Goal: Transaction & Acquisition: Download file/media

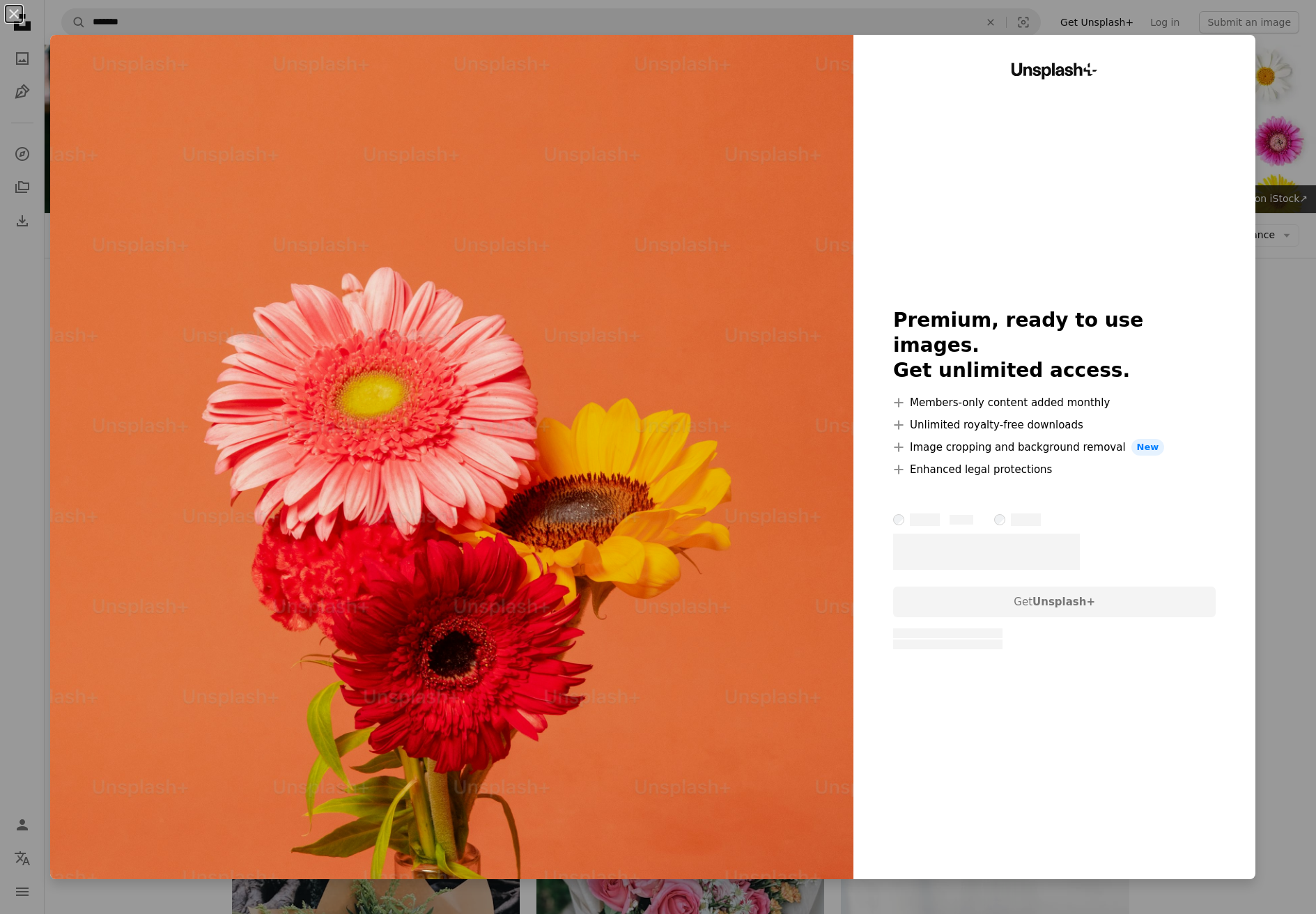
scroll to position [1464, 0]
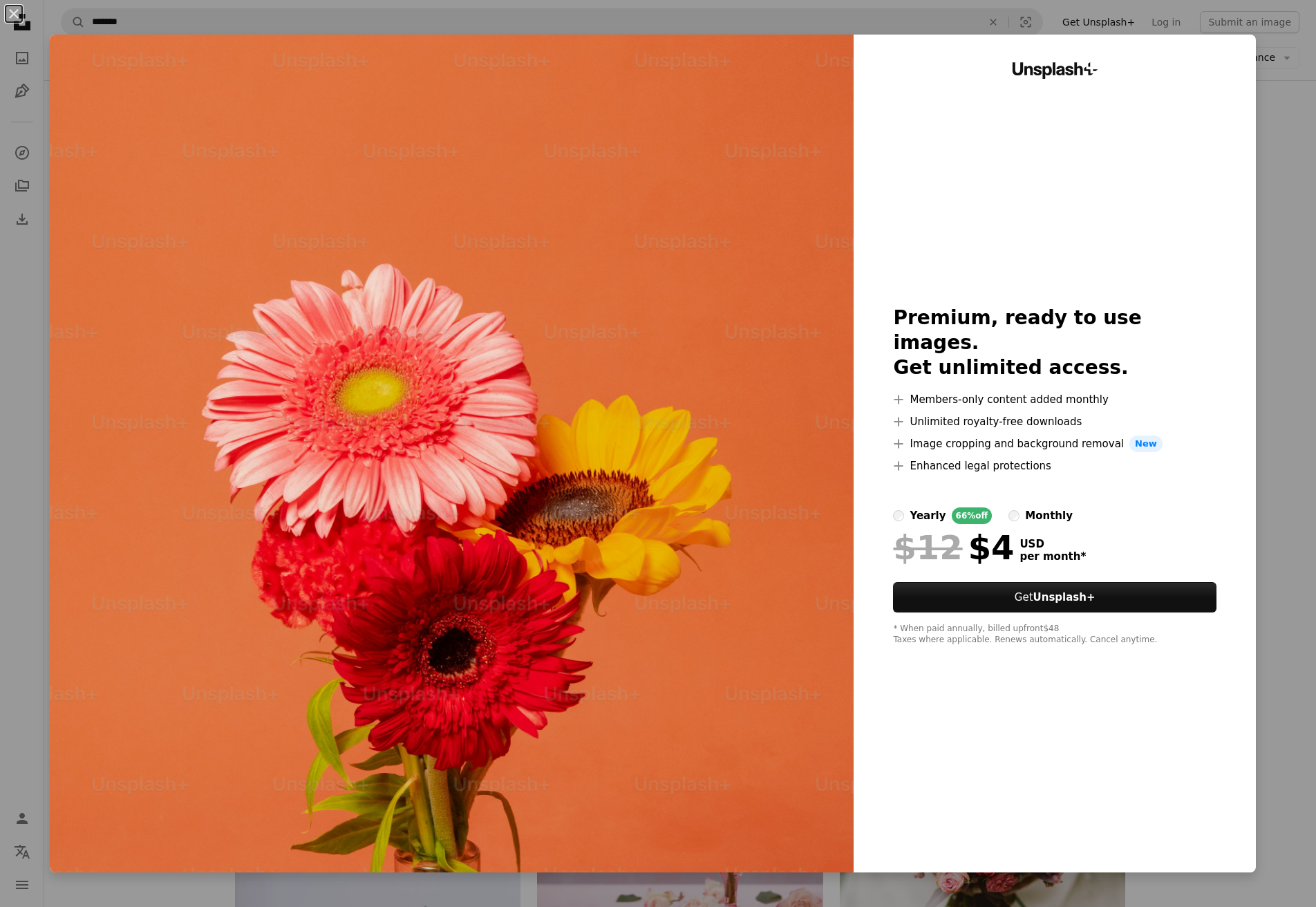
click at [1272, 580] on div "An X shape Unsplash+ Premium, ready to use images. Get unlimited access. A plus…" at bounding box center [658, 453] width 1316 height 907
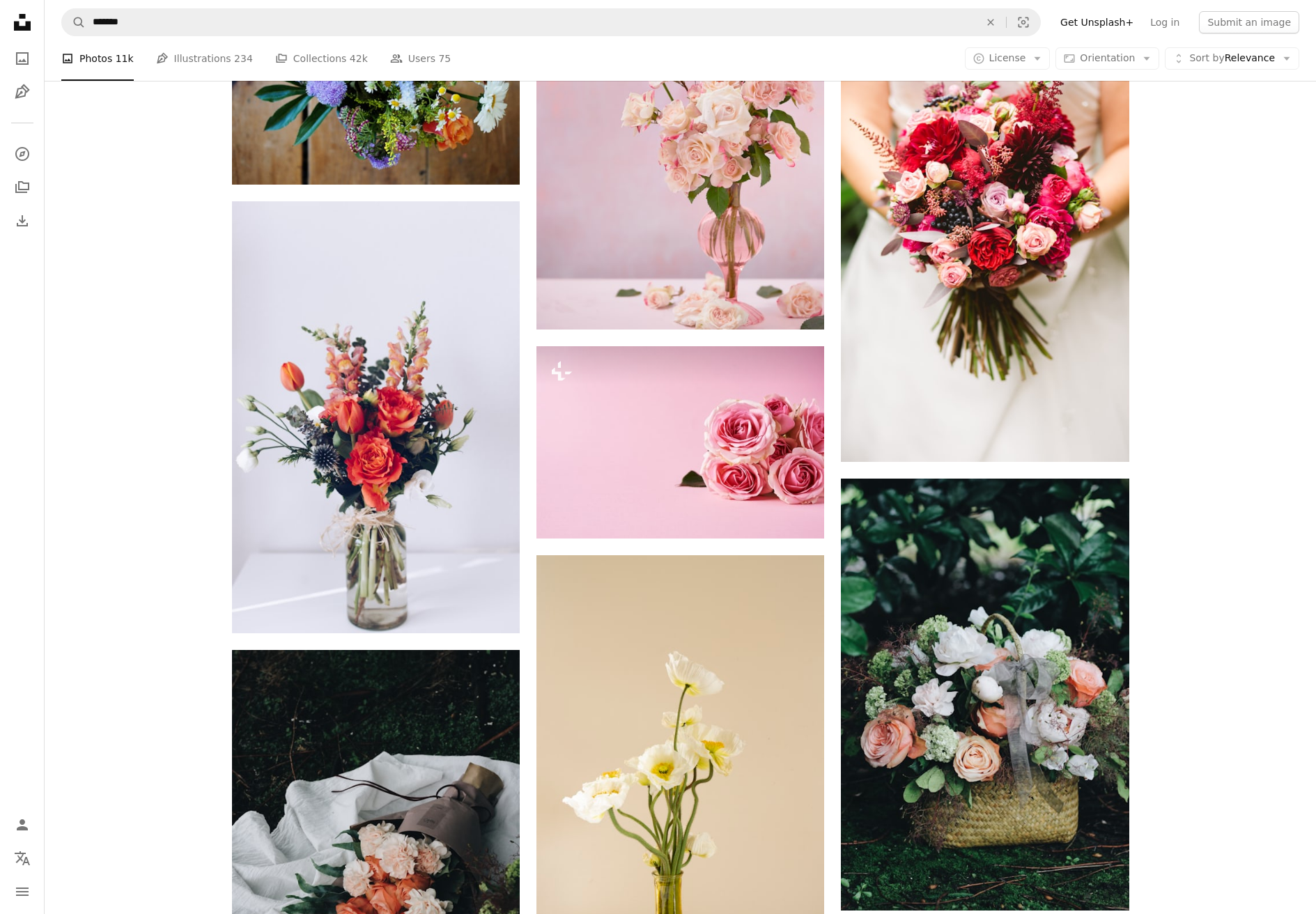
scroll to position [2091, 0]
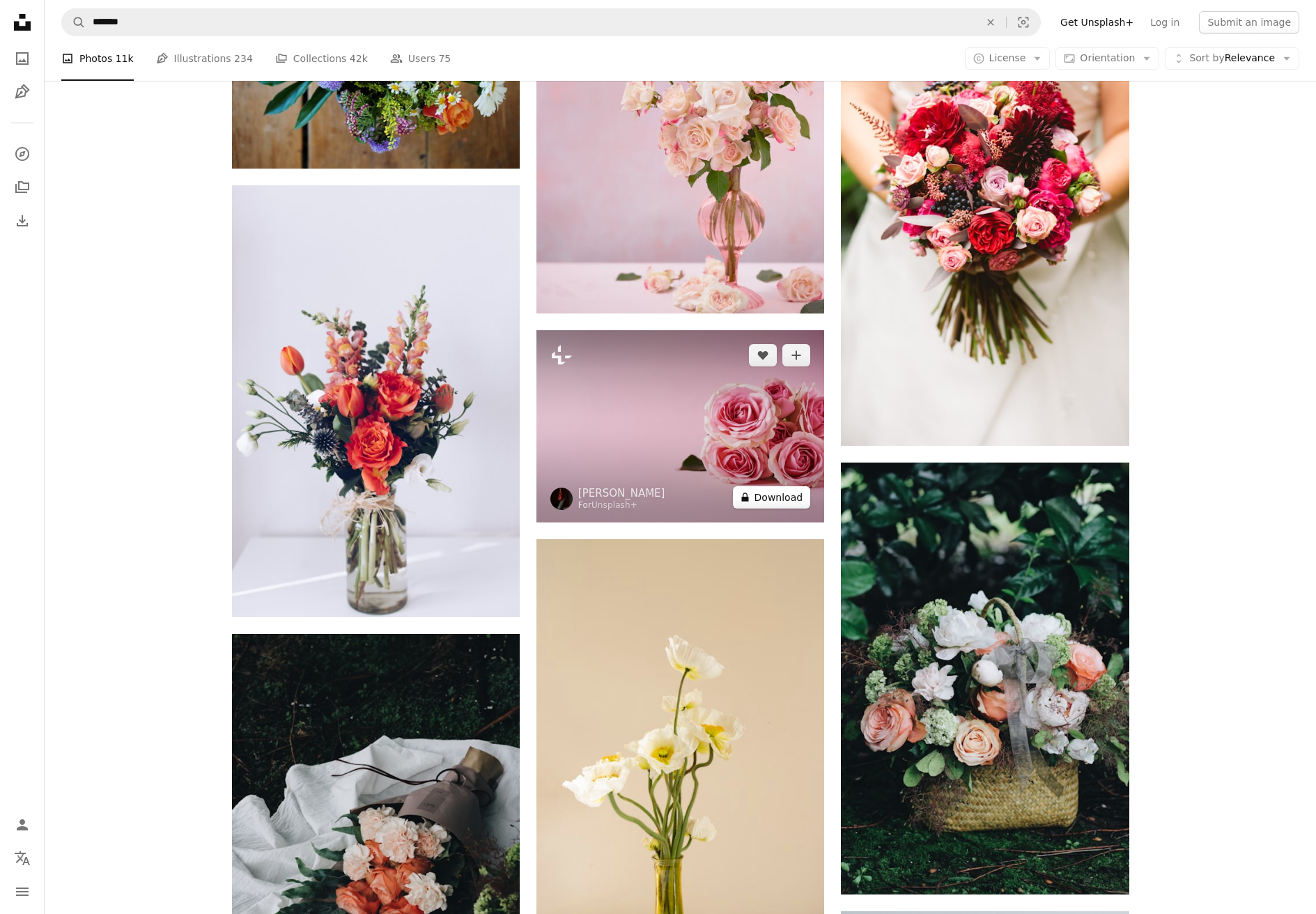
click at [805, 504] on button "A lock Download" at bounding box center [772, 498] width 78 height 22
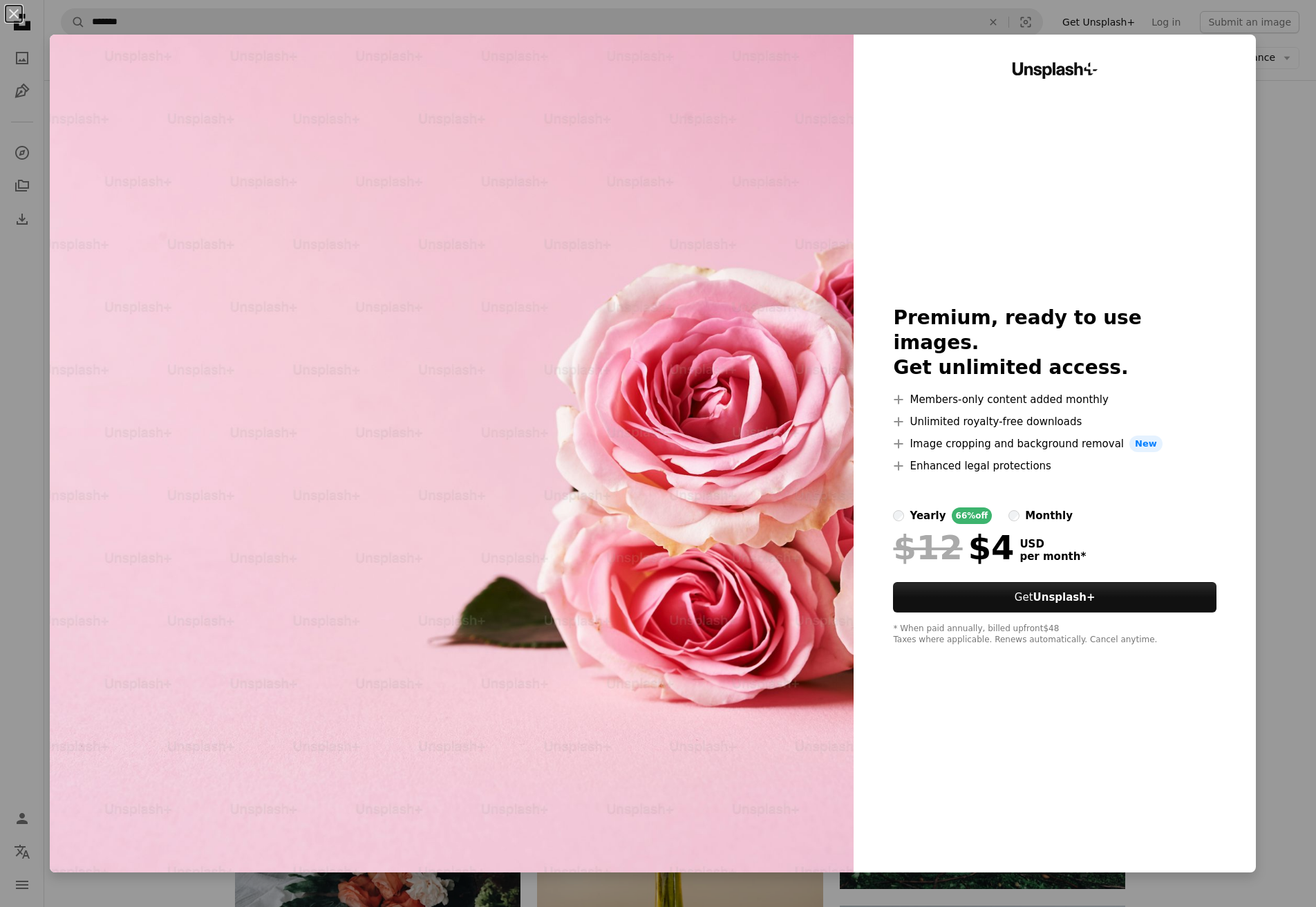
click at [1265, 576] on div "An X shape Unsplash+ Premium, ready to use images. Get unlimited access. A plus…" at bounding box center [658, 453] width 1316 height 907
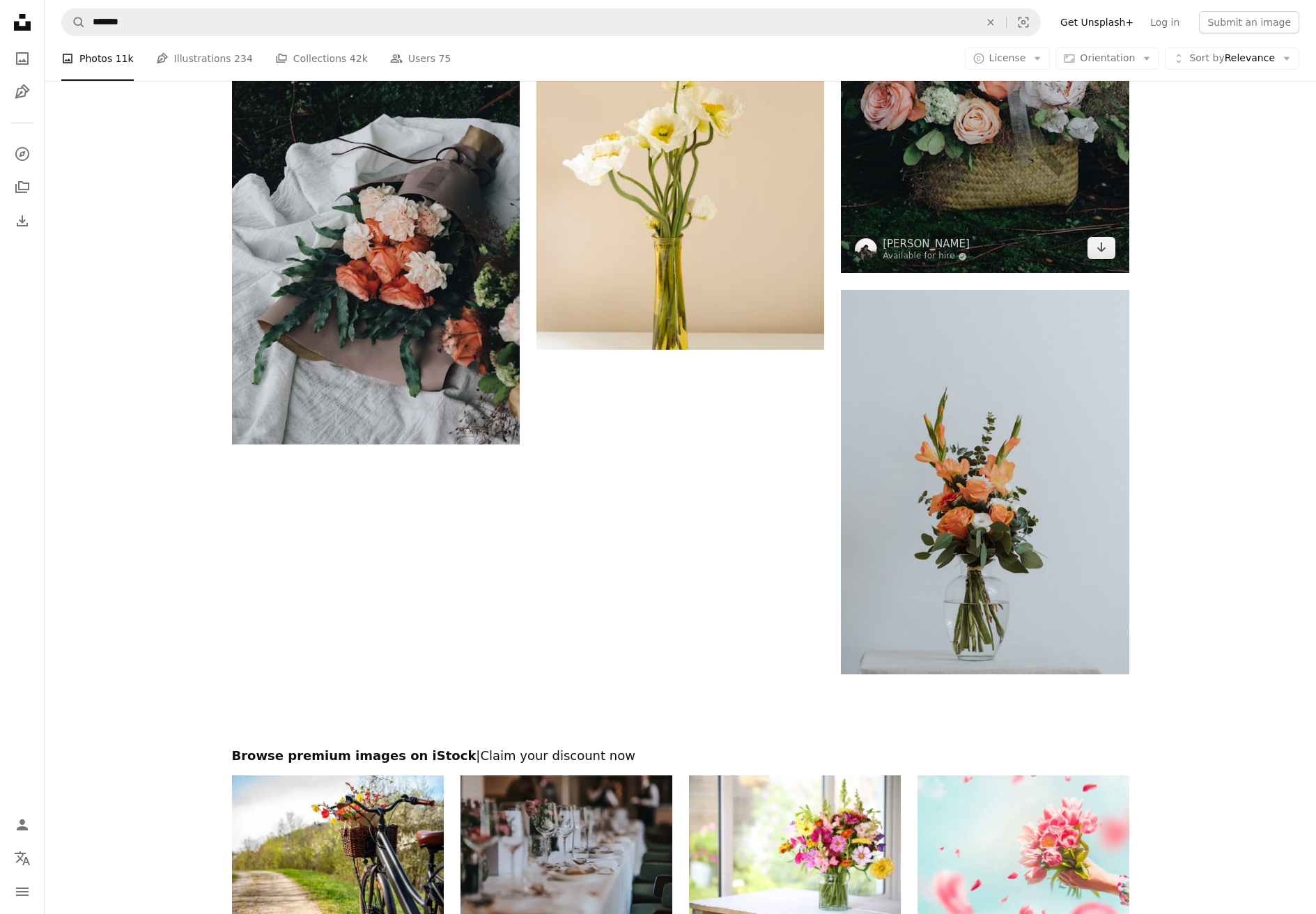
scroll to position [2718, 0]
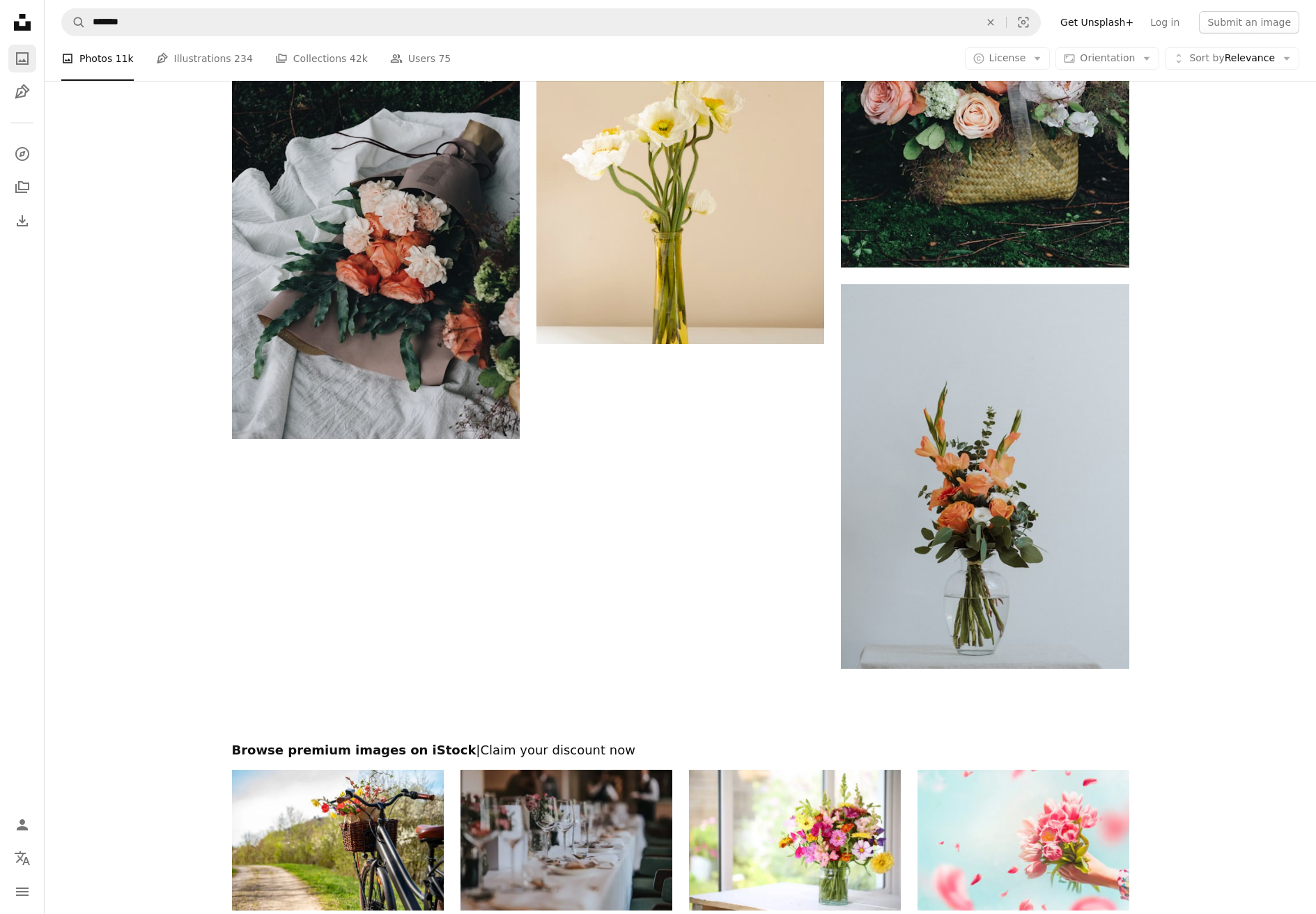
click at [20, 46] on link "A photo" at bounding box center [22, 59] width 28 height 28
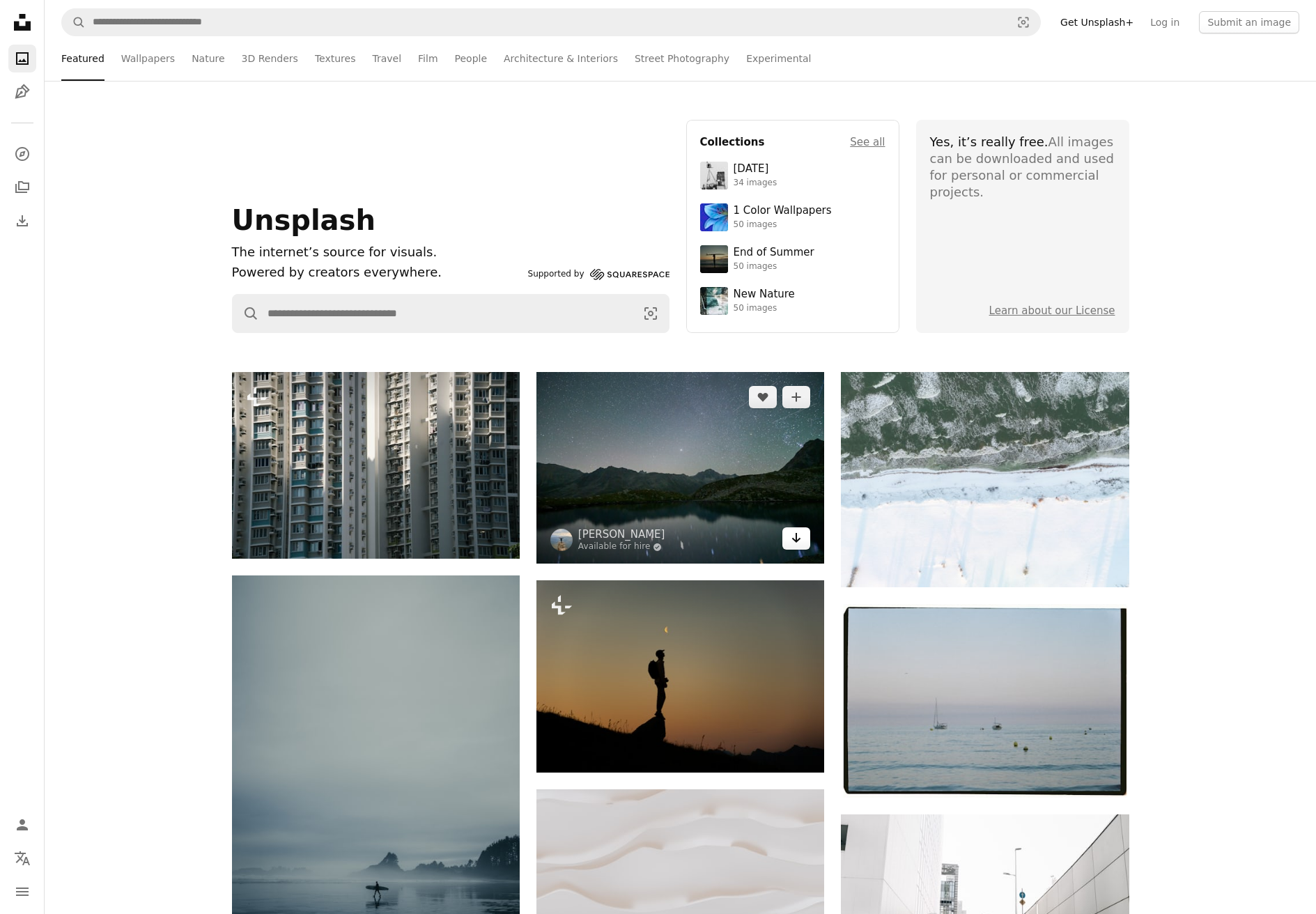
click at [793, 539] on icon "Download" at bounding box center [796, 538] width 9 height 9
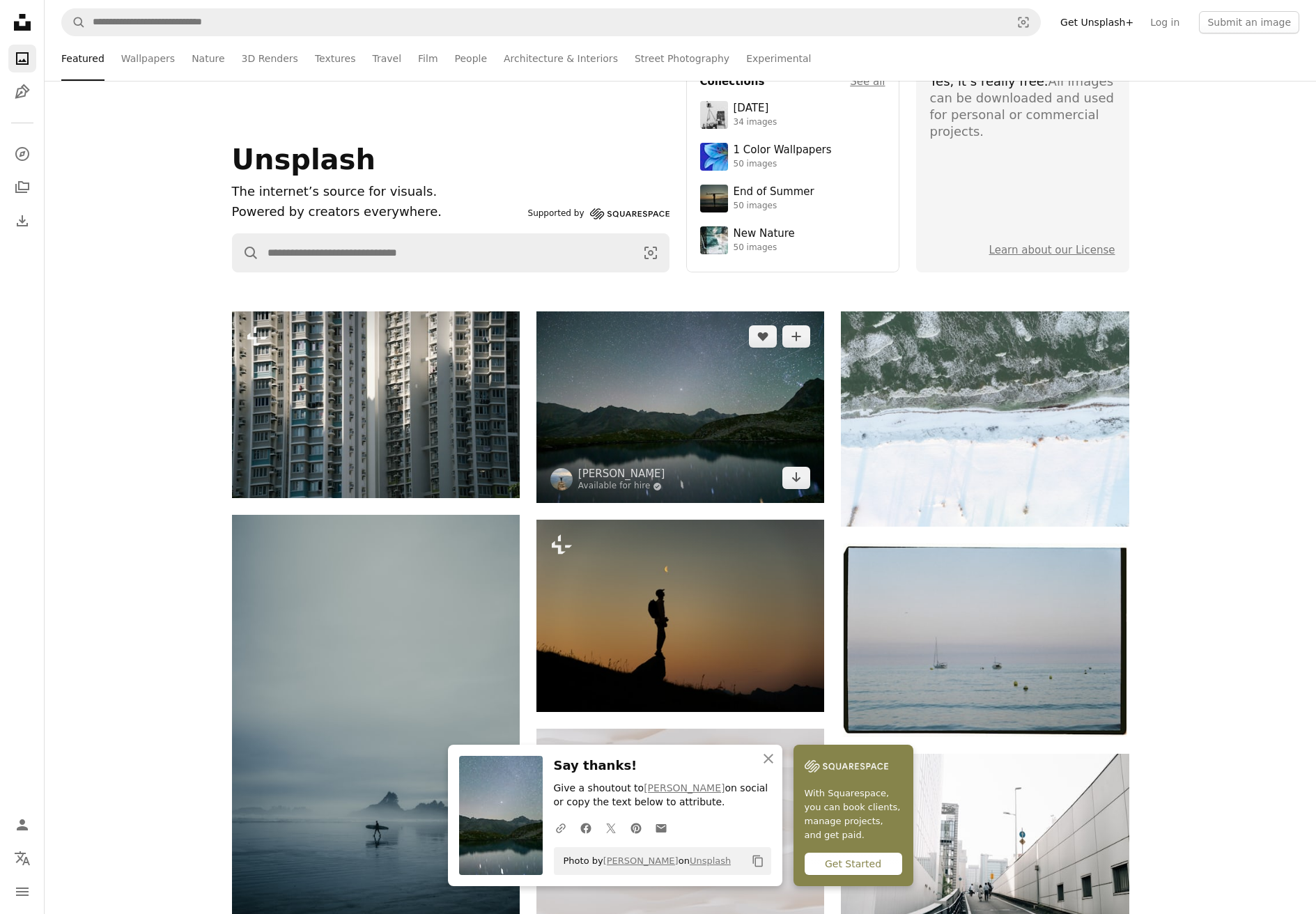
scroll to position [70, 0]
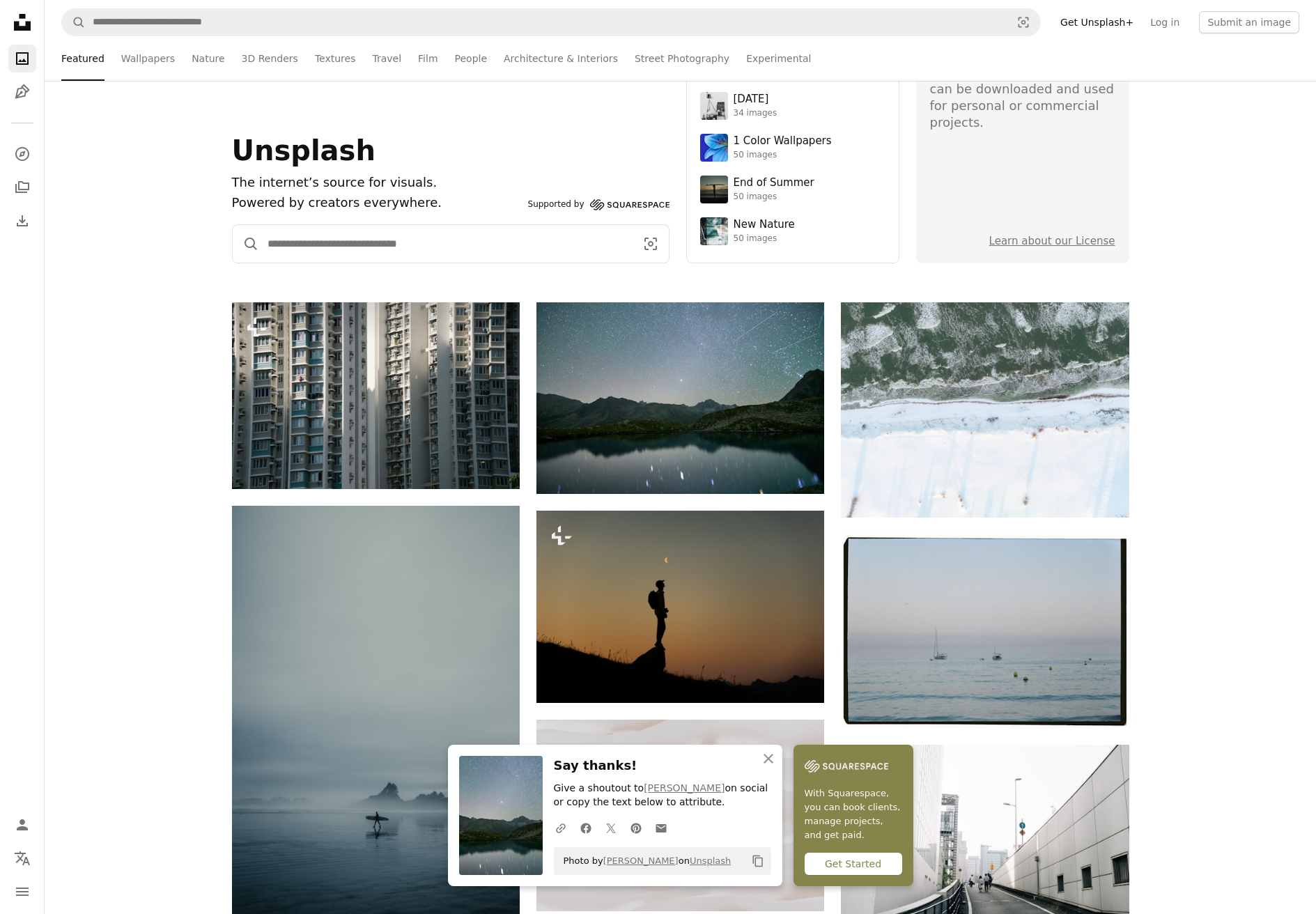
click at [366, 237] on input "Find visuals sitewide" at bounding box center [445, 244] width 373 height 37
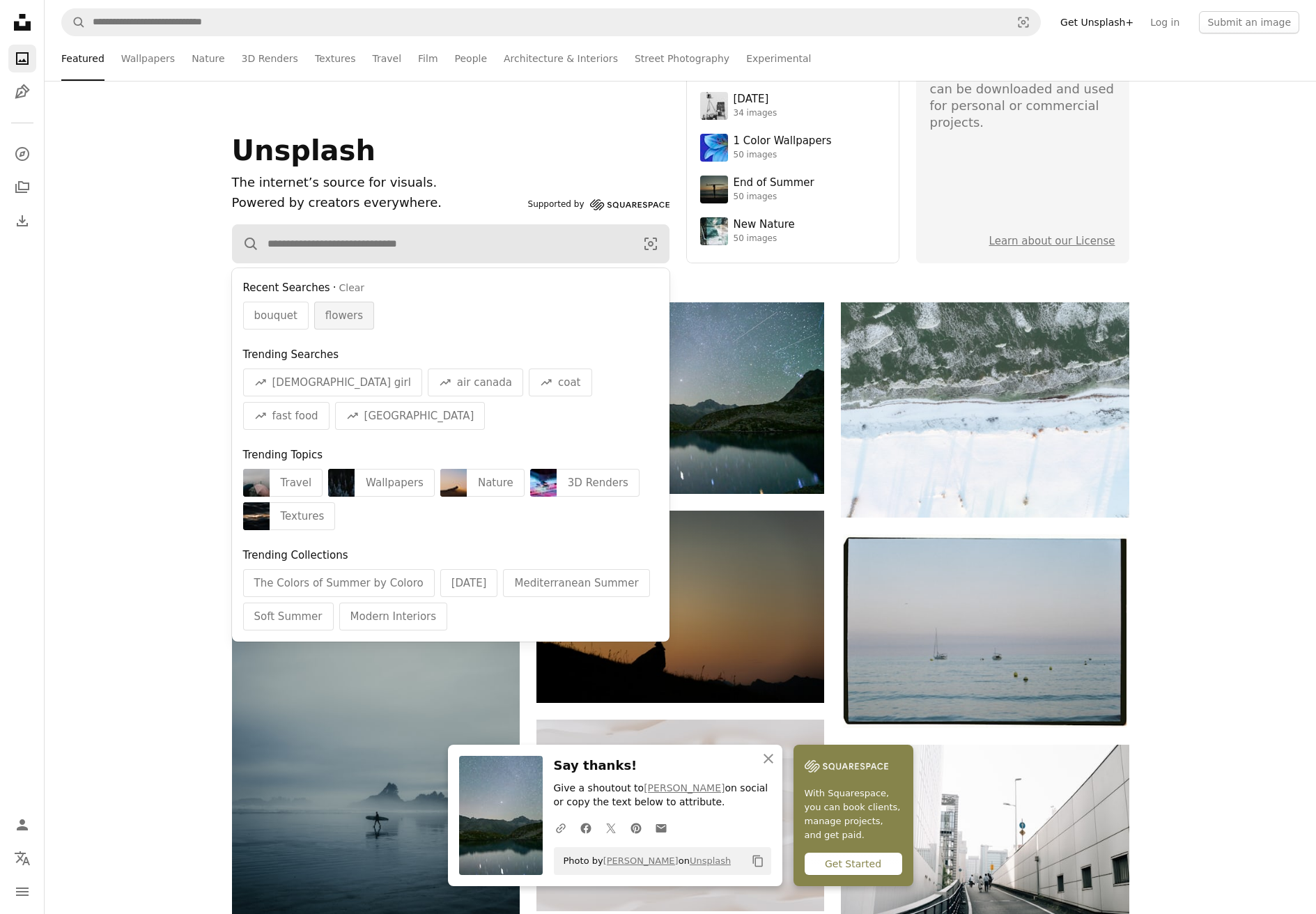
click at [331, 318] on span "flowers" at bounding box center [344, 316] width 37 height 17
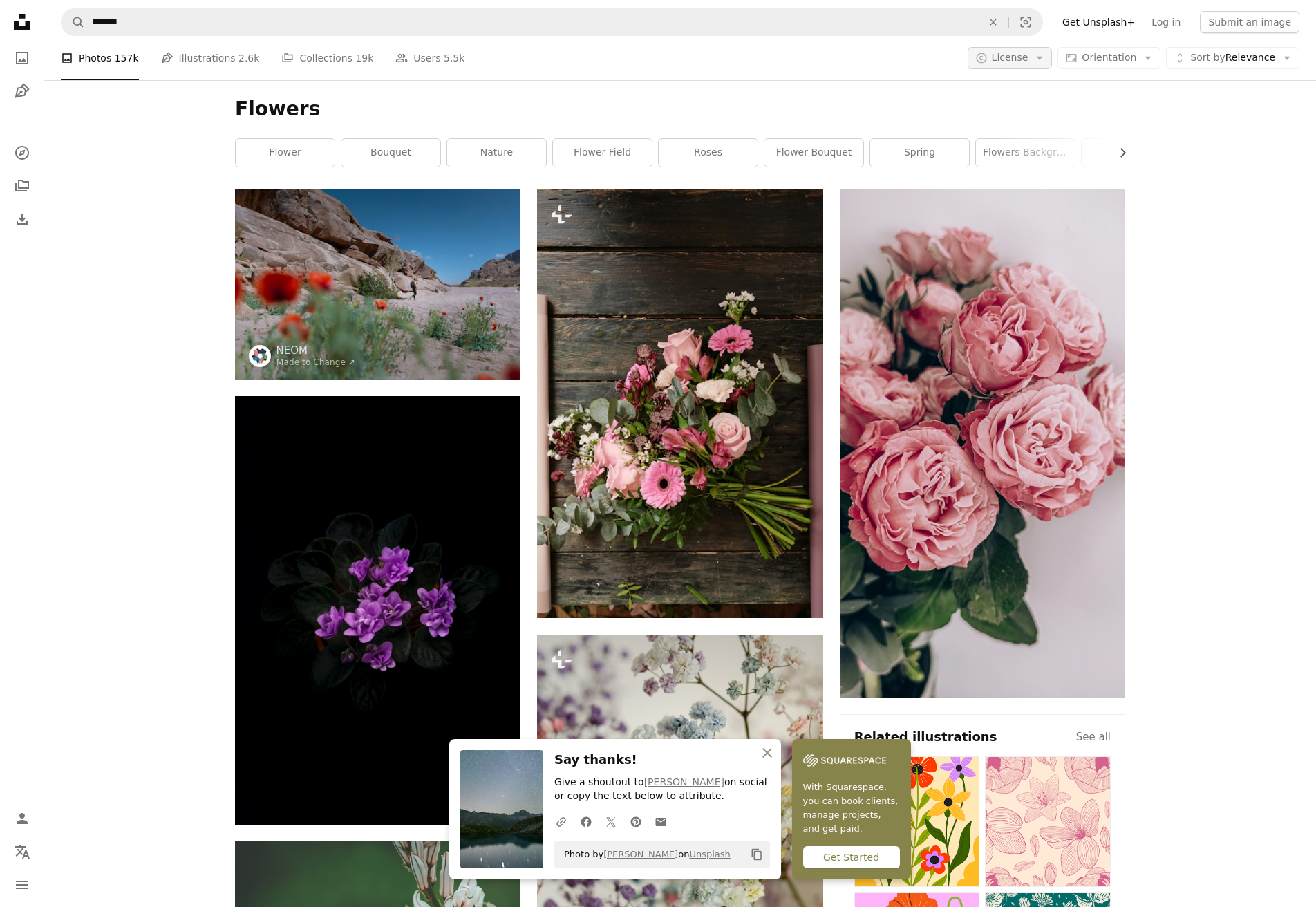
click at [1023, 58] on span "License" at bounding box center [1010, 57] width 37 height 11
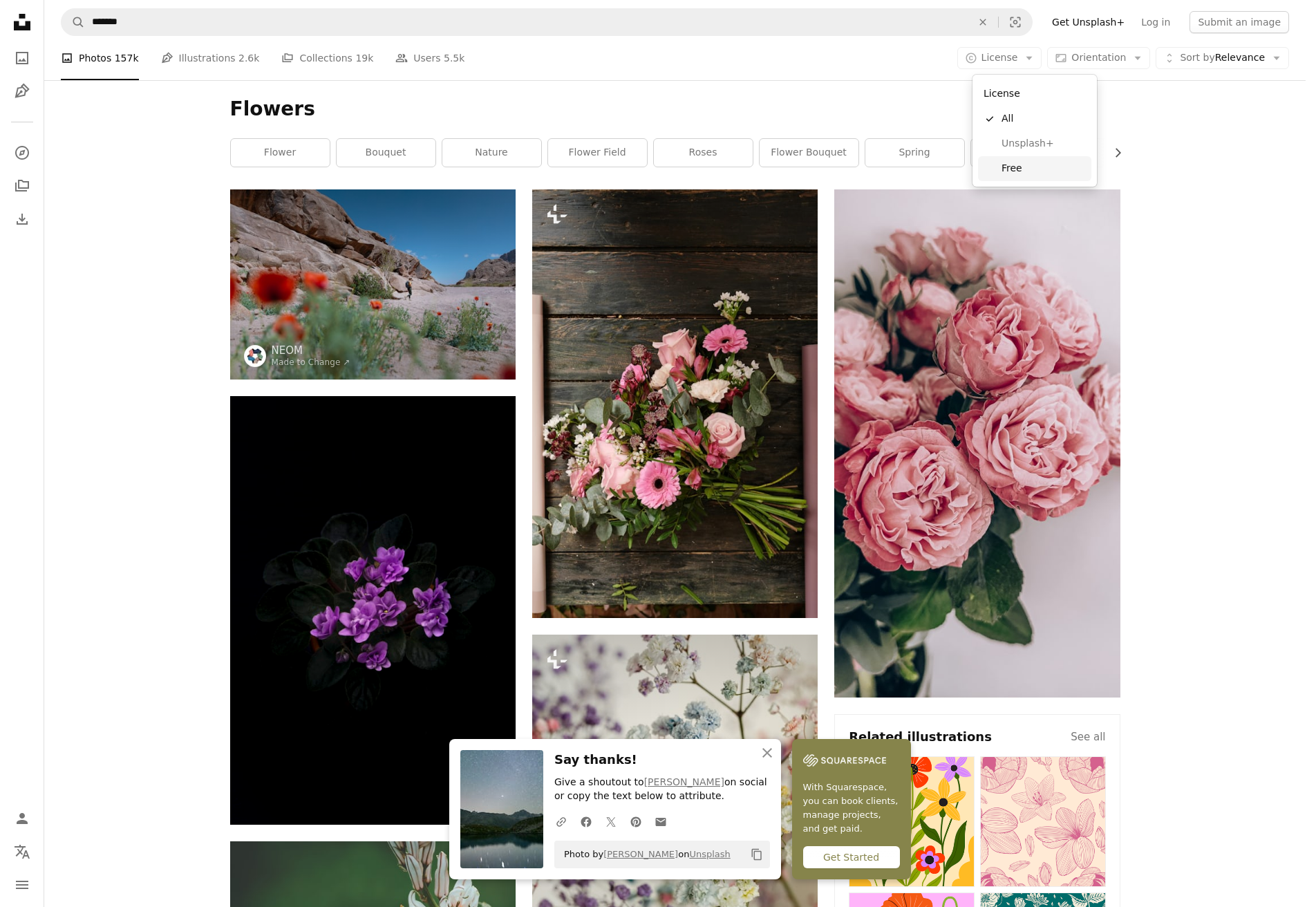
click at [999, 167] on link "Free" at bounding box center [1034, 168] width 114 height 25
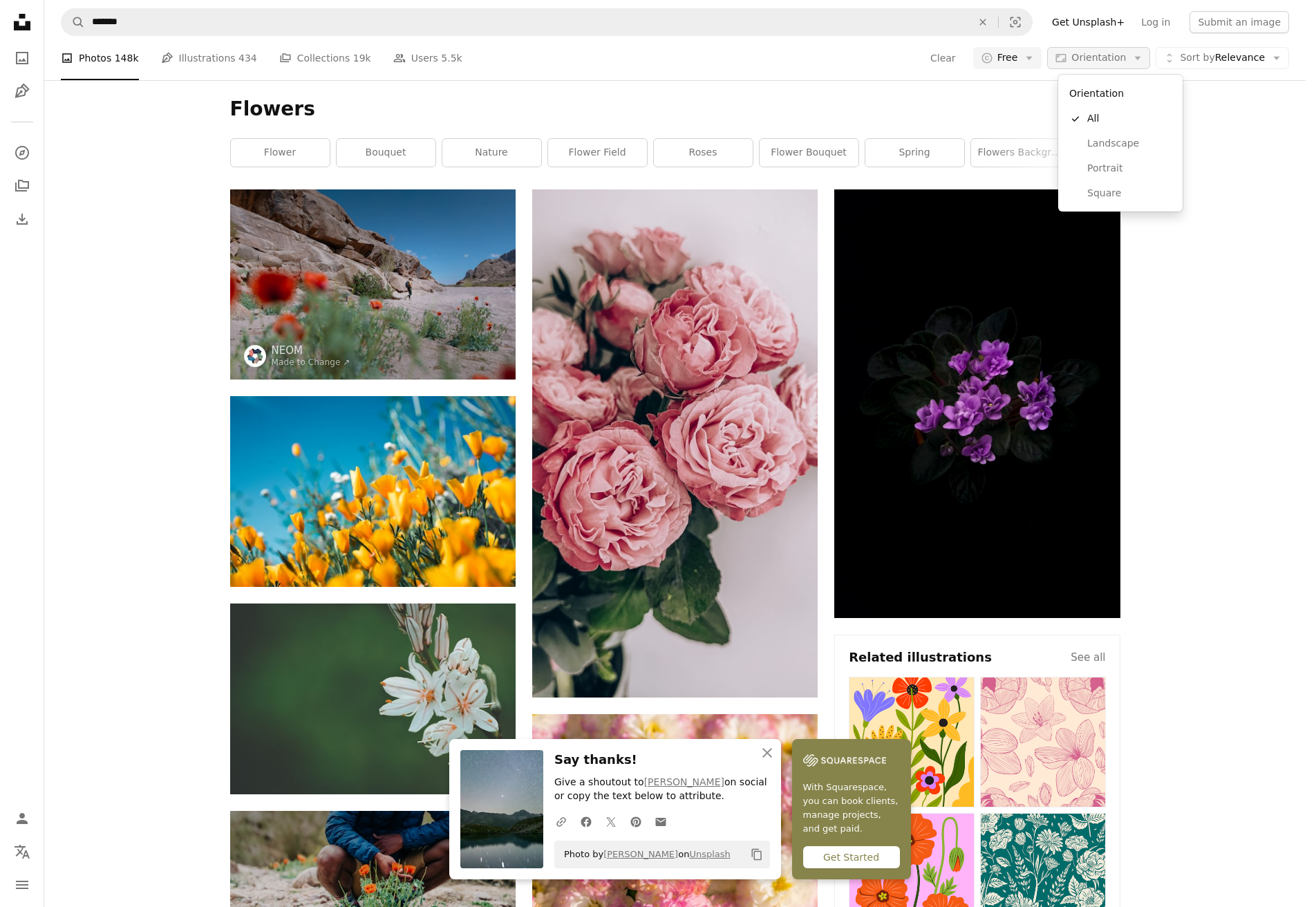
click at [1124, 56] on span "Orientation" at bounding box center [1098, 57] width 55 height 11
click at [1128, 150] on span "Landscape" at bounding box center [1128, 143] width 84 height 14
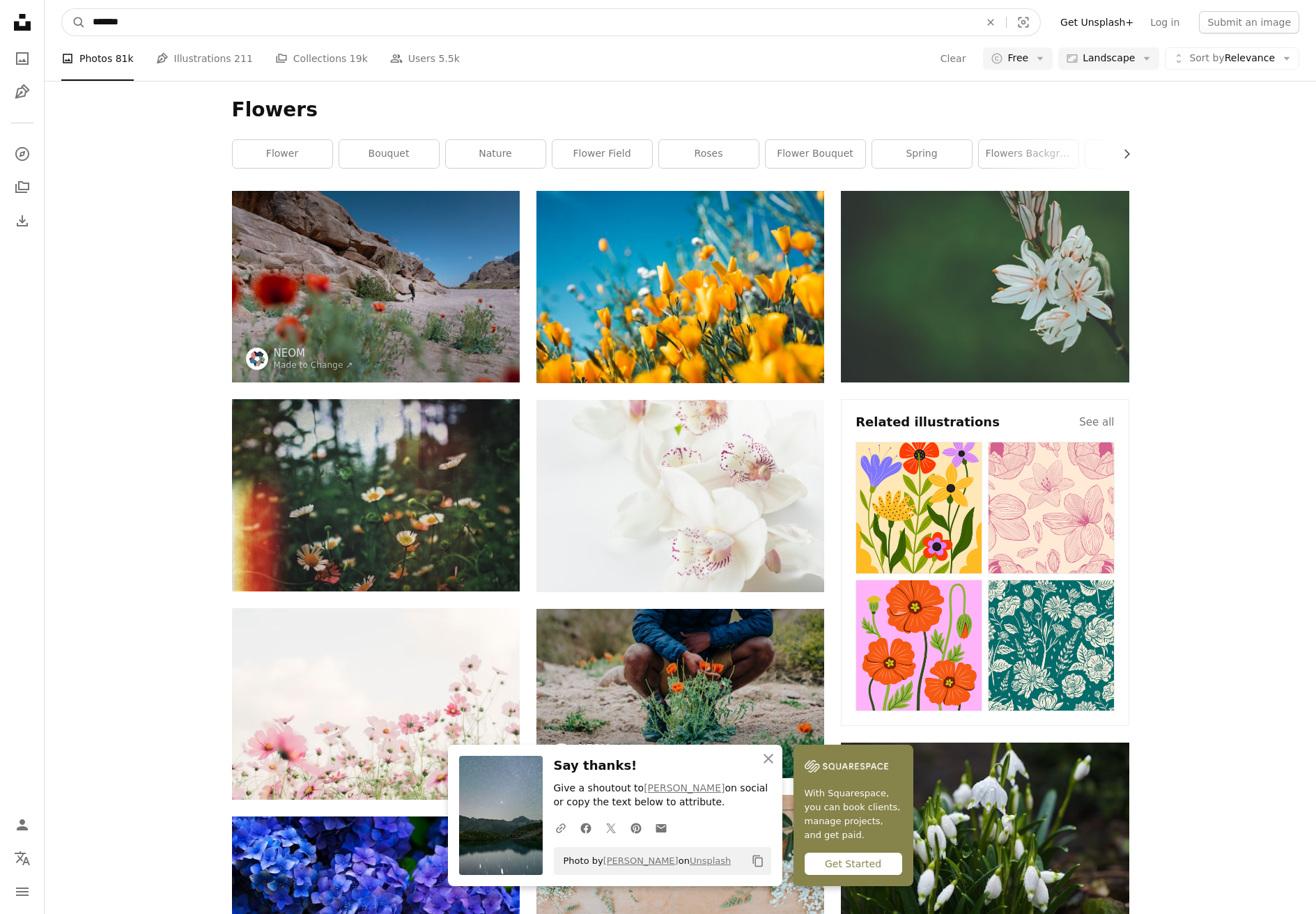
drag, startPoint x: 139, startPoint y: 24, endPoint x: 56, endPoint y: 23, distance: 83.0
click at [56, 23] on nav "A magnifying glass ******* An X shape Visual search Filters Get Unsplash+ Log i…" at bounding box center [680, 22] width 1271 height 45
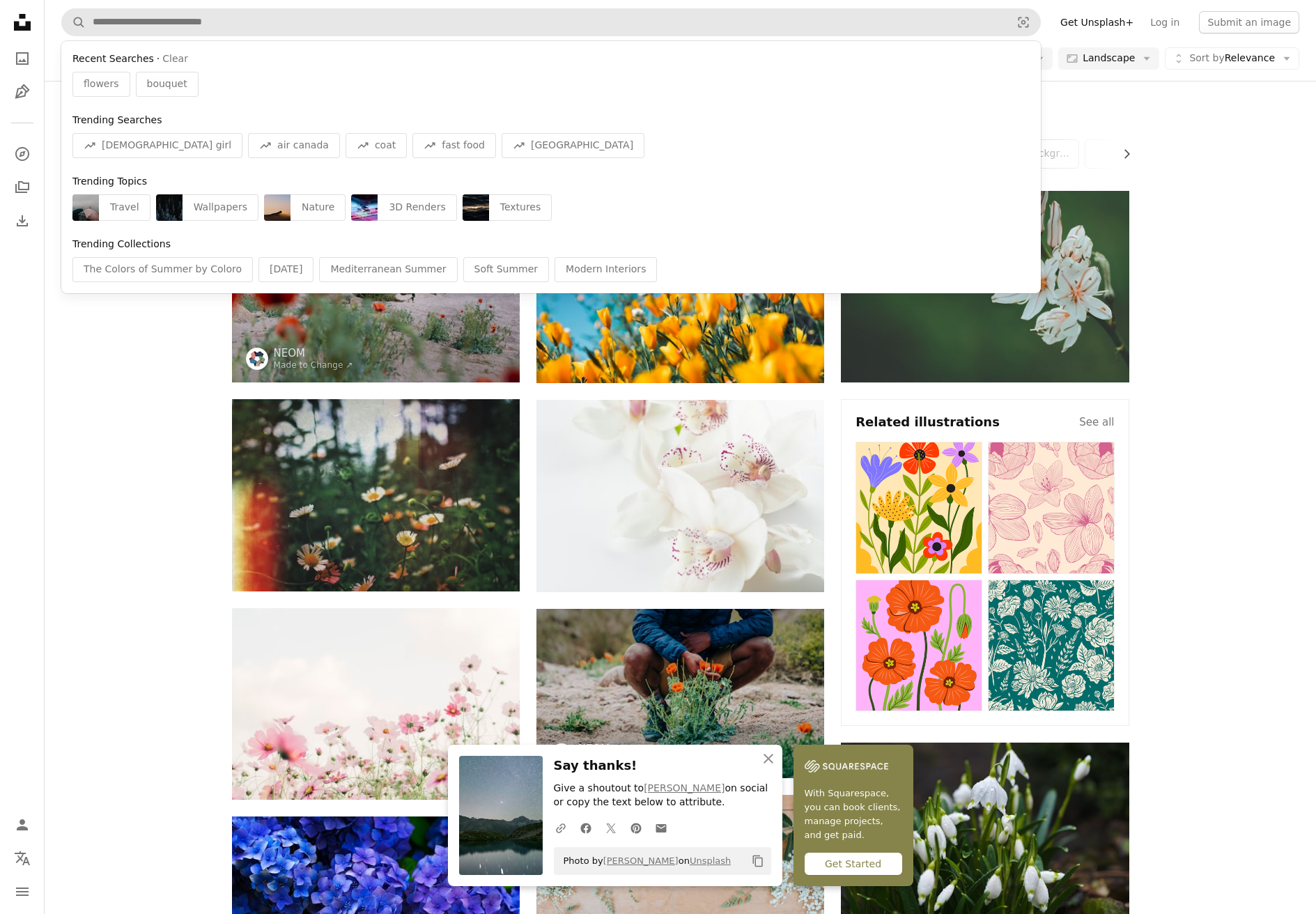
click at [165, 88] on span "bouquet" at bounding box center [167, 84] width 40 height 14
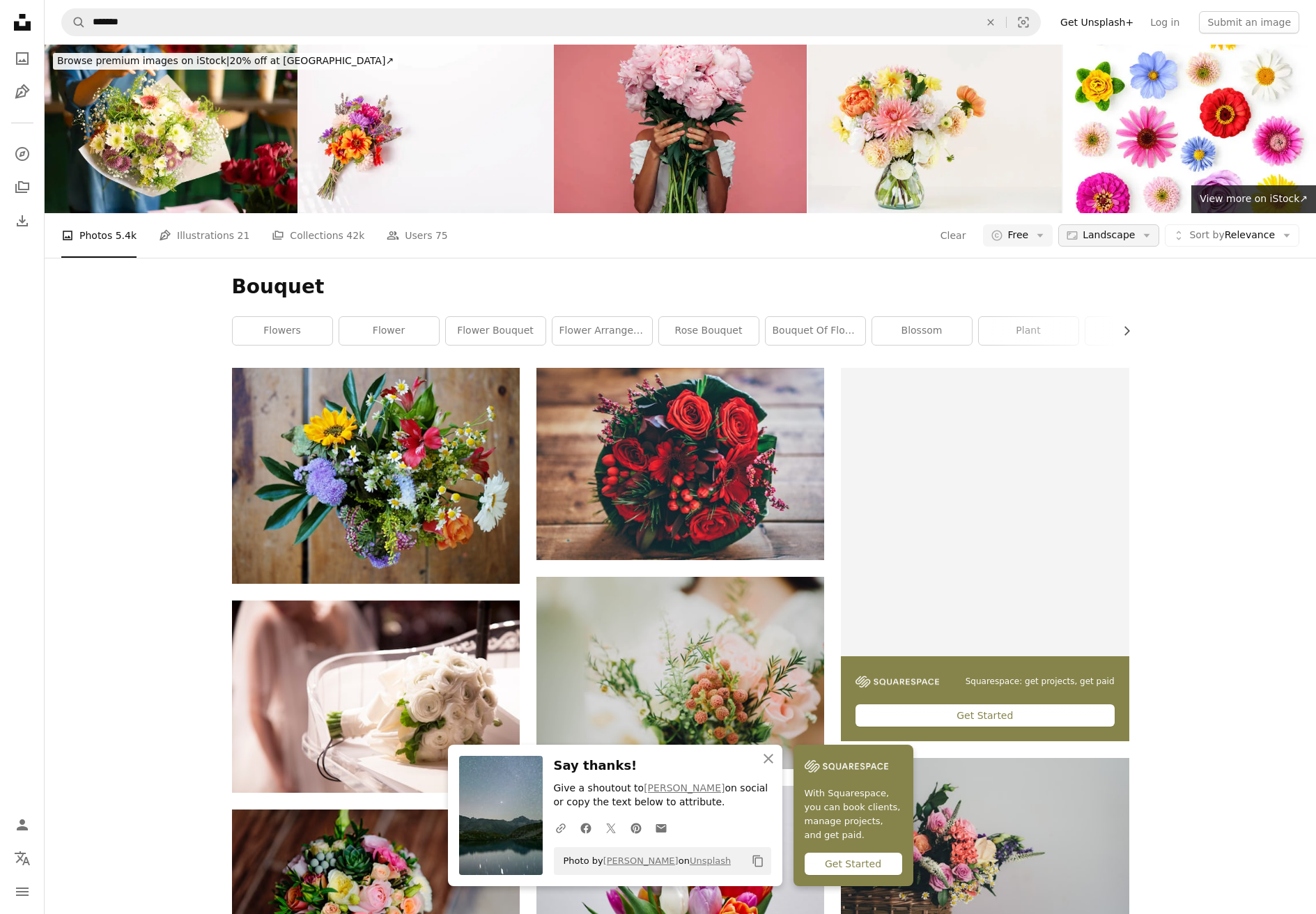
click at [1104, 236] on span "Landscape" at bounding box center [1108, 235] width 52 height 14
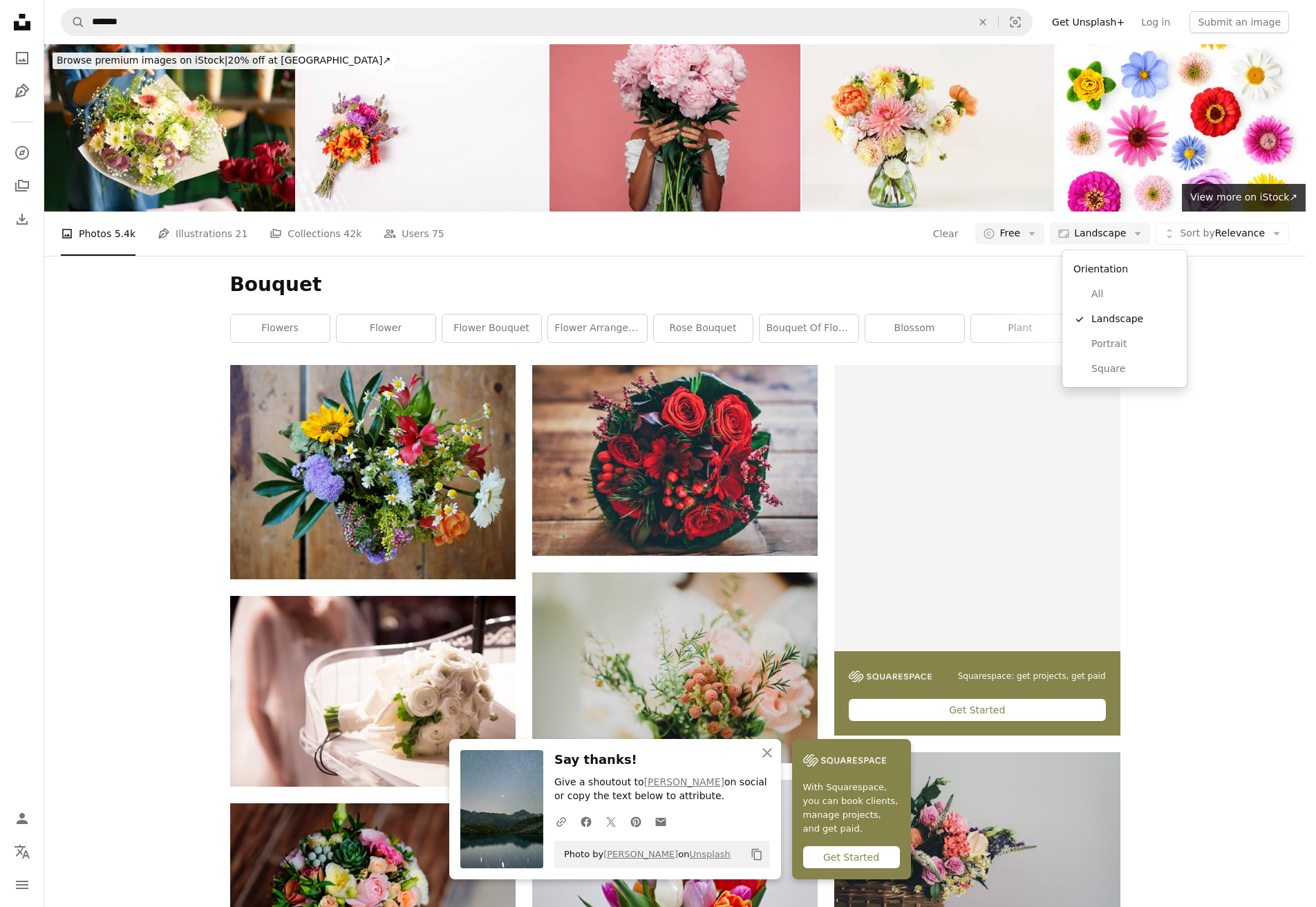
click at [1237, 335] on body "An X shape Close Say thanks! Give a shoutout to [PERSON_NAME] on social or copy…" at bounding box center [652, 453] width 1306 height 907
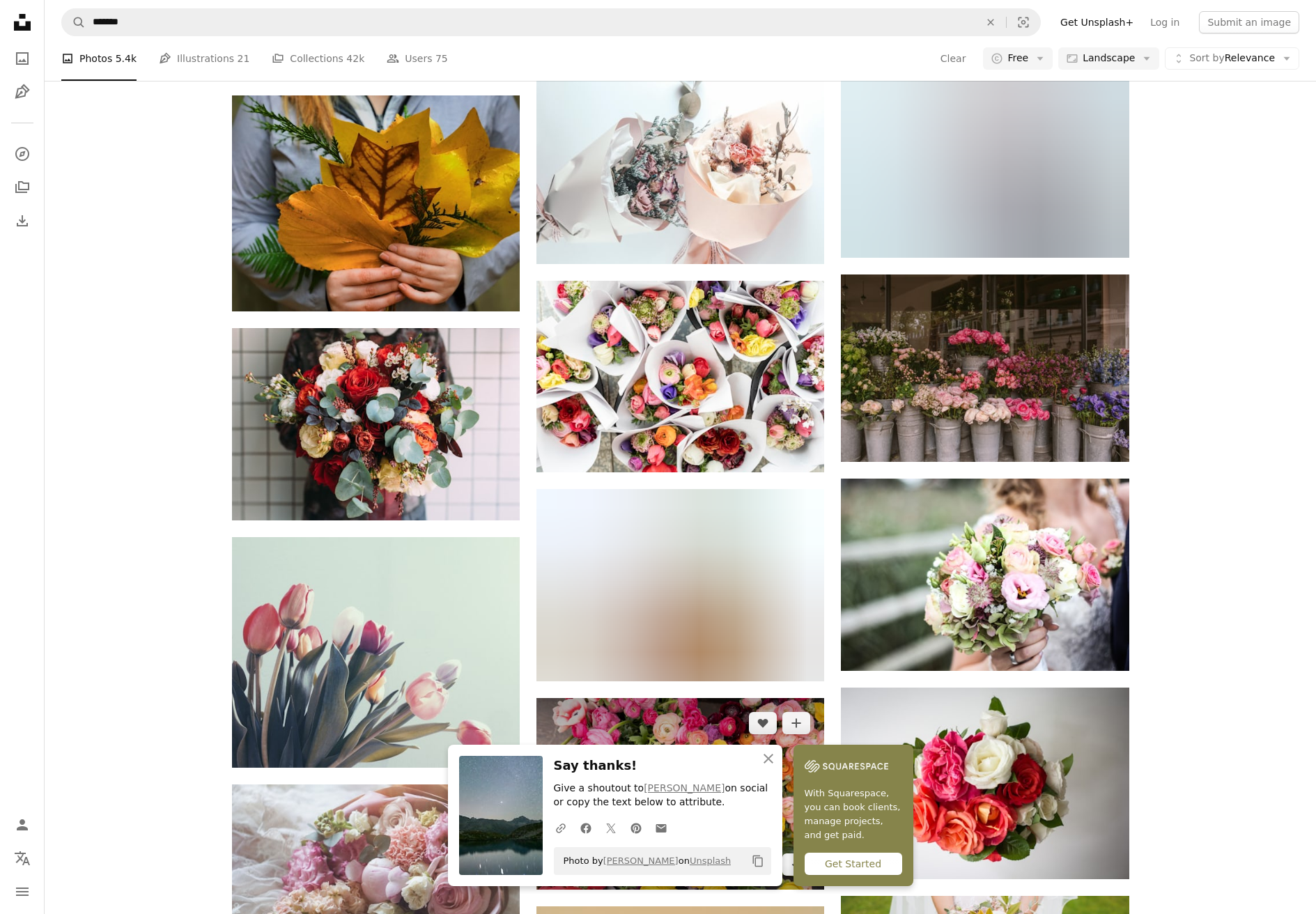
scroll to position [975, 0]
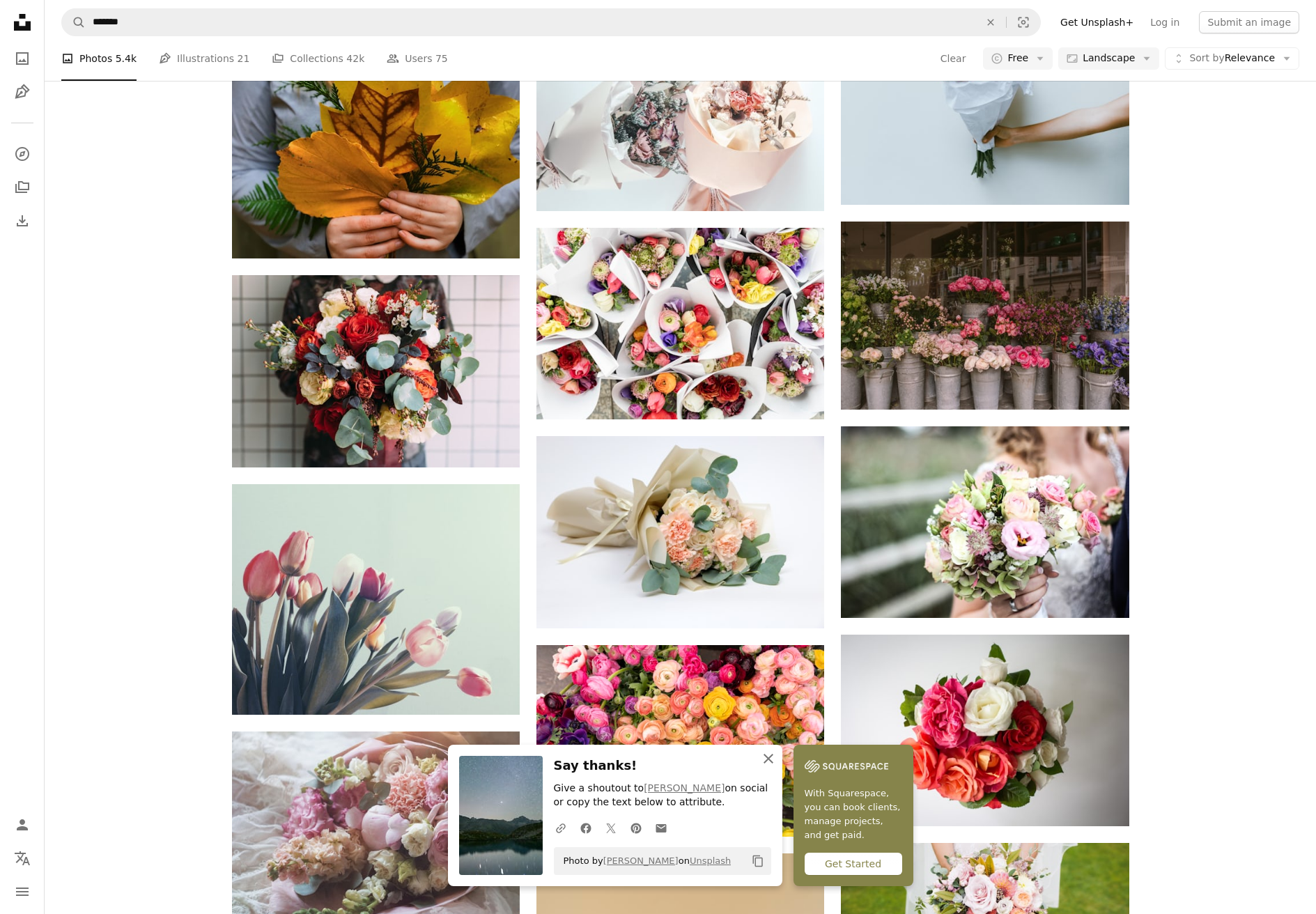
click at [767, 764] on icon "An X shape" at bounding box center [768, 758] width 17 height 17
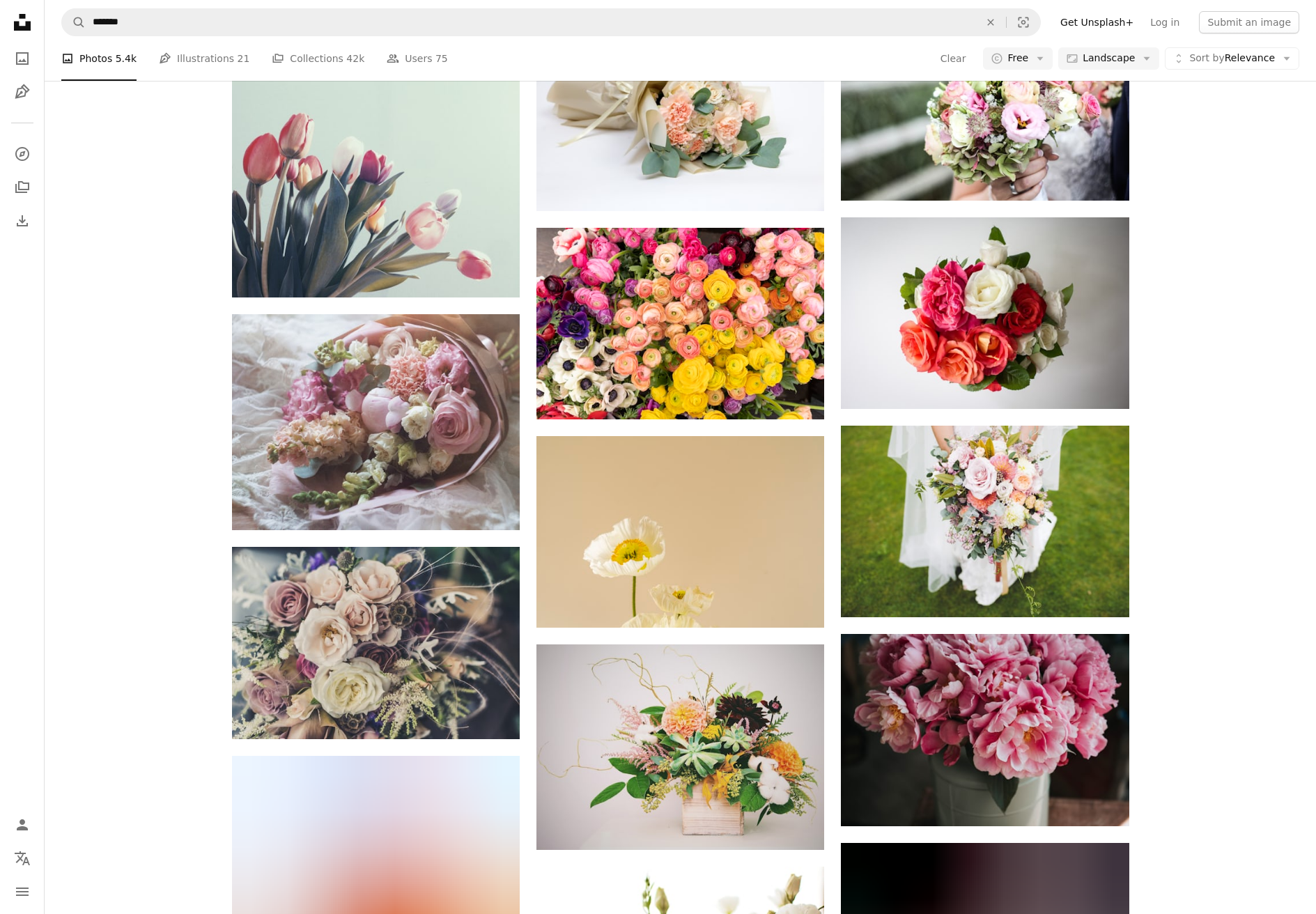
scroll to position [1394, 0]
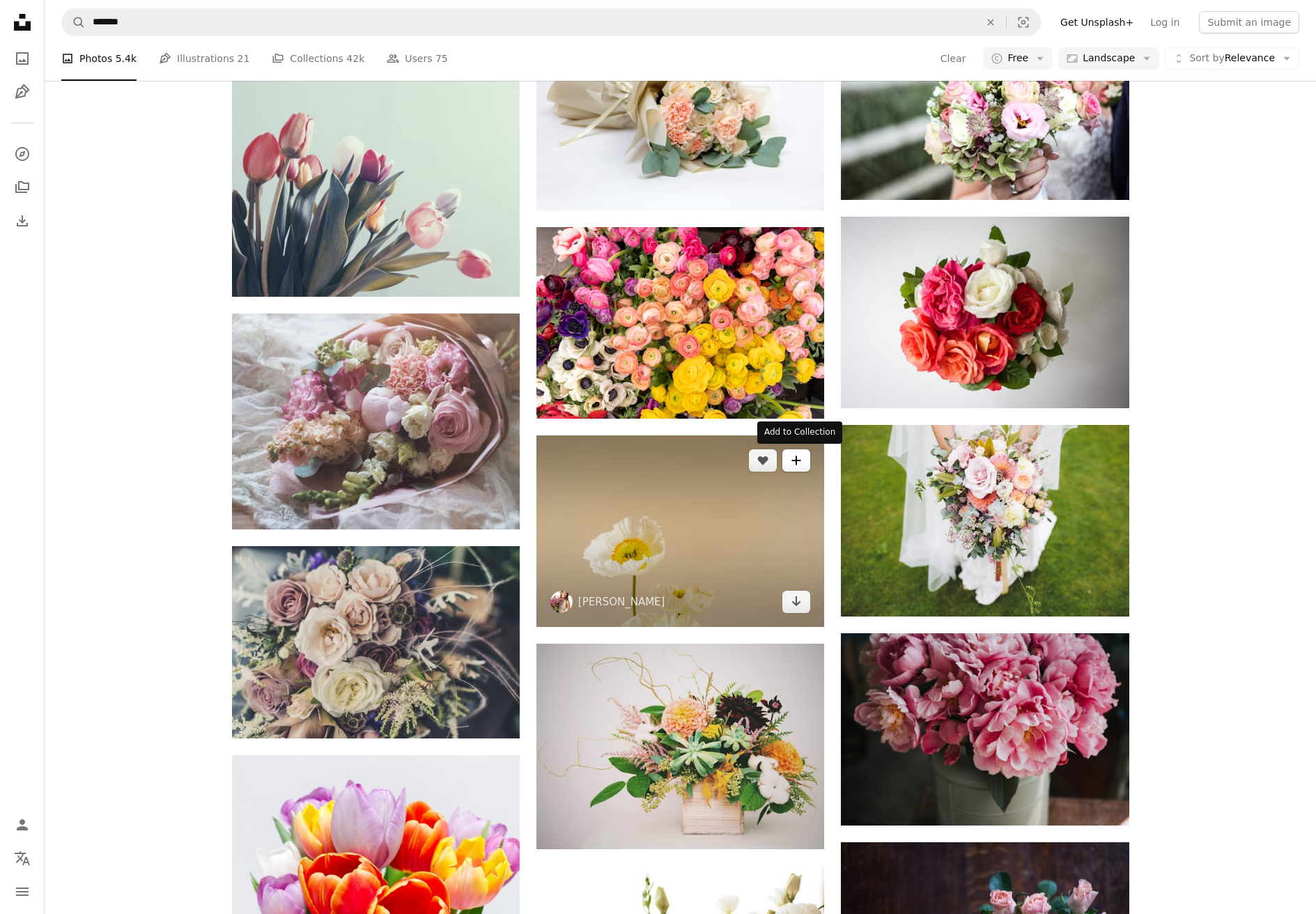
click at [803, 461] on button "A plus sign" at bounding box center [796, 460] width 28 height 22
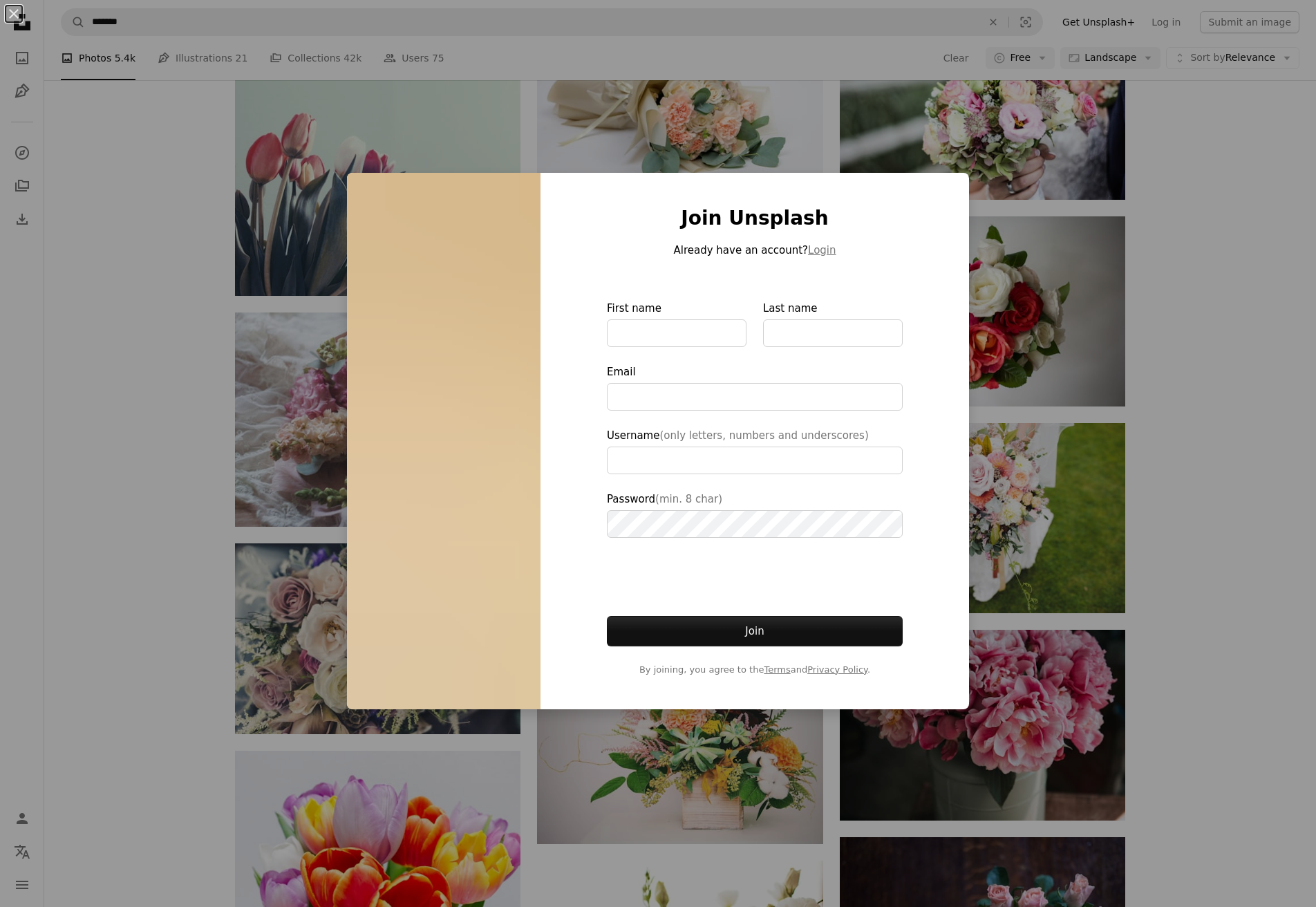
click at [1227, 520] on div "An X shape Join Unsplash Already have an account? Login First name Last name Em…" at bounding box center [658, 453] width 1316 height 907
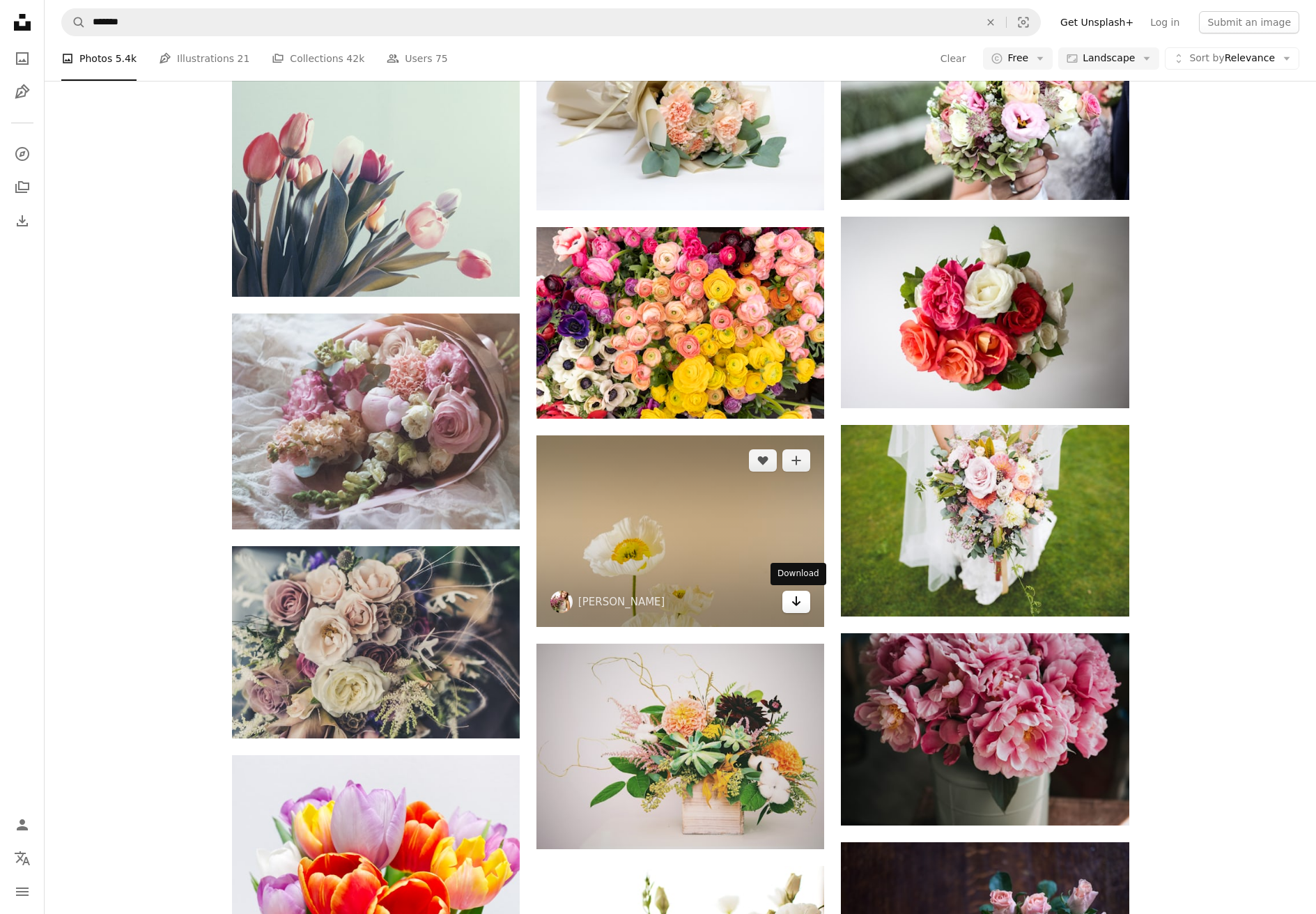
click at [797, 605] on icon "Download" at bounding box center [796, 601] width 9 height 9
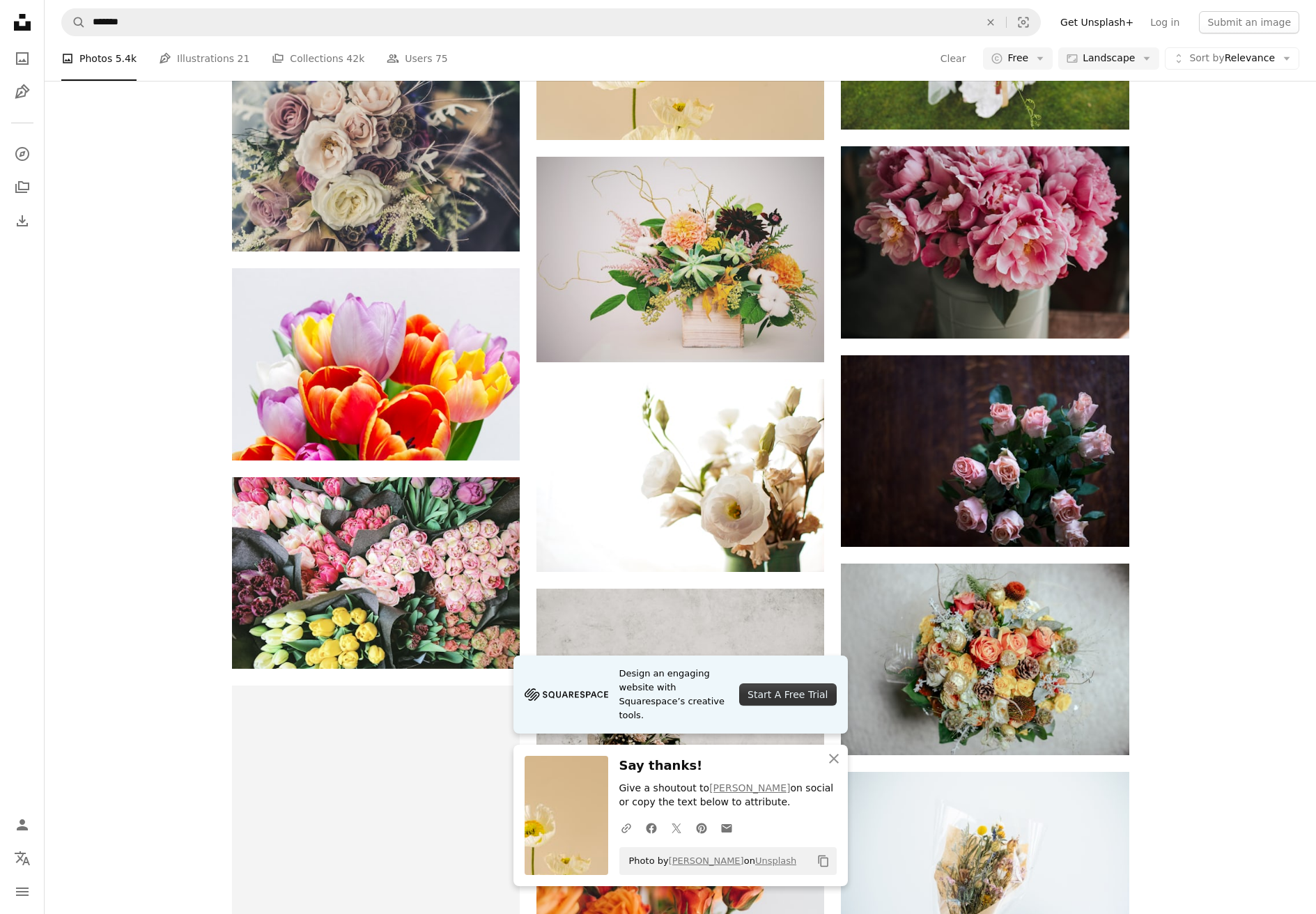
scroll to position [1881, 0]
click at [828, 759] on icon "An X shape" at bounding box center [834, 758] width 17 height 17
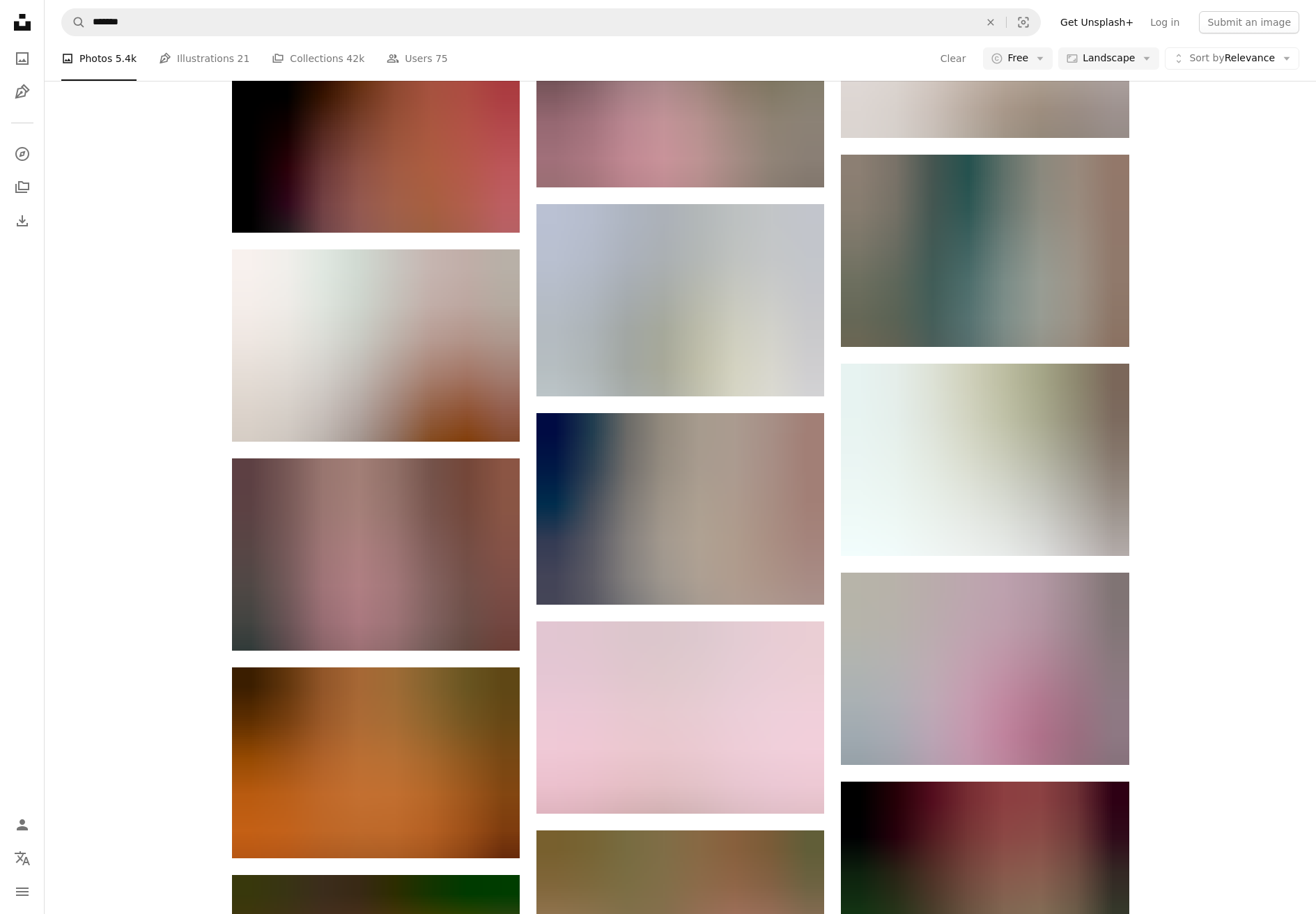
scroll to position [2996, 0]
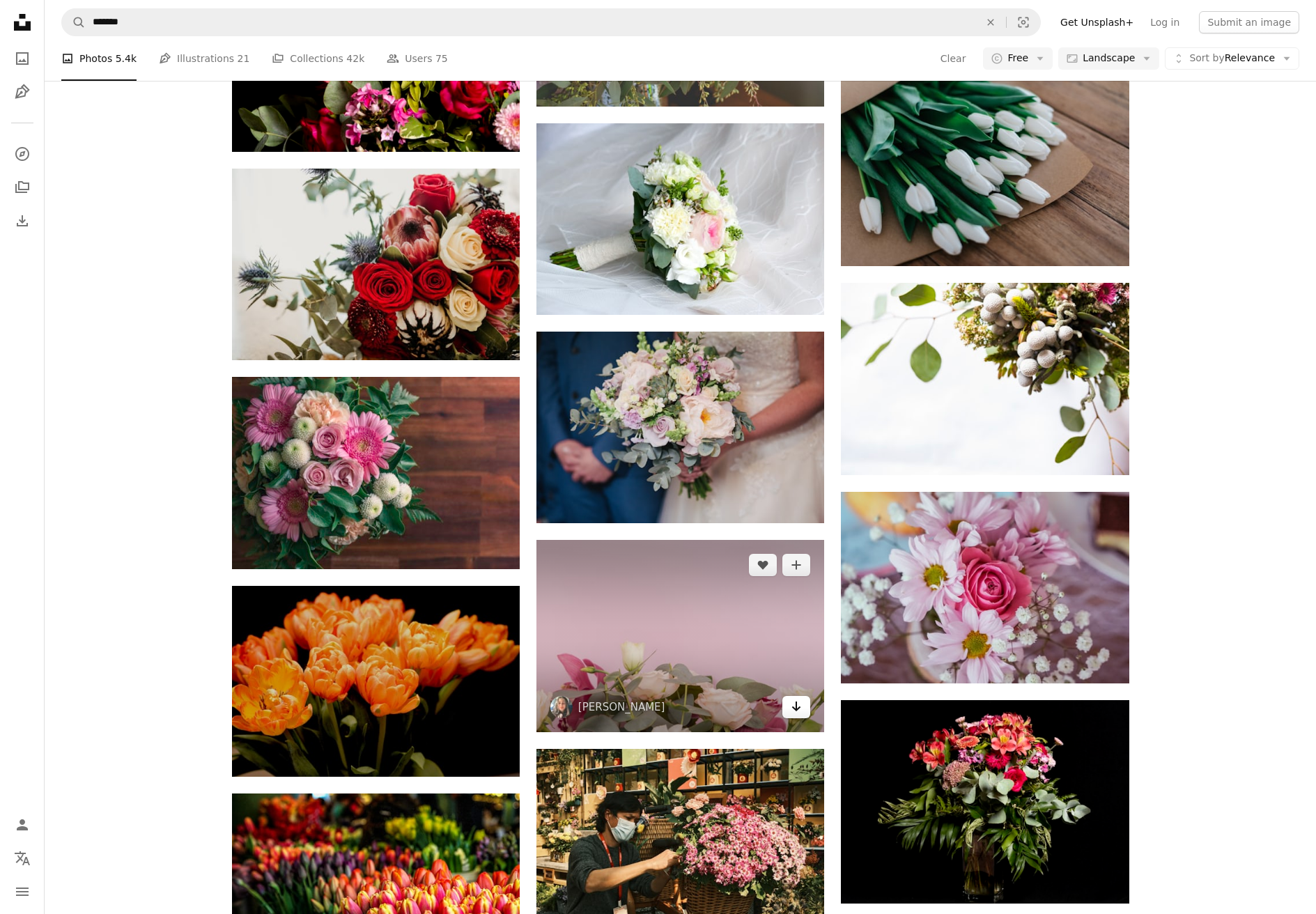
click at [793, 708] on icon "Arrow pointing down" at bounding box center [796, 706] width 11 height 17
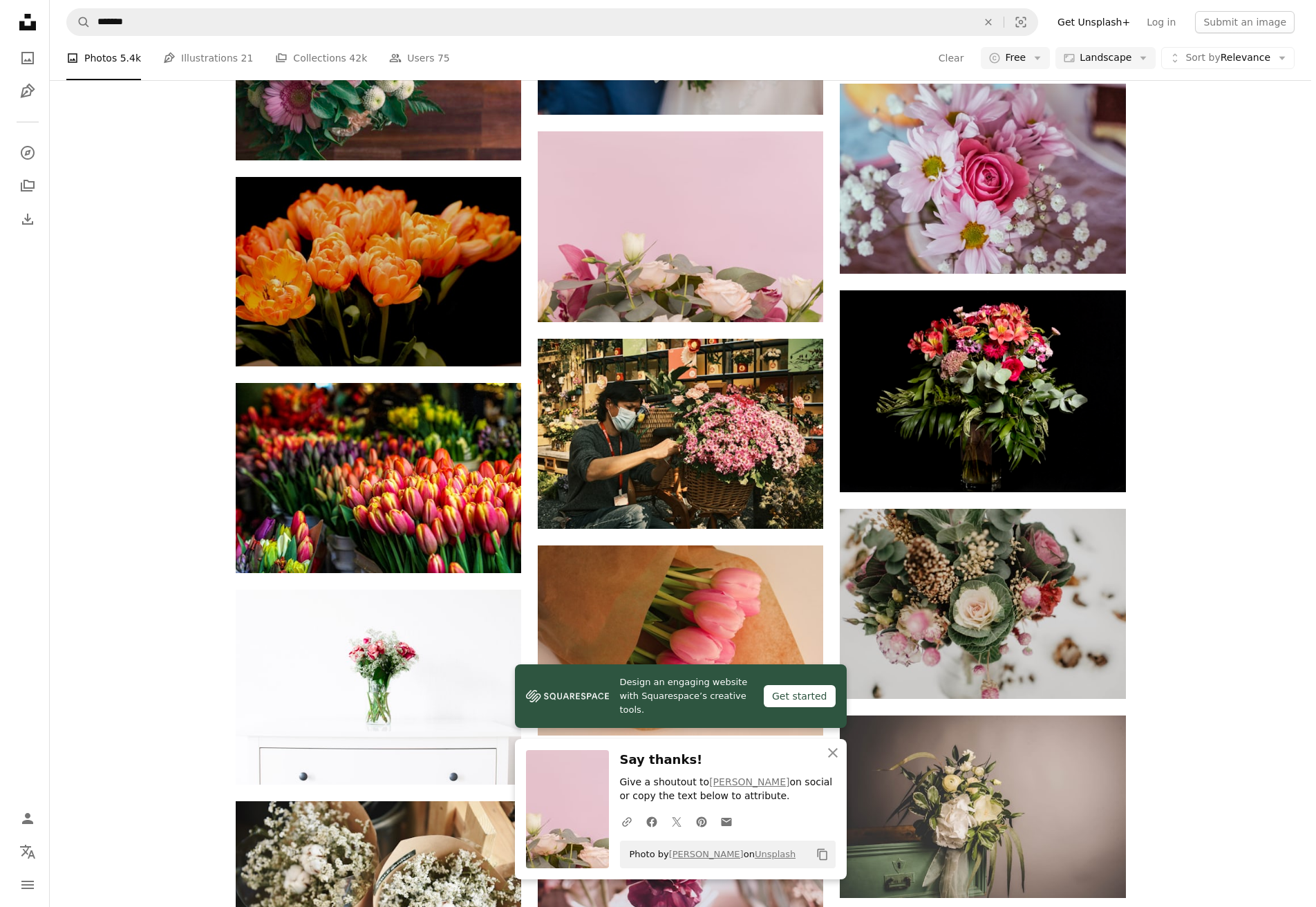
scroll to position [3389, 0]
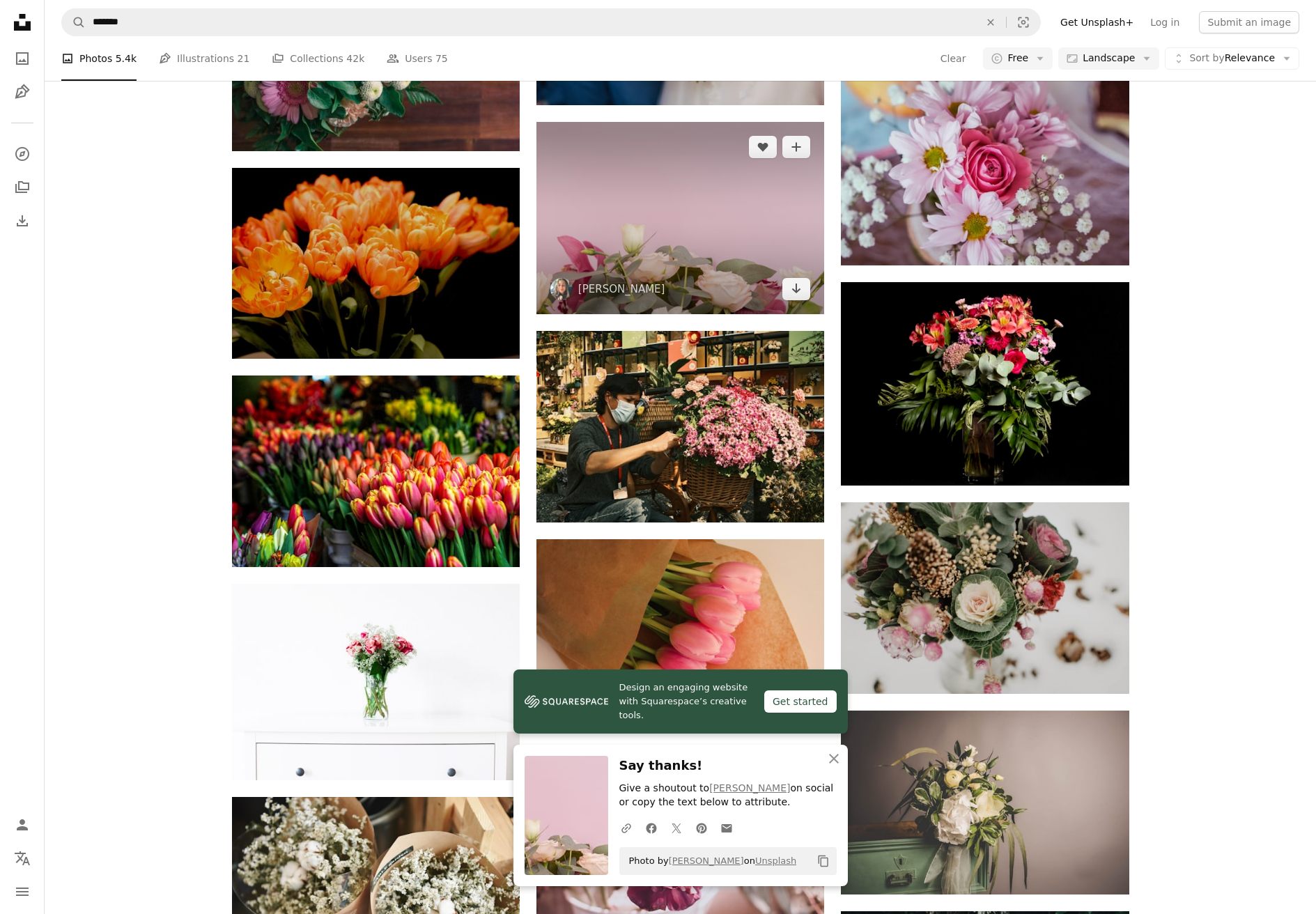
click at [646, 217] on img at bounding box center [680, 218] width 288 height 192
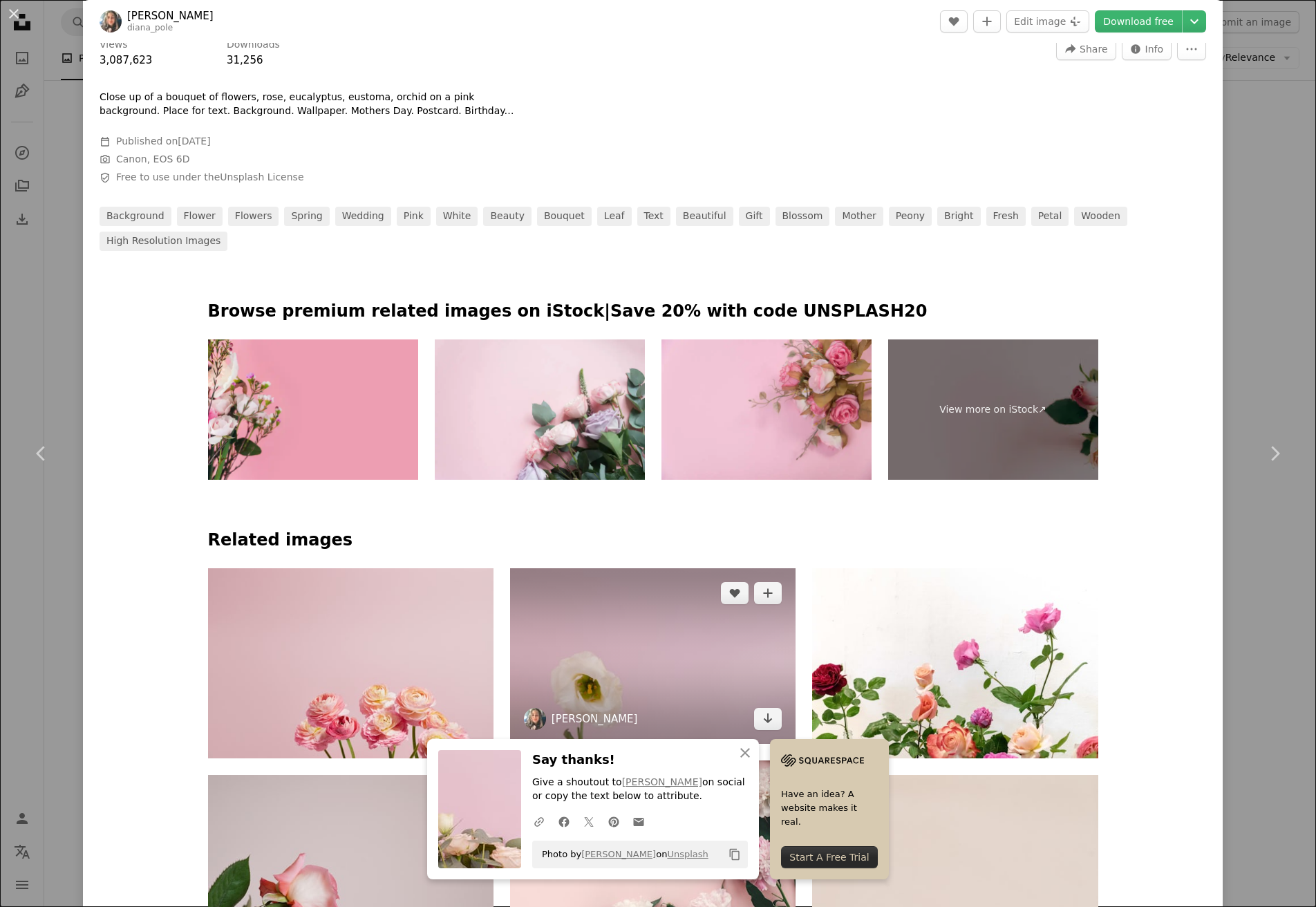
scroll to position [829, 0]
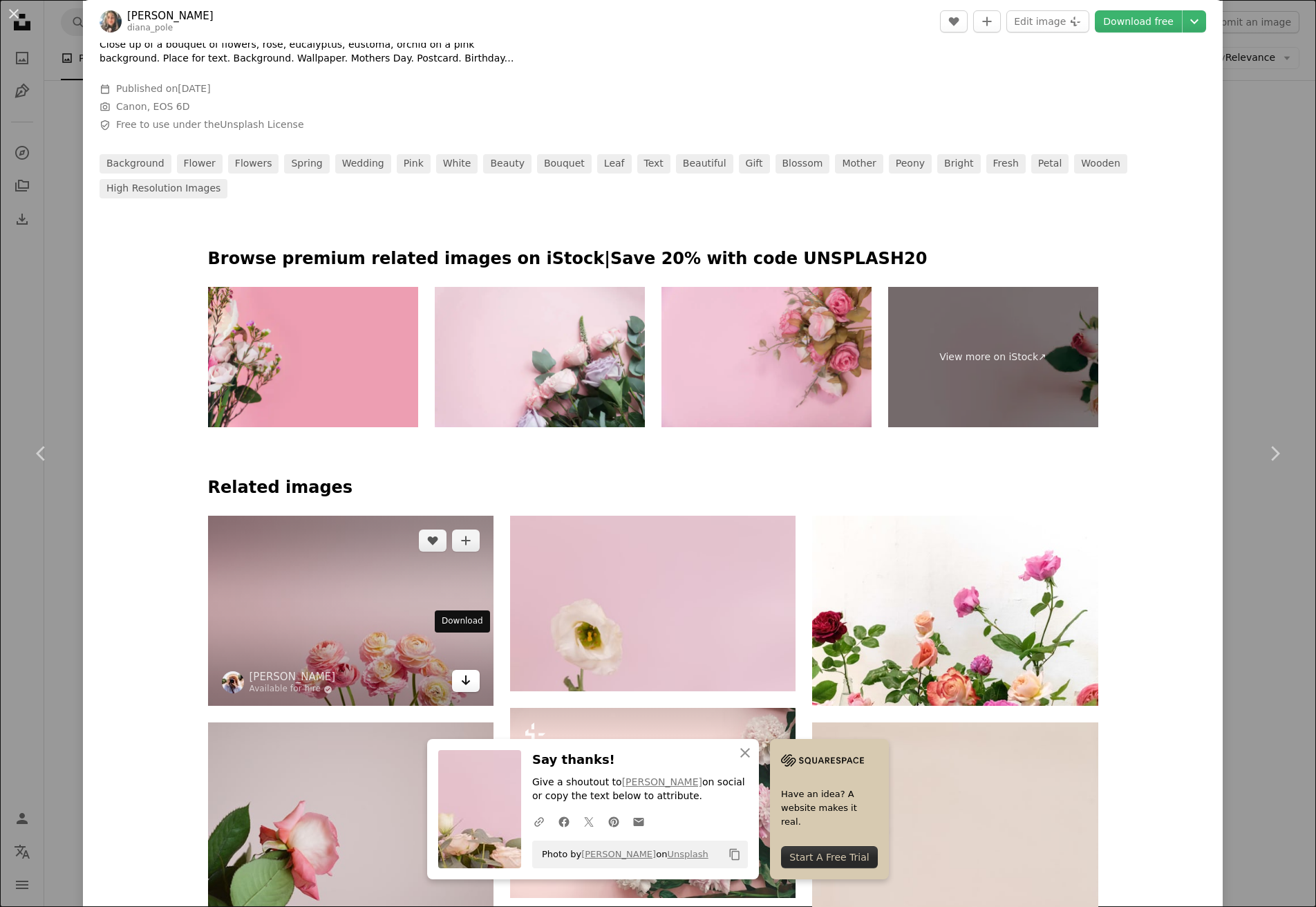
click at [468, 670] on link "Arrow pointing down" at bounding box center [466, 681] width 28 height 22
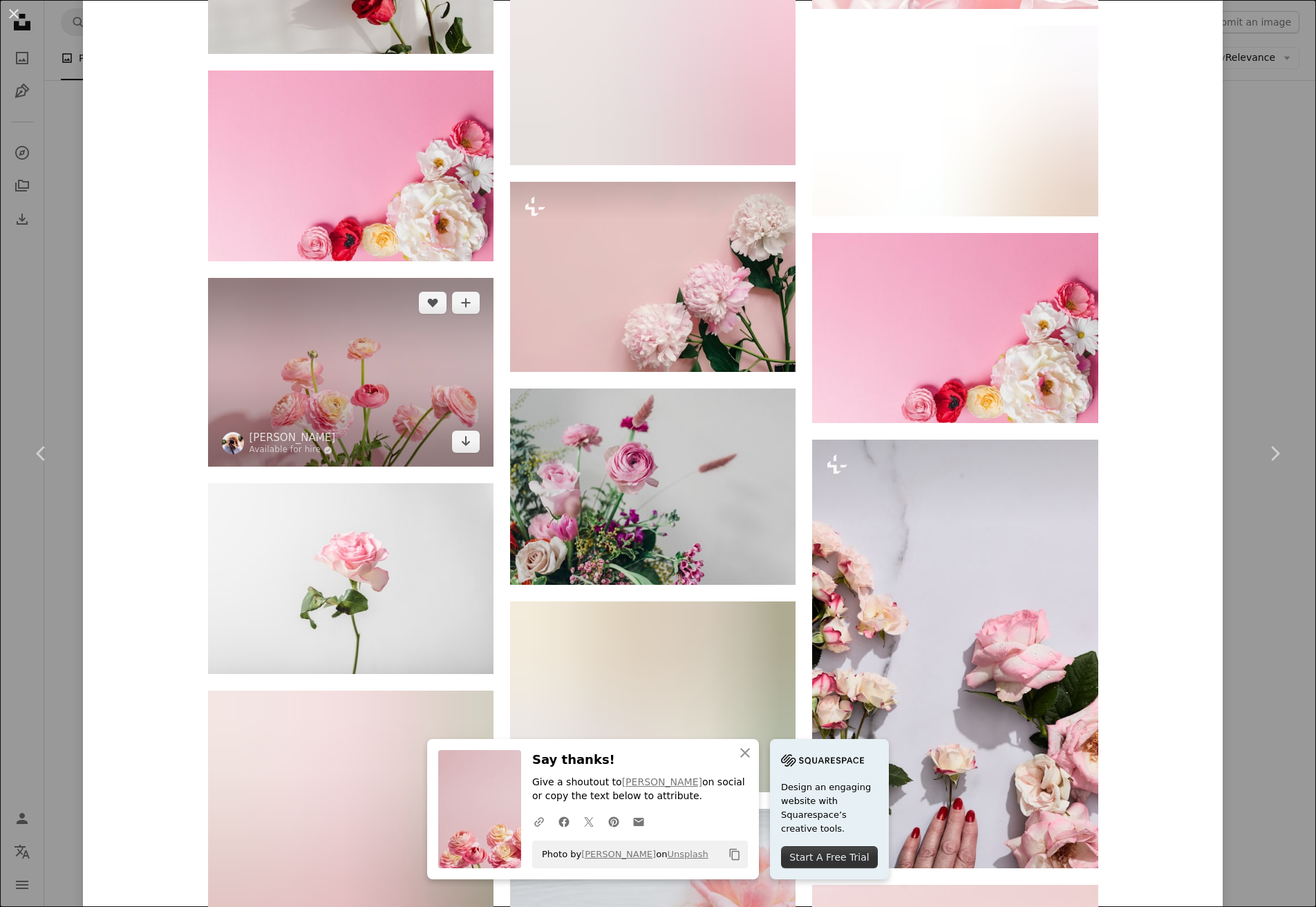
scroll to position [3319, 0]
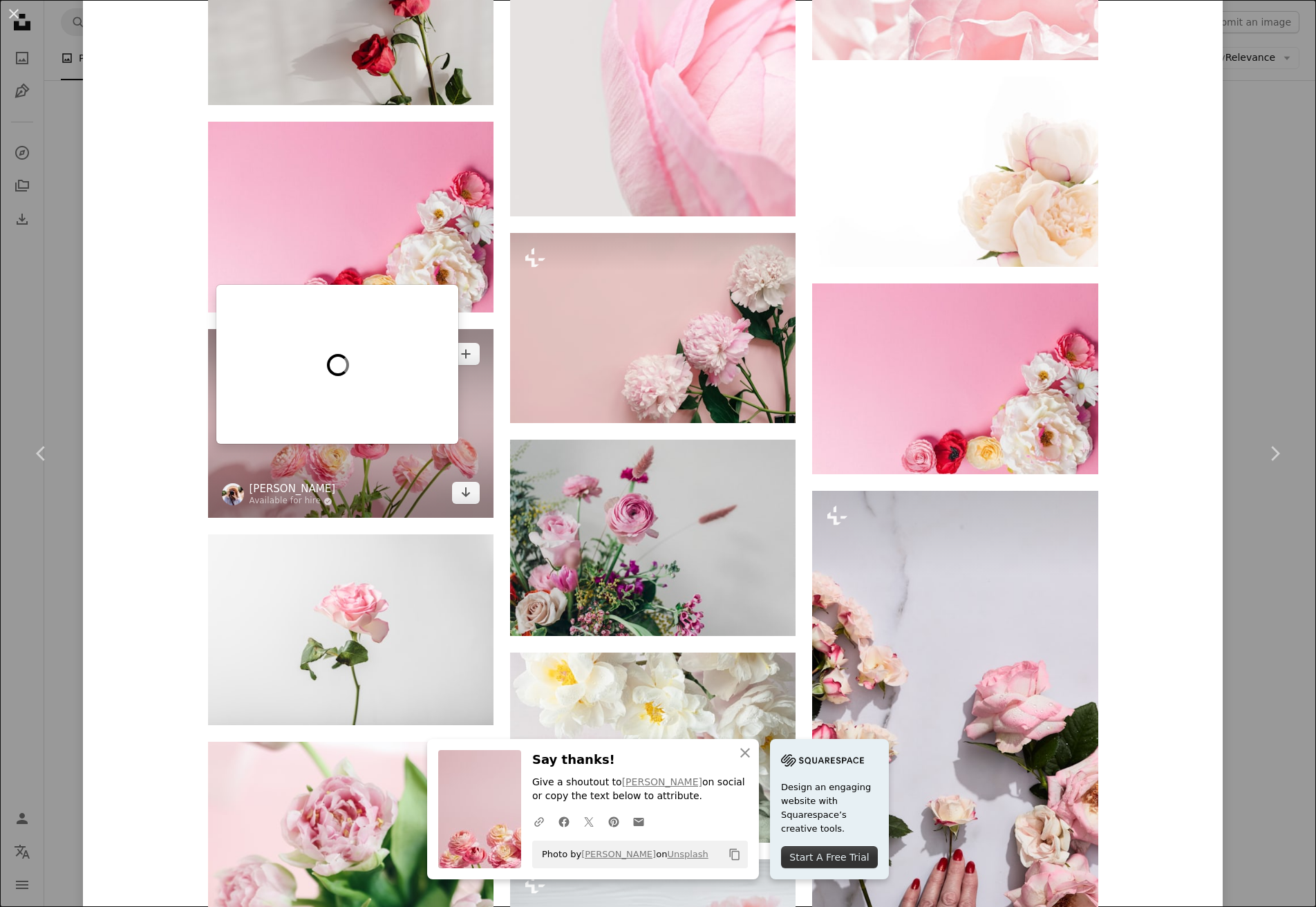
click at [263, 482] on link "[PERSON_NAME]" at bounding box center [292, 488] width 86 height 14
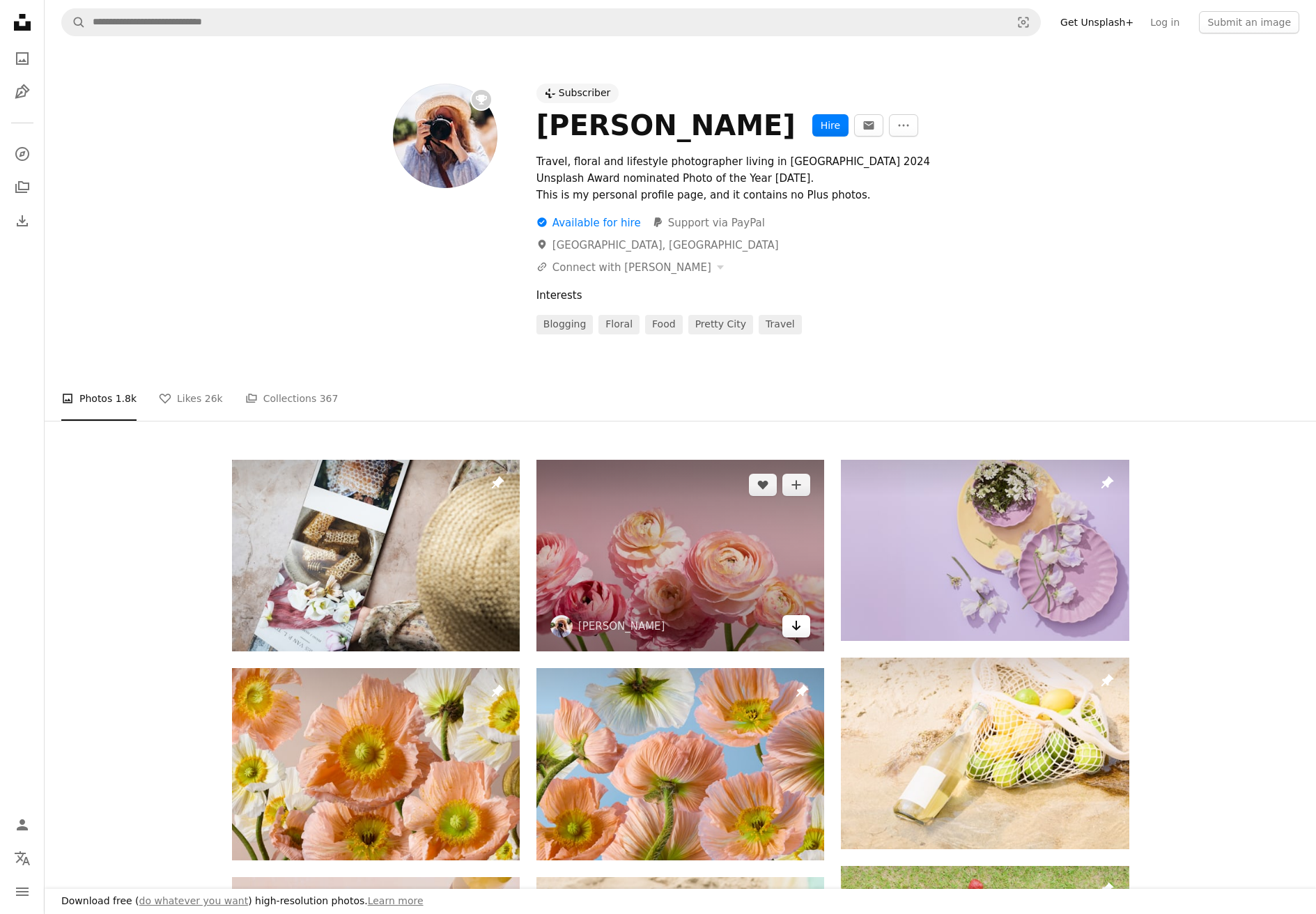
click at [803, 629] on link "Arrow pointing down" at bounding box center [796, 626] width 28 height 22
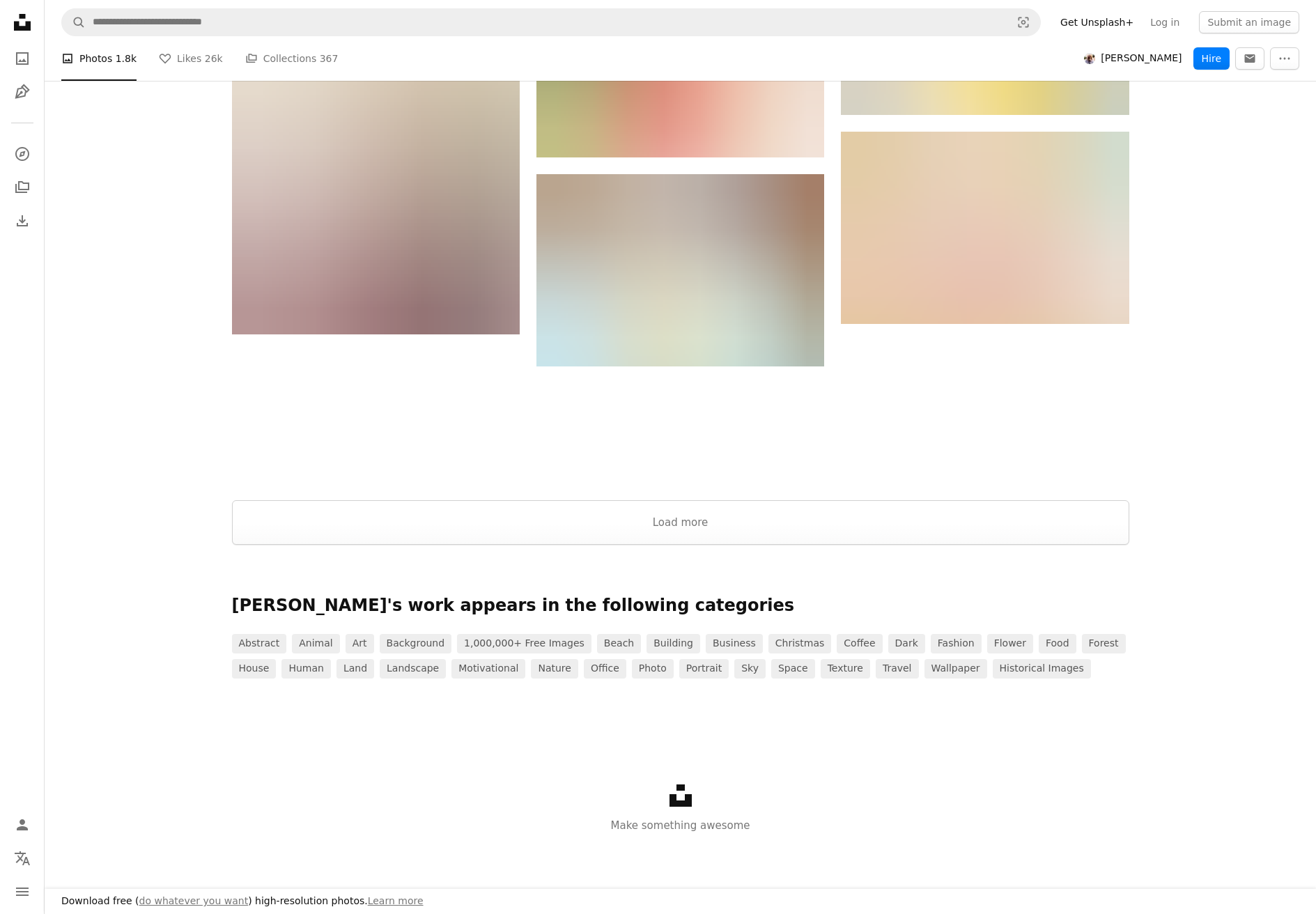
scroll to position [1812, 0]
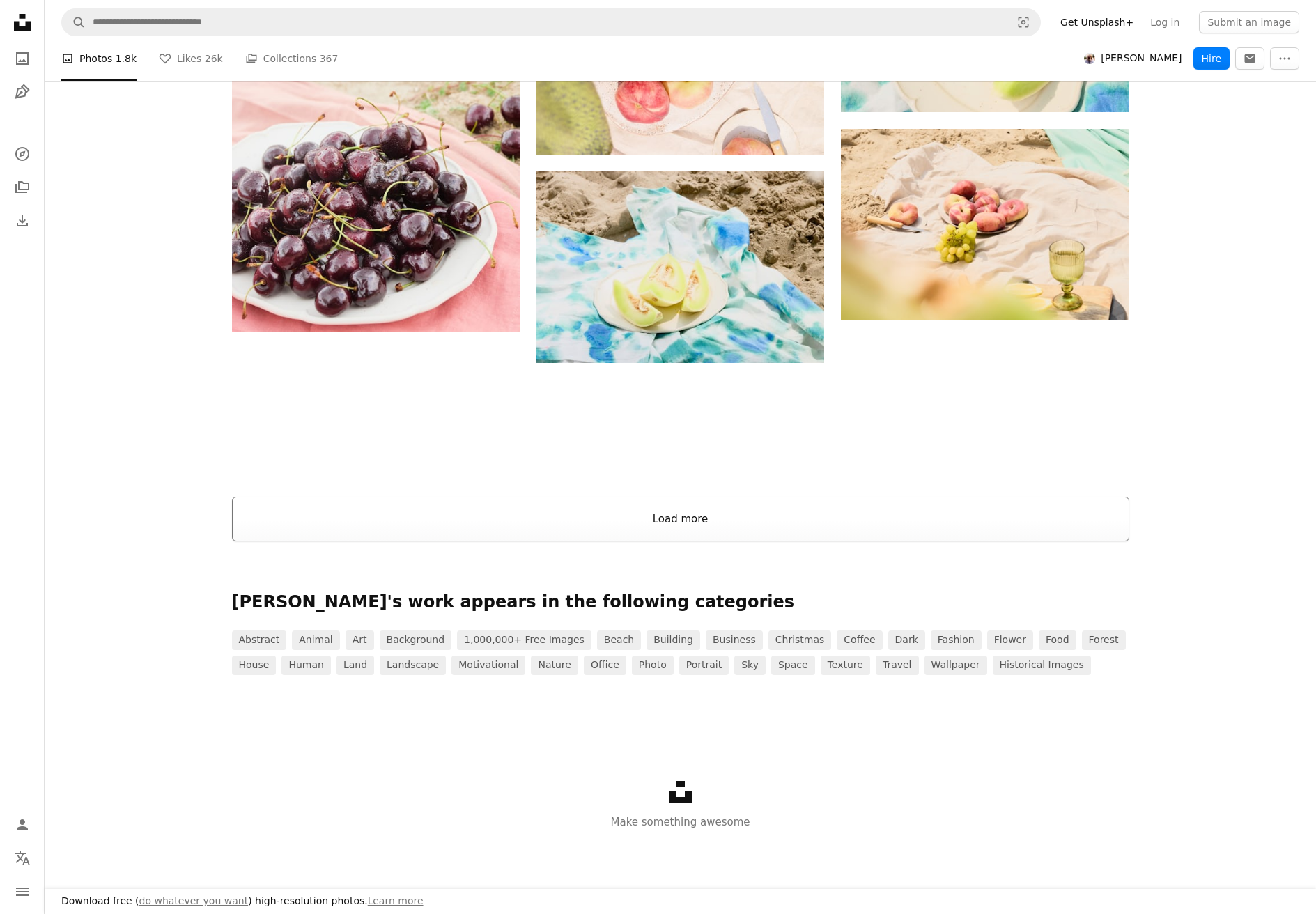
click at [709, 514] on button "Load more" at bounding box center [680, 519] width 897 height 45
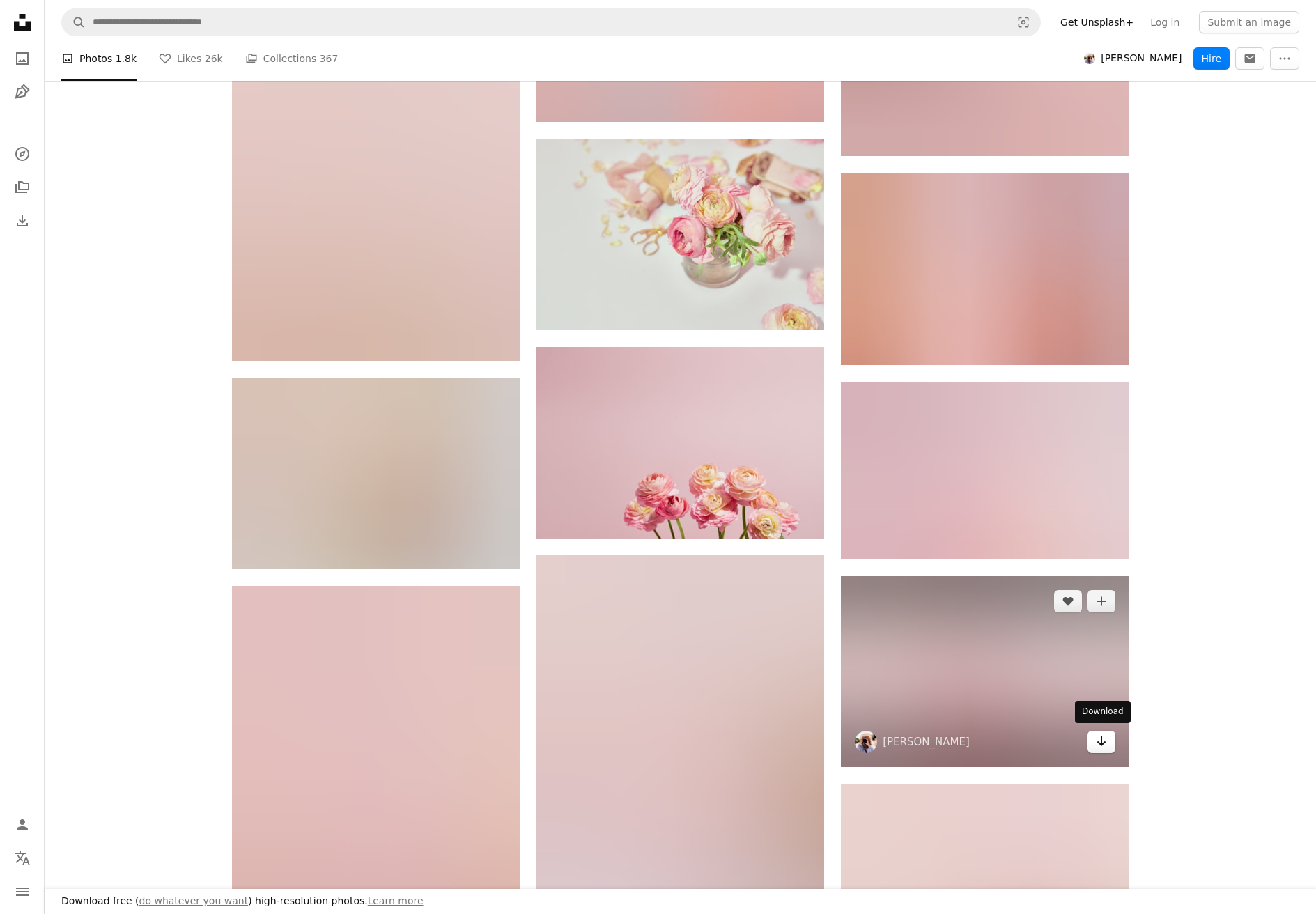
scroll to position [14215, 0]
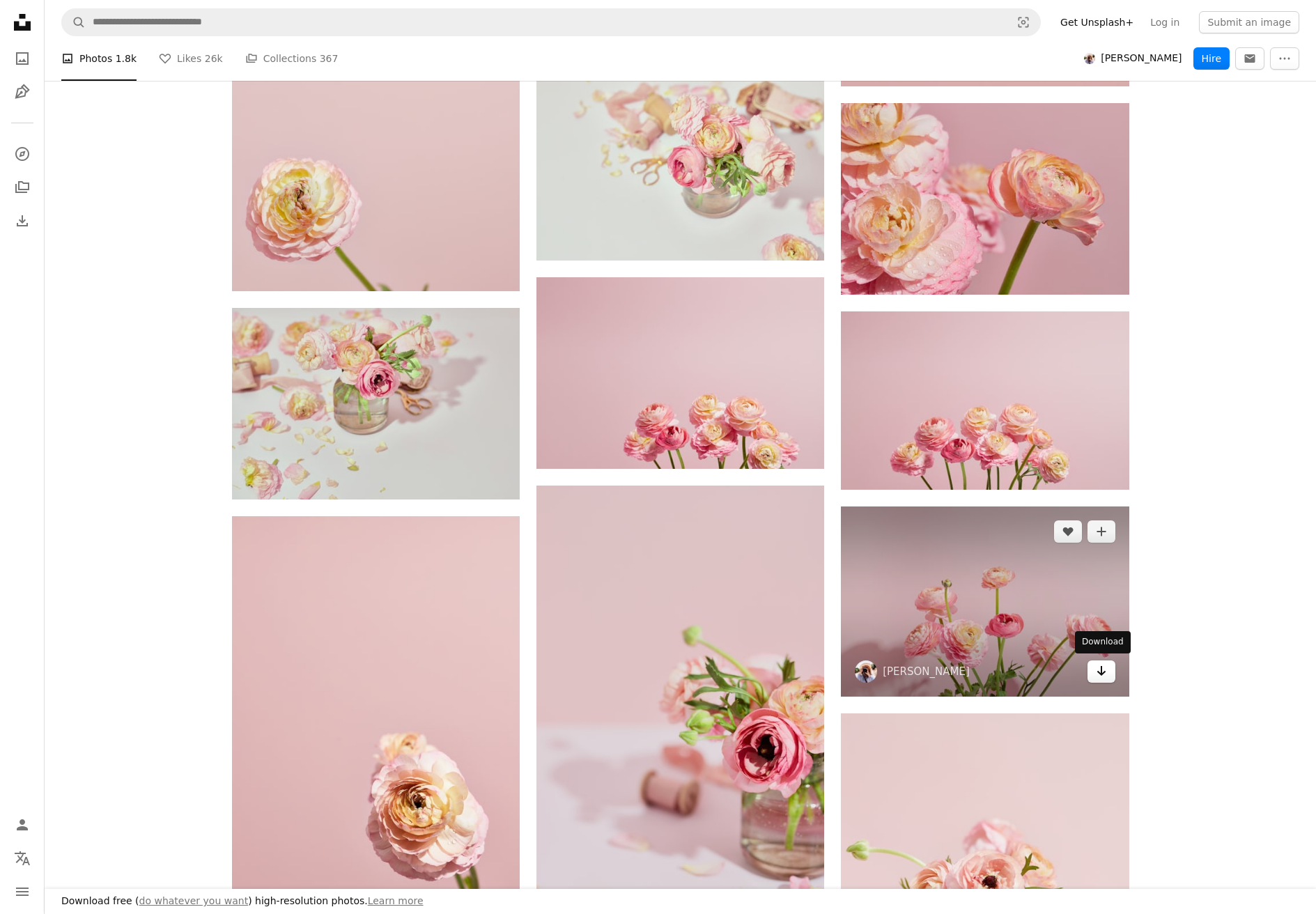
click at [1095, 674] on icon "Arrow pointing down" at bounding box center [1101, 671] width 11 height 17
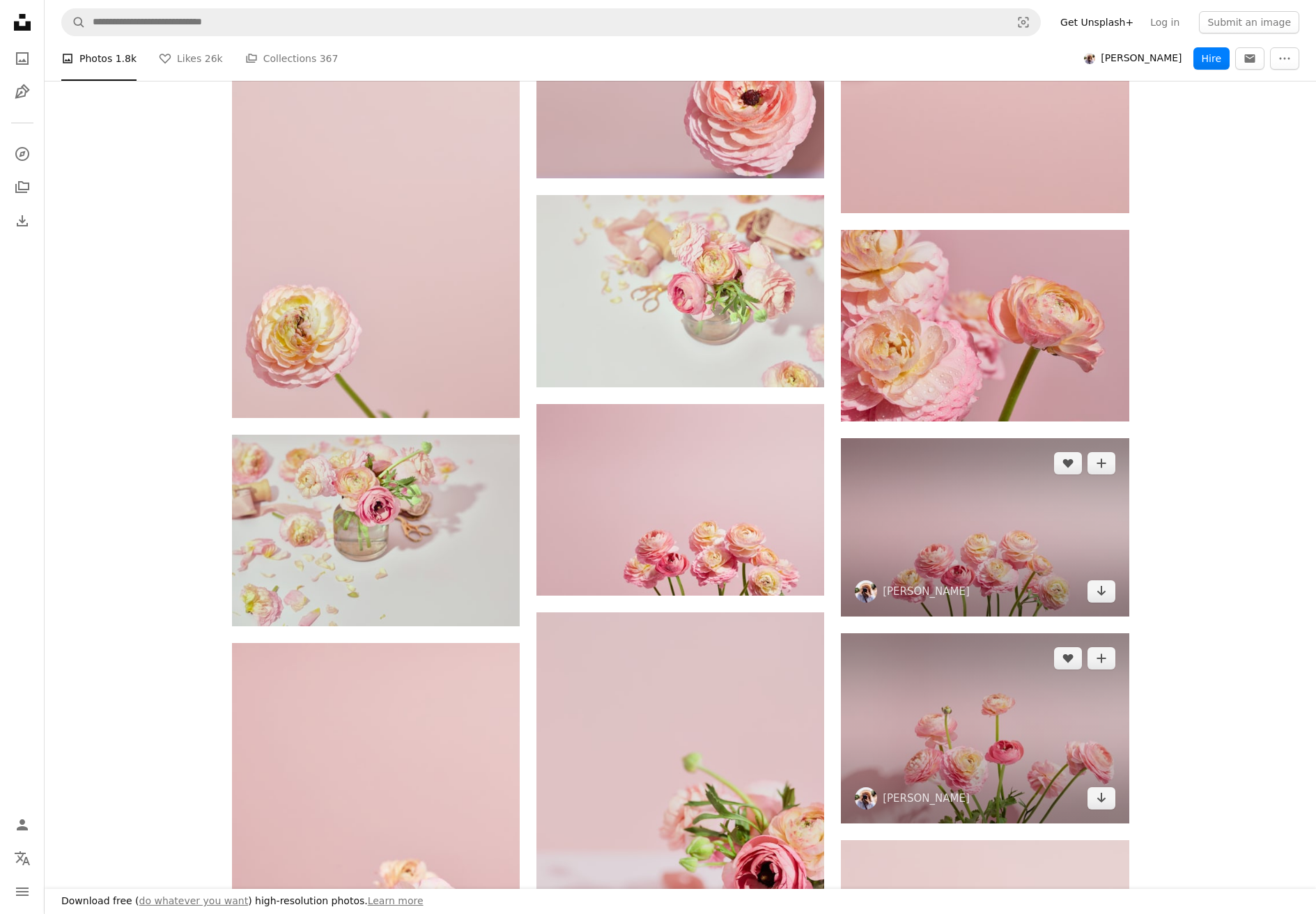
scroll to position [14075, 0]
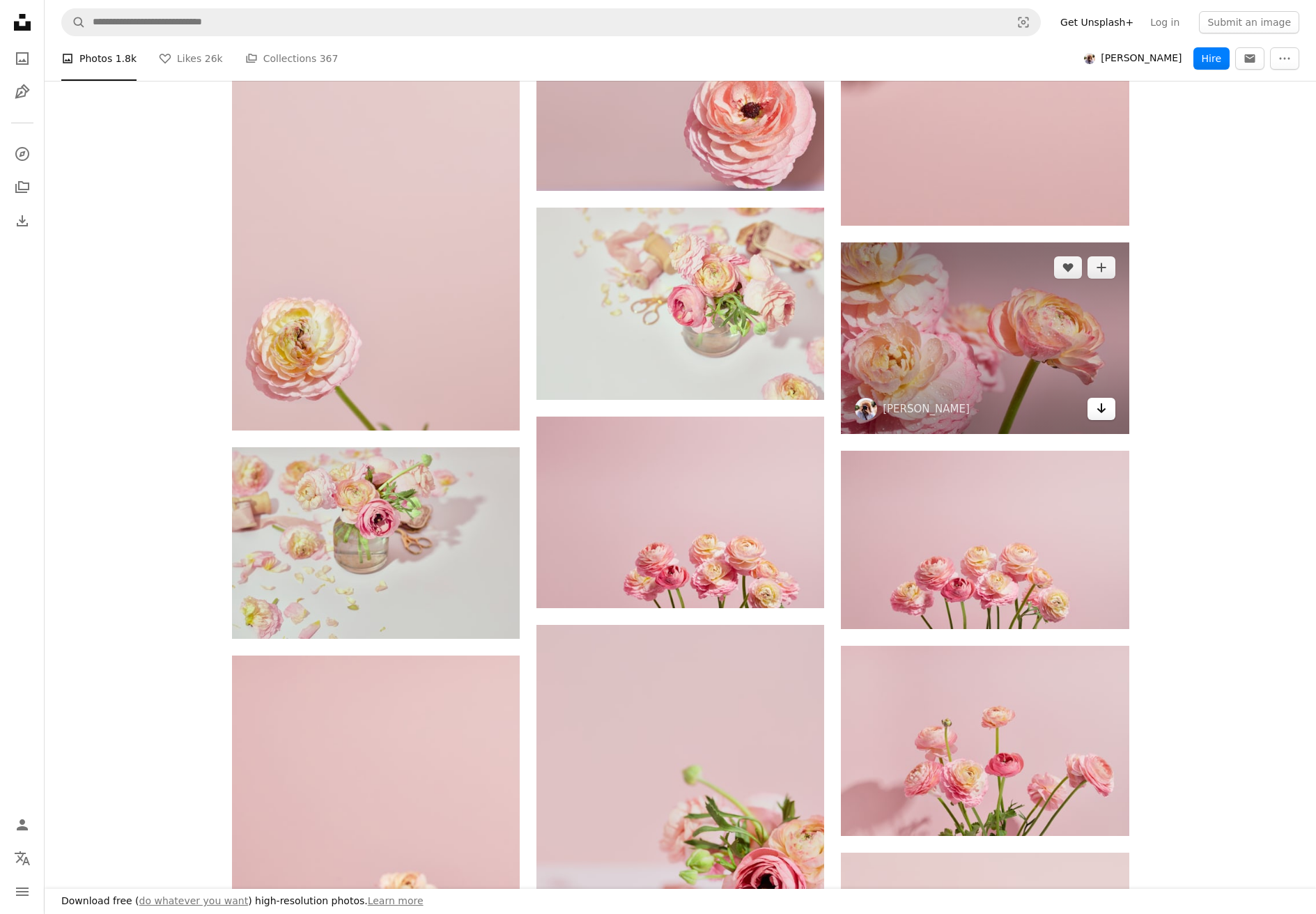
click at [1096, 412] on icon "Arrow pointing down" at bounding box center [1101, 408] width 11 height 17
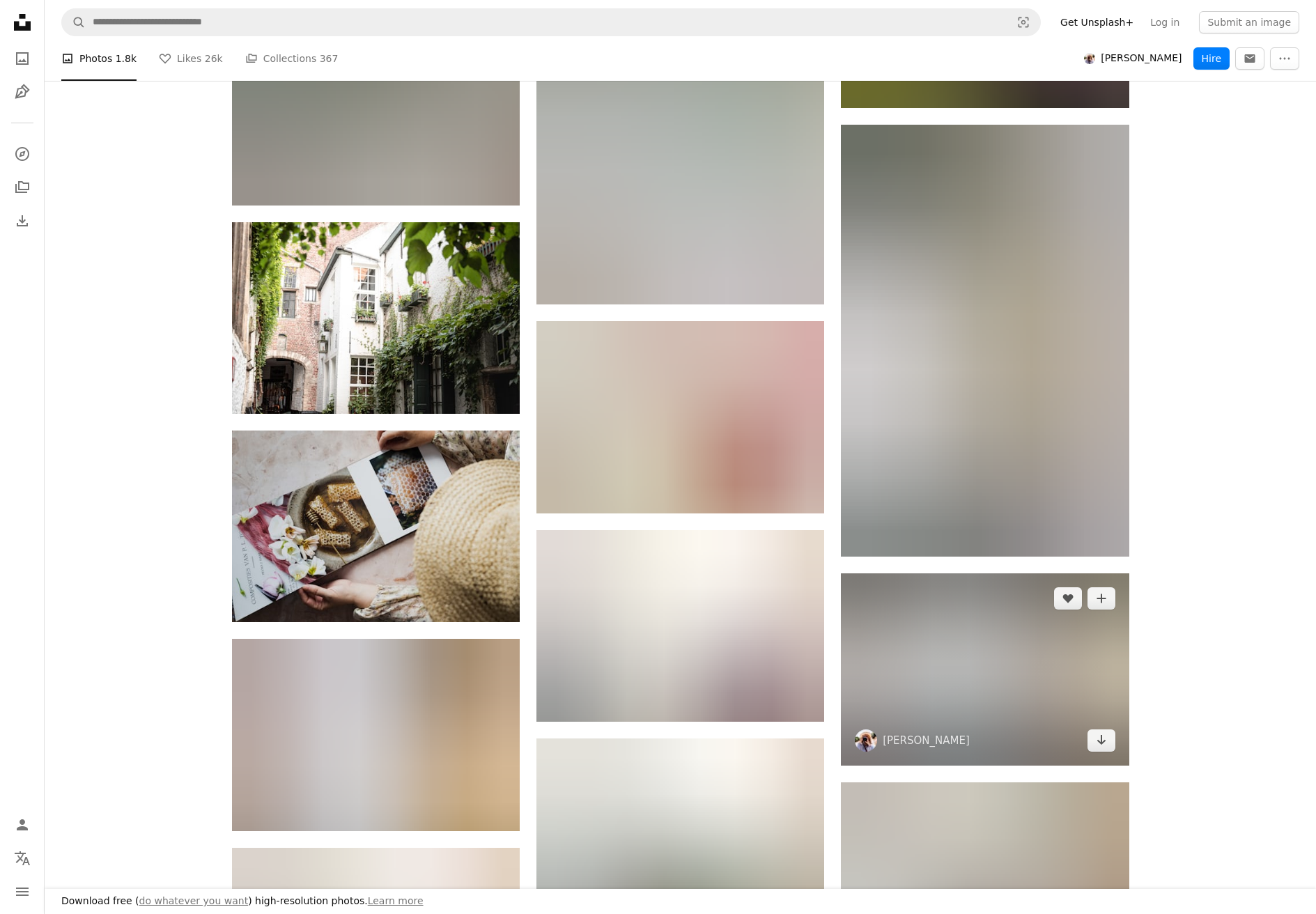
scroll to position [22925, 0]
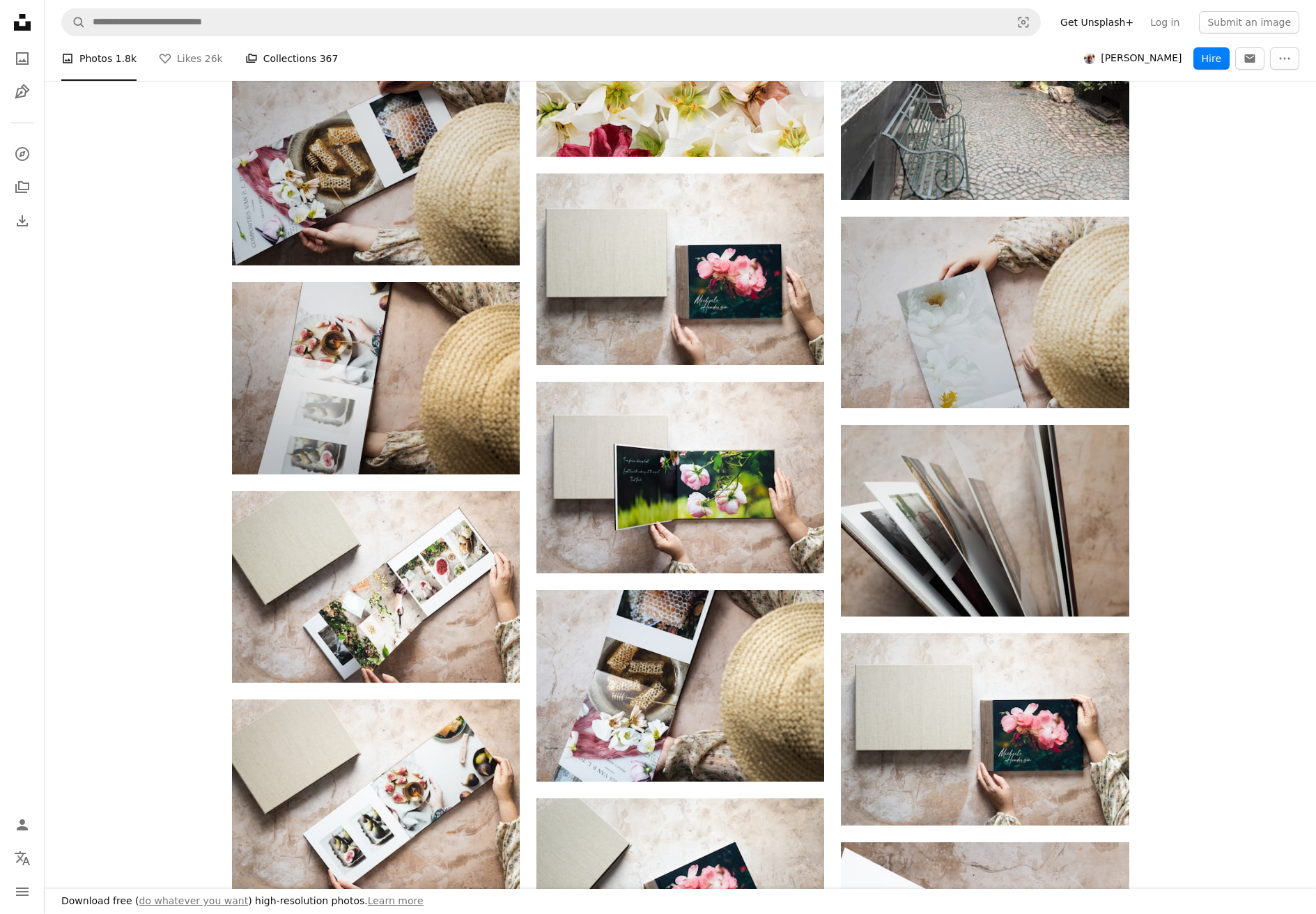
click at [277, 57] on link "A stack of folders Collections 367" at bounding box center [292, 59] width 93 height 45
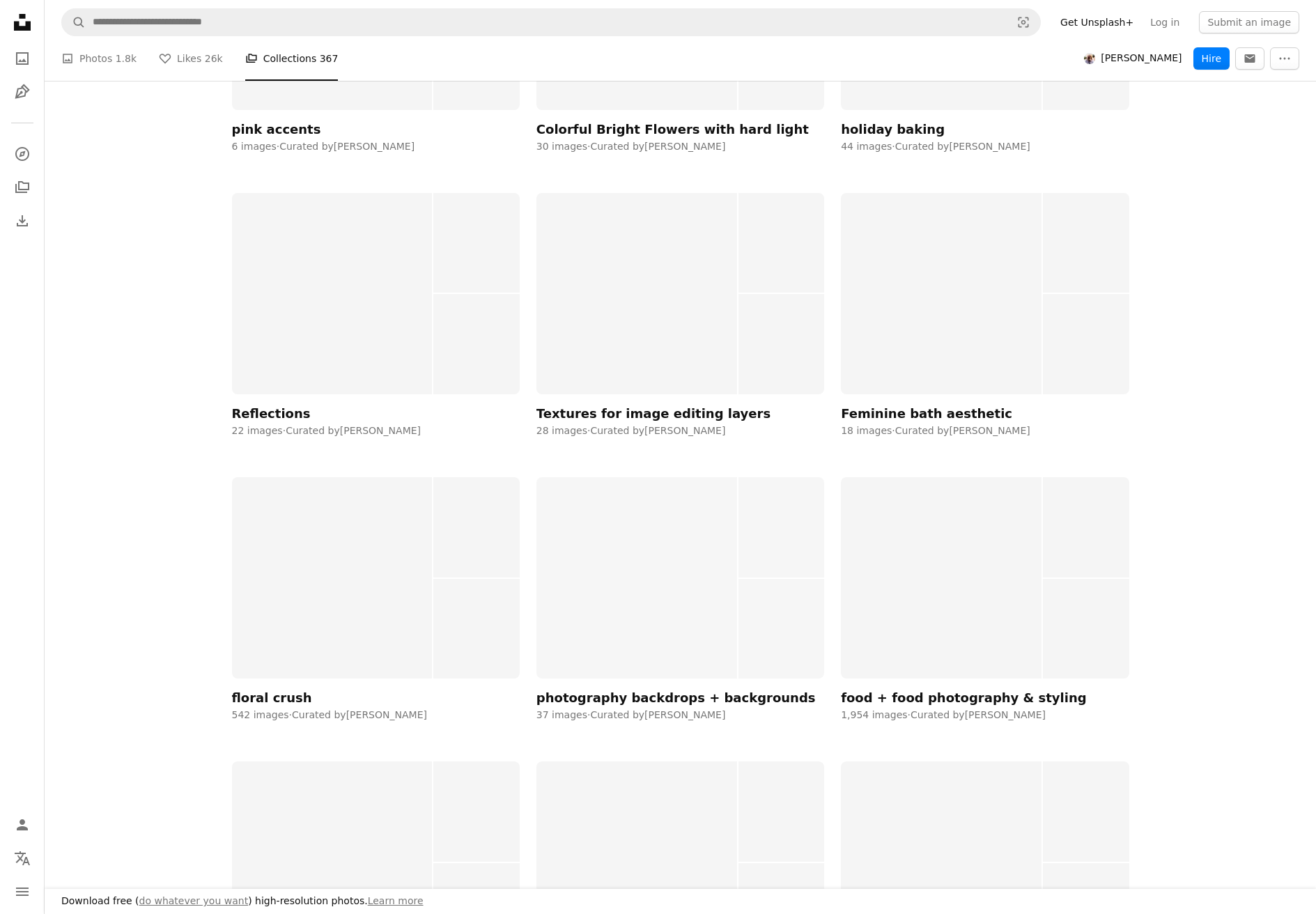
scroll to position [2021, 0]
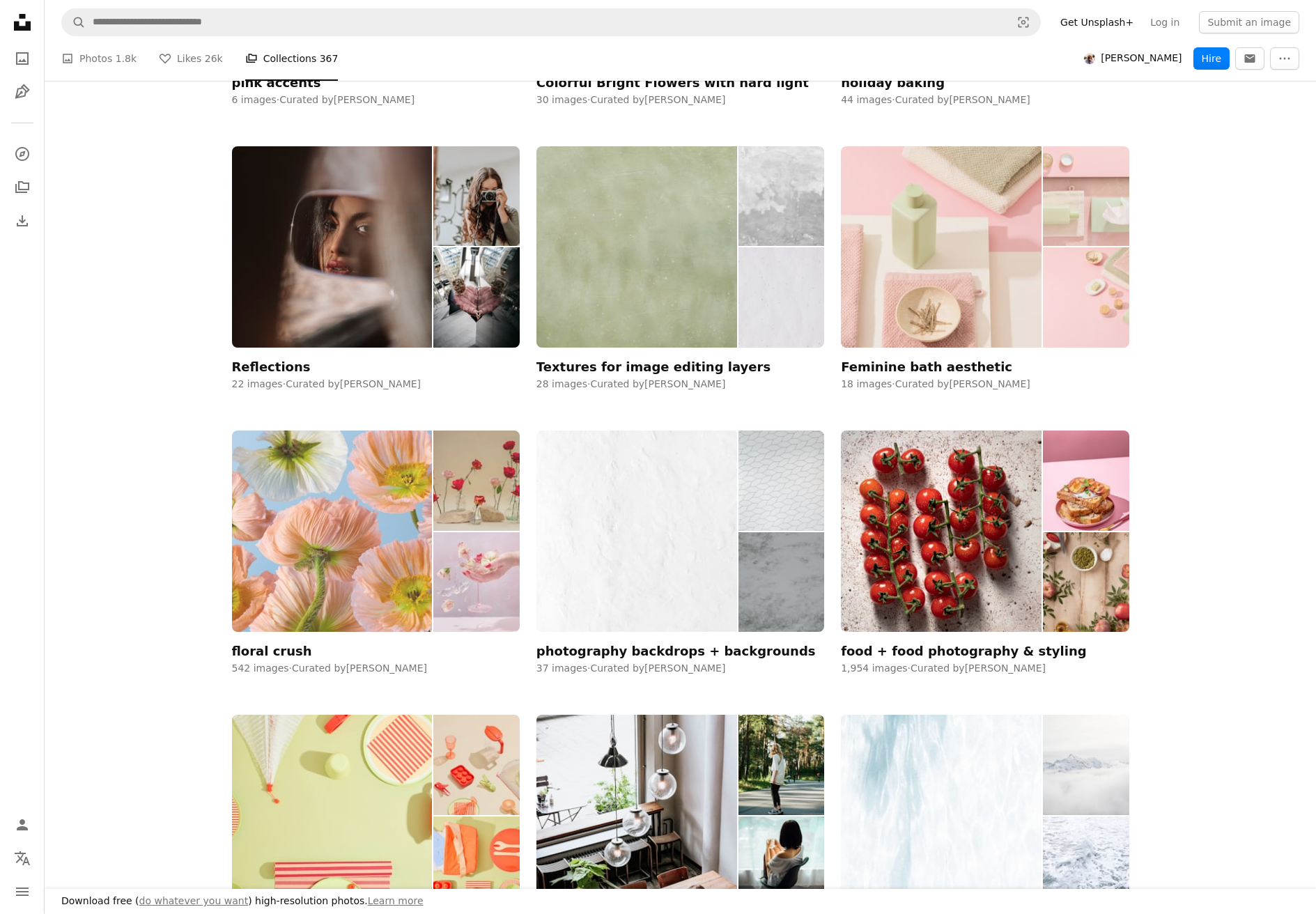
click at [278, 654] on div "floral crush" at bounding box center [272, 651] width 80 height 17
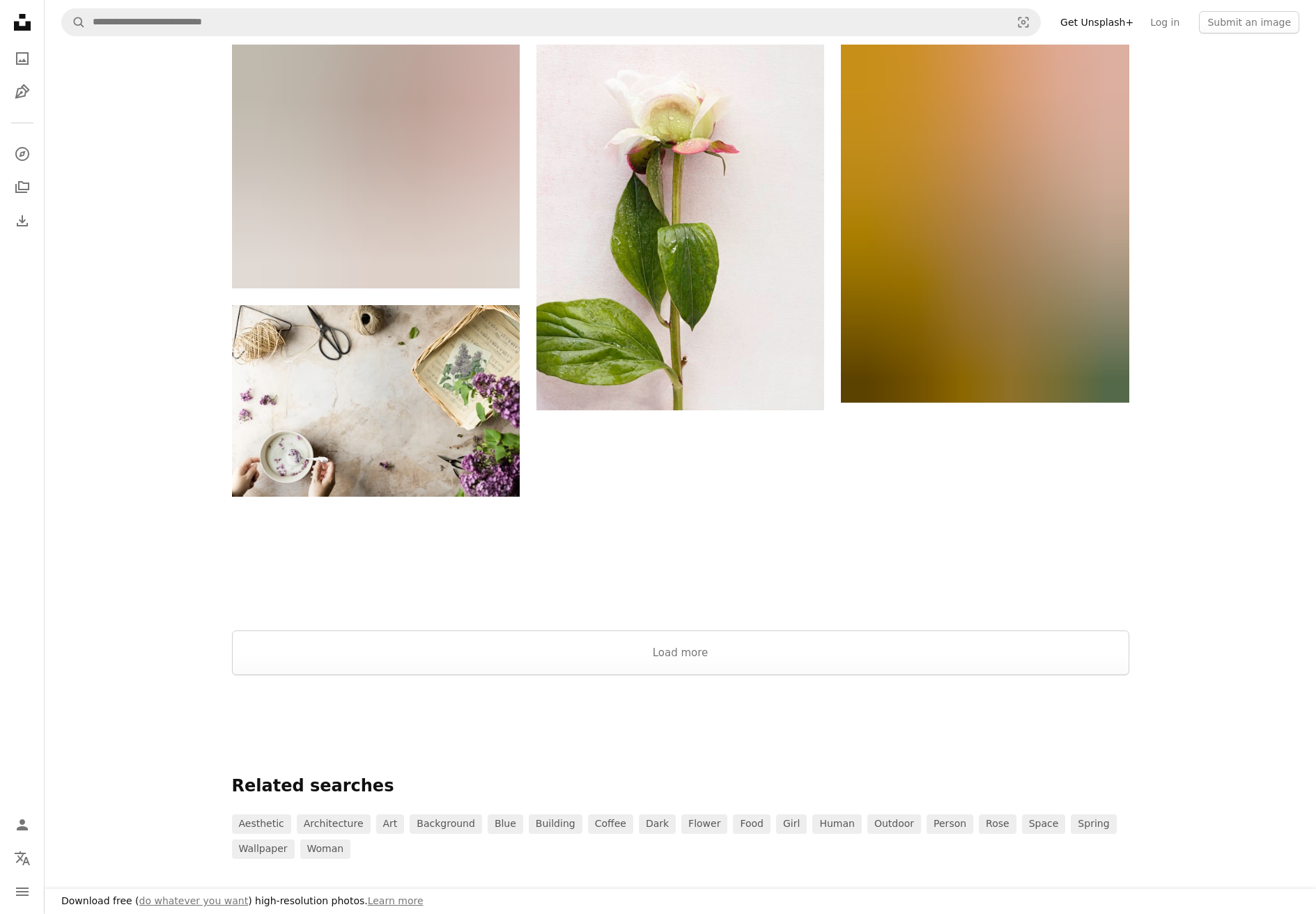
scroll to position [2299, 0]
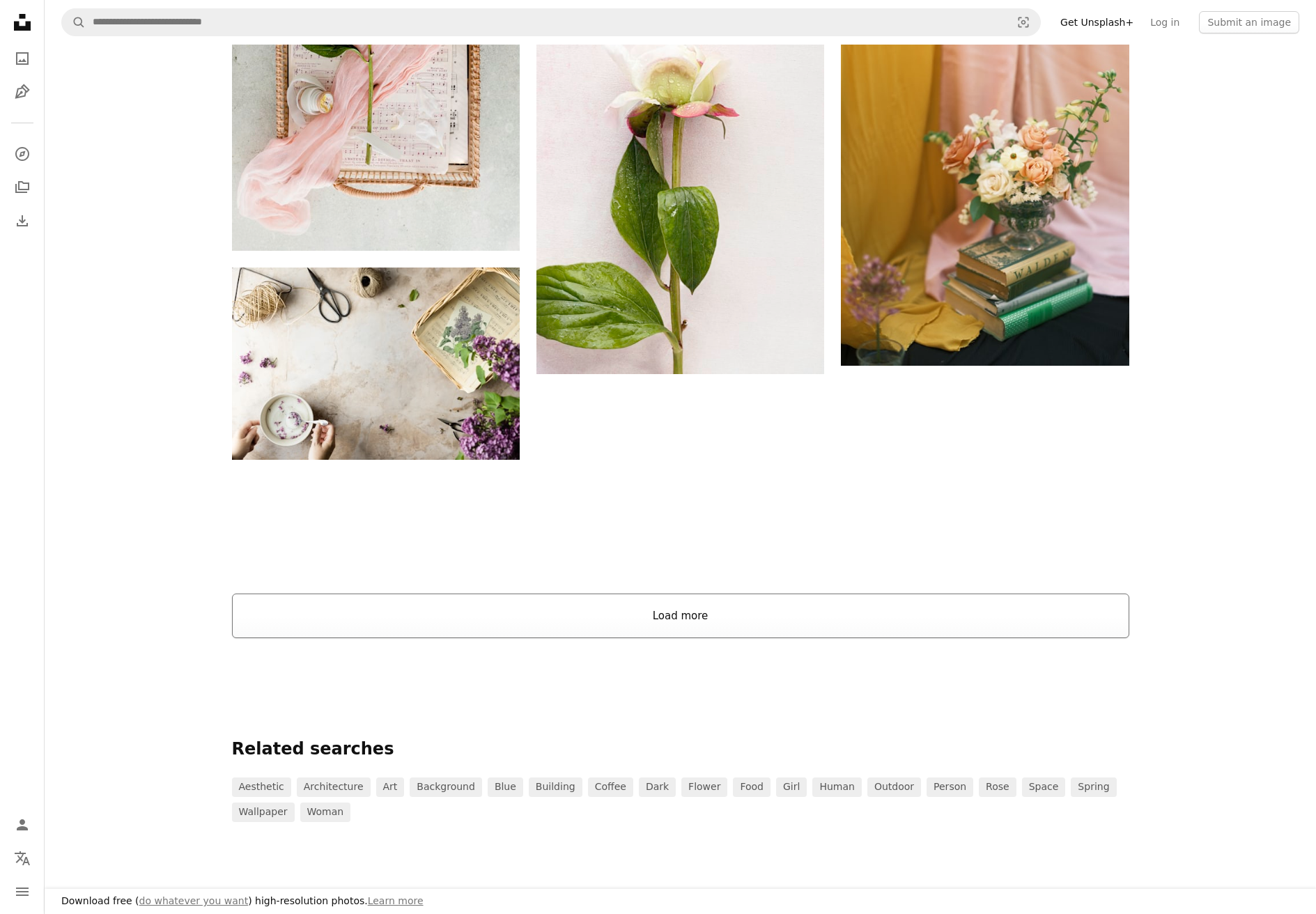
drag, startPoint x: 563, startPoint y: 583, endPoint x: 581, endPoint y: 598, distance: 23.4
click at [592, 604] on button "Load more" at bounding box center [680, 616] width 897 height 45
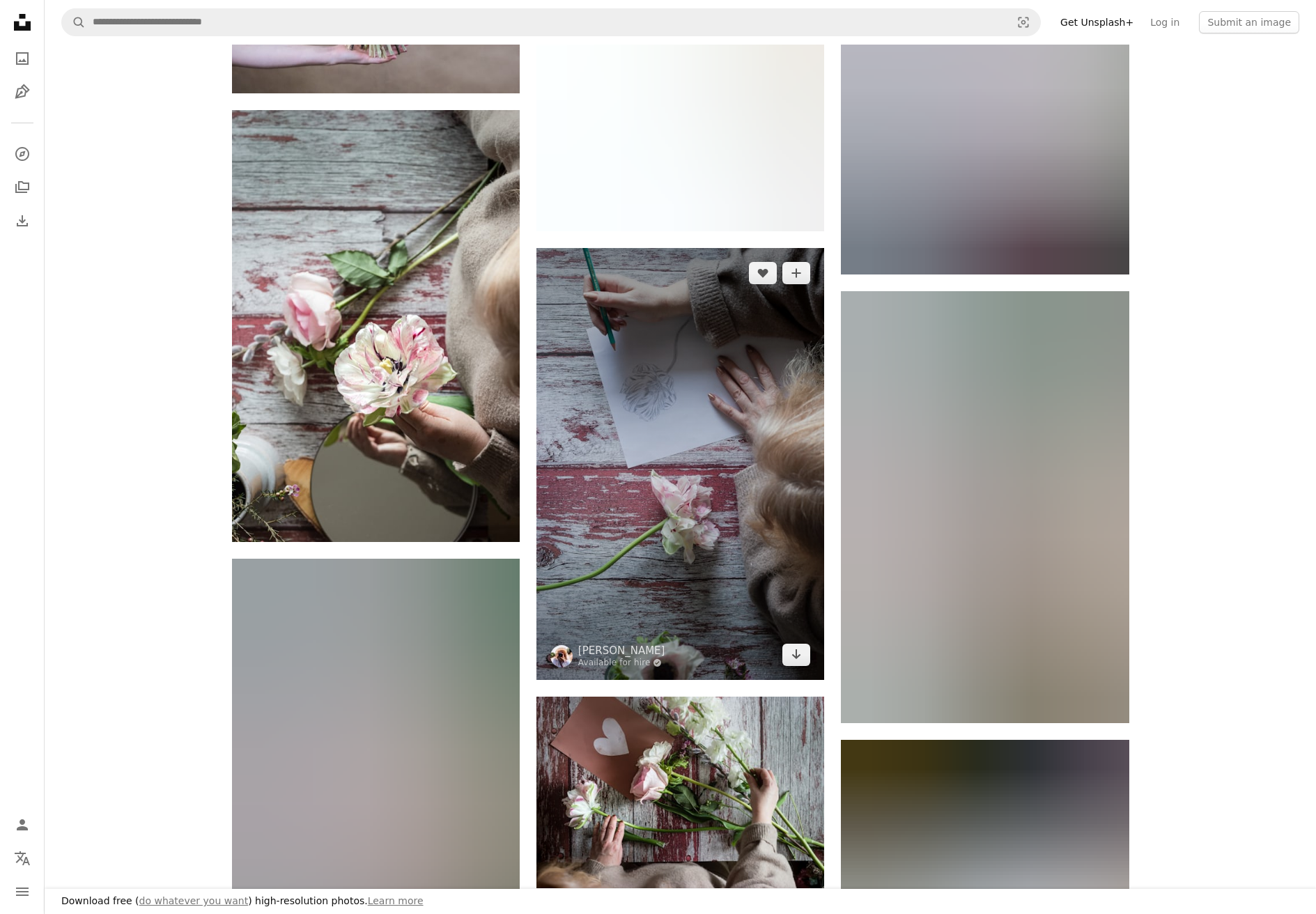
scroll to position [4669, 0]
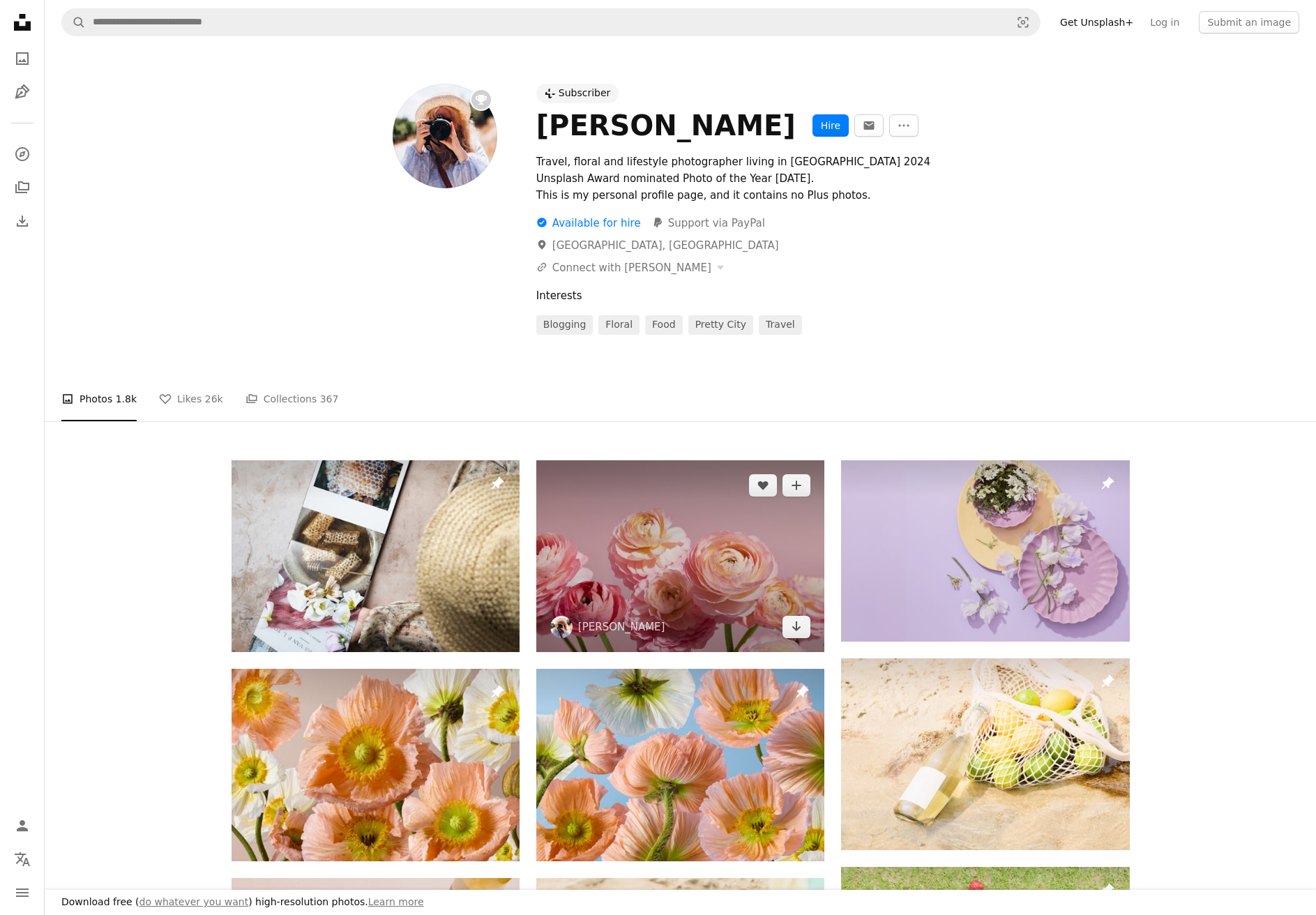
click at [727, 564] on img at bounding box center [680, 557] width 288 height 192
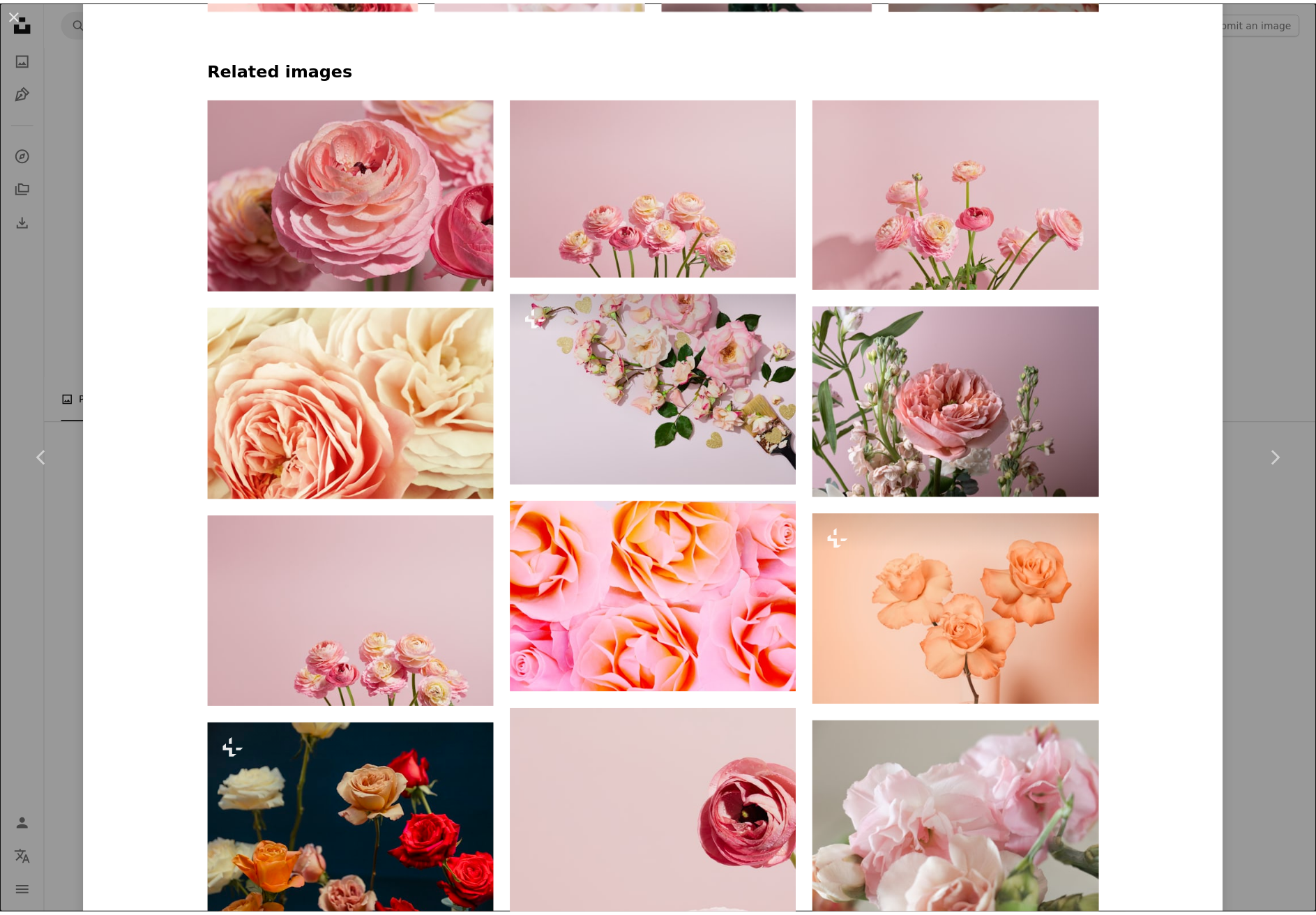
scroll to position [1325, 0]
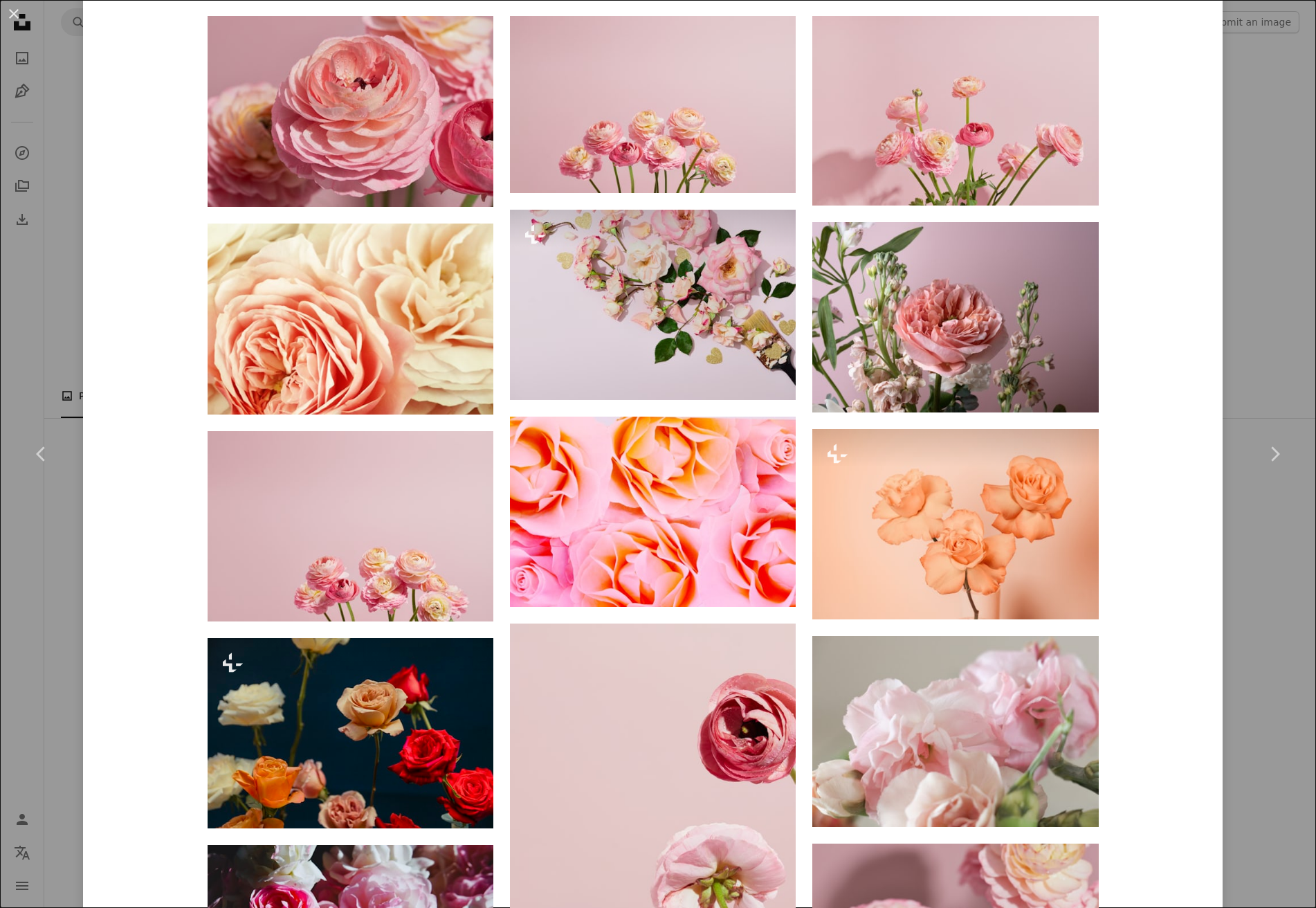
click at [1252, 534] on div "An X shape Chevron left Chevron right [PERSON_NAME] Available for hire A checkm…" at bounding box center [658, 454] width 1316 height 908
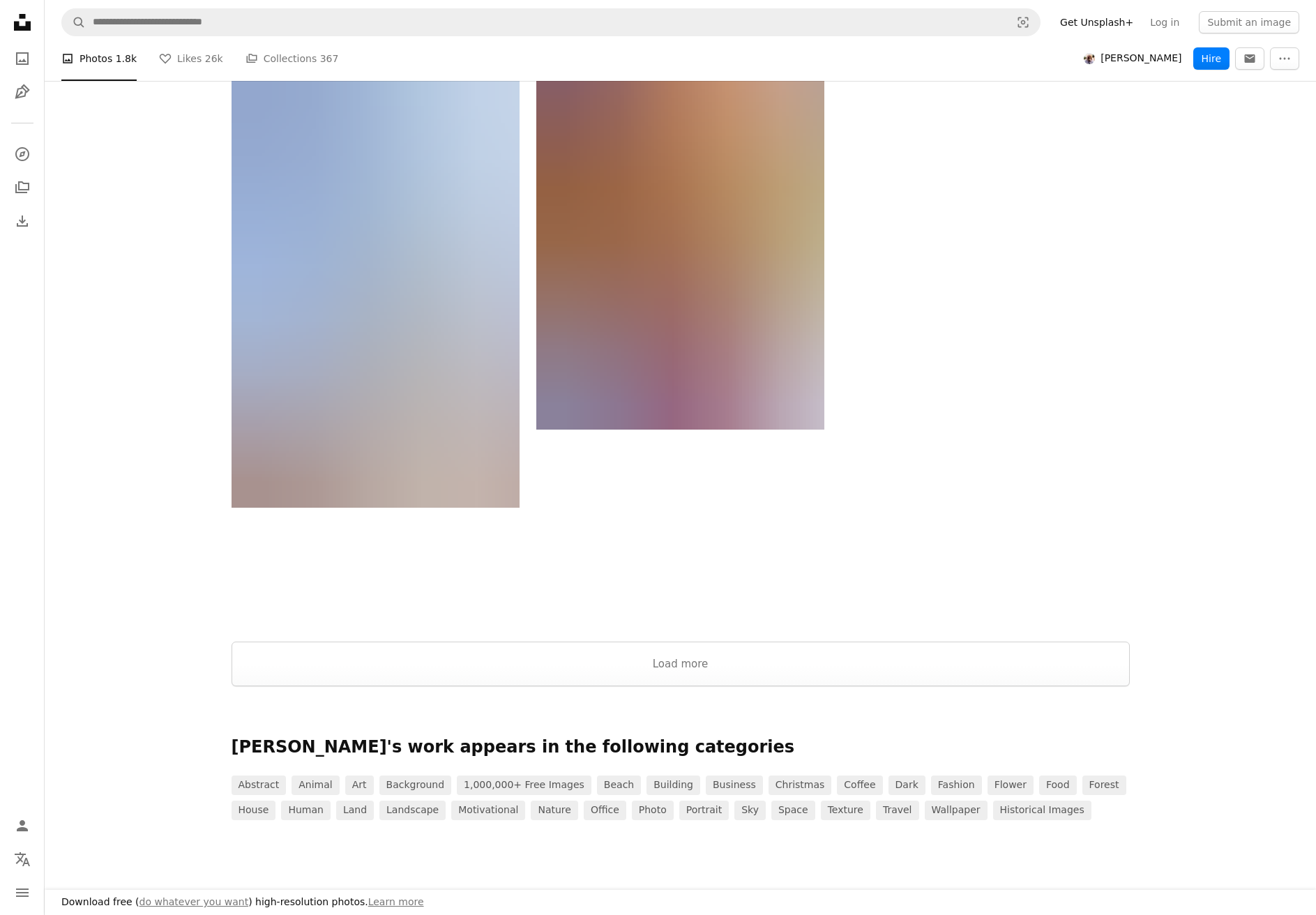
scroll to position [25474, 0]
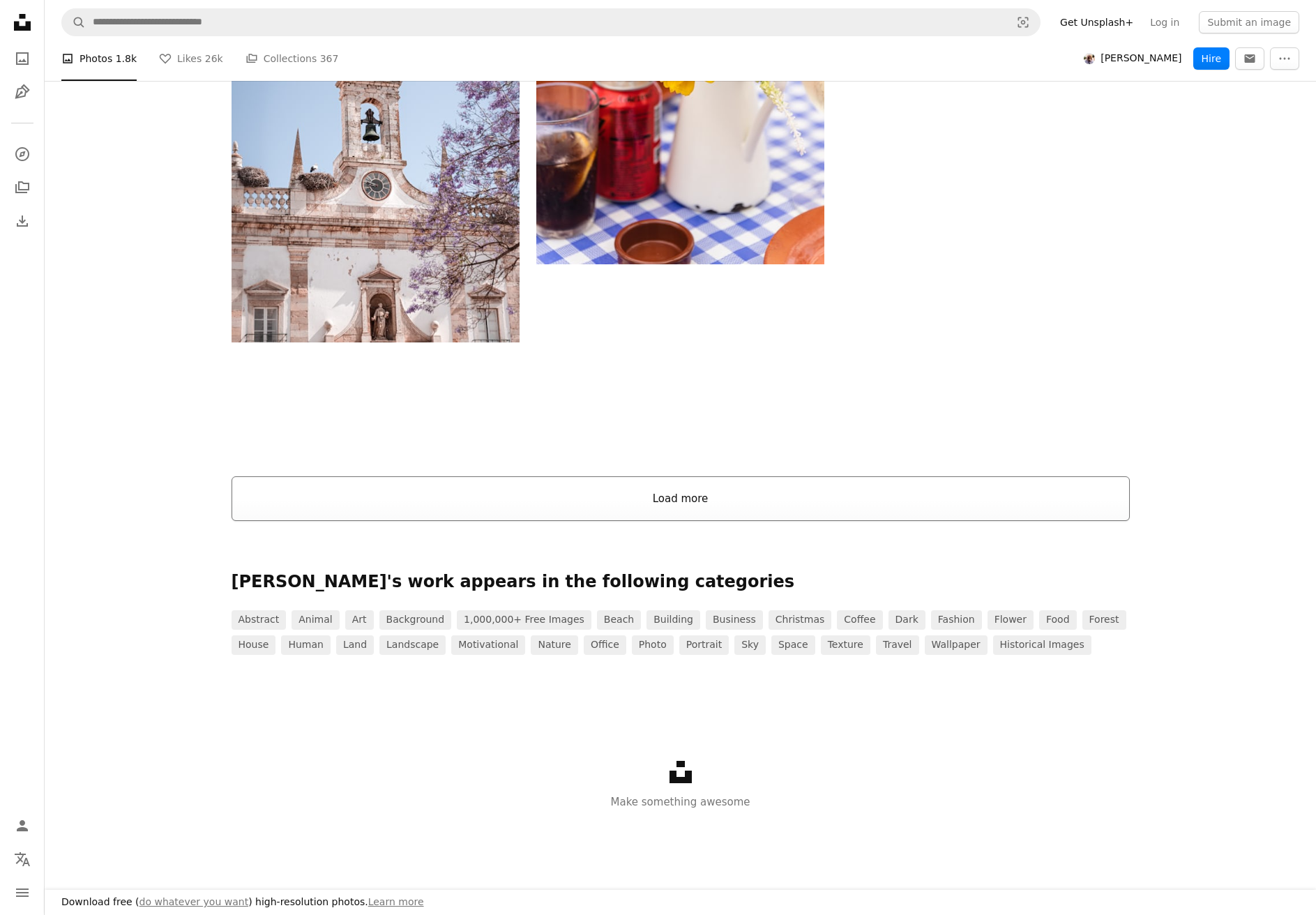
click at [653, 498] on button "Load more" at bounding box center [680, 499] width 898 height 45
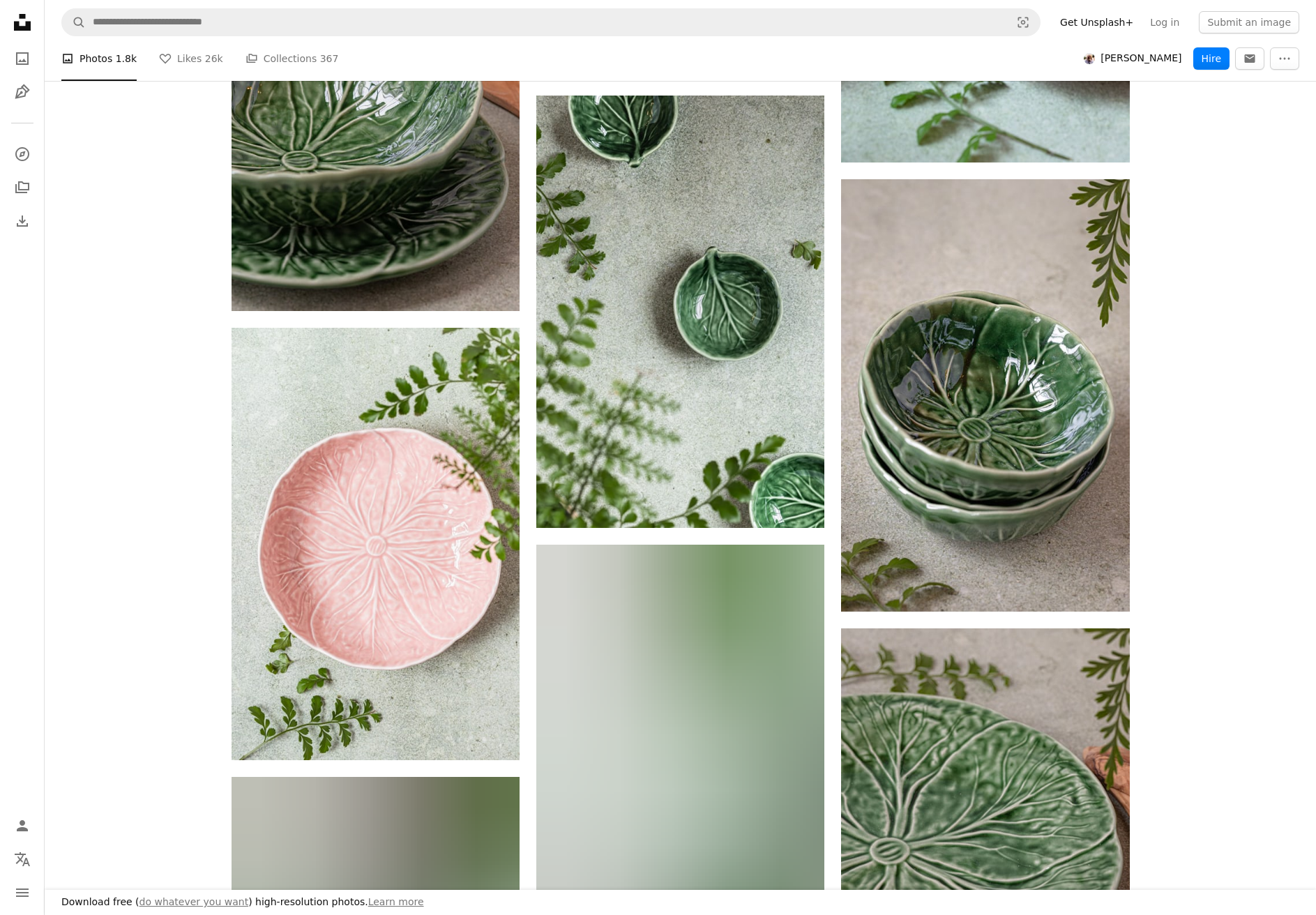
scroll to position [53814, 0]
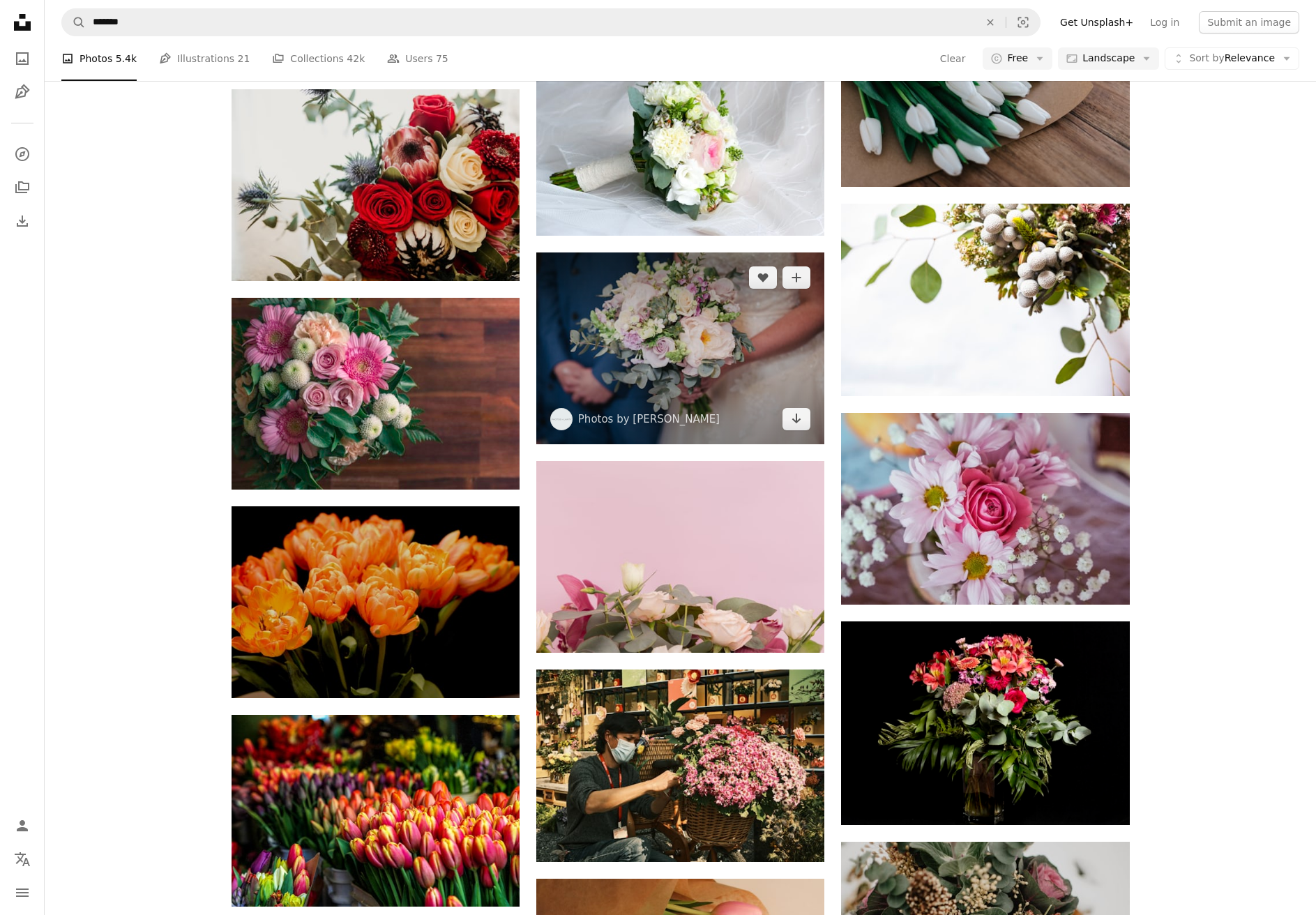
scroll to position [3139, 0]
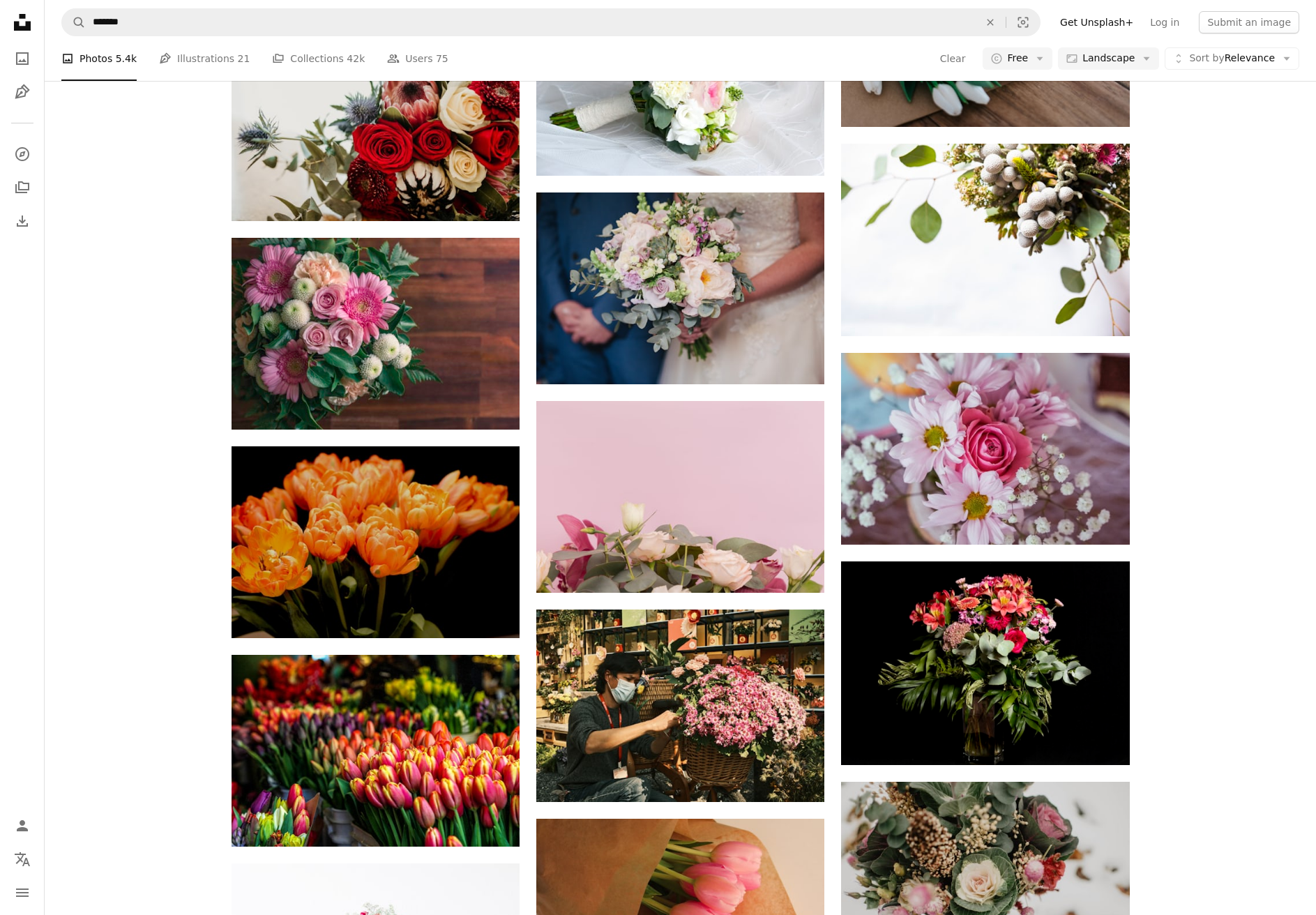
click at [1254, 47] on div "A photo Photos 5.4k Pen Tool Illustrations 21 A stack of folders Collections 42…" at bounding box center [681, 59] width 1239 height 45
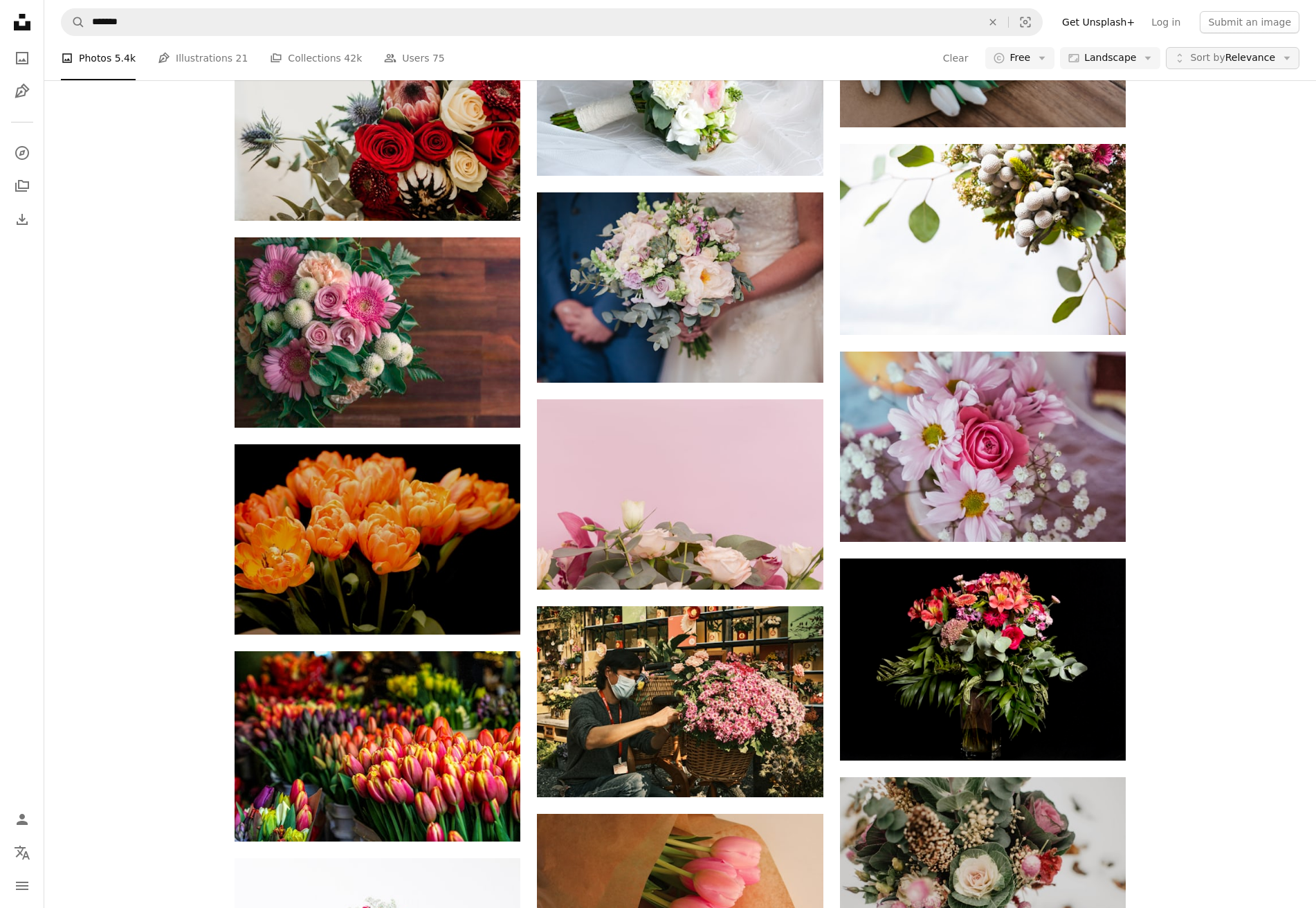
click at [1247, 51] on span "Sort by Relevance" at bounding box center [1233, 57] width 85 height 14
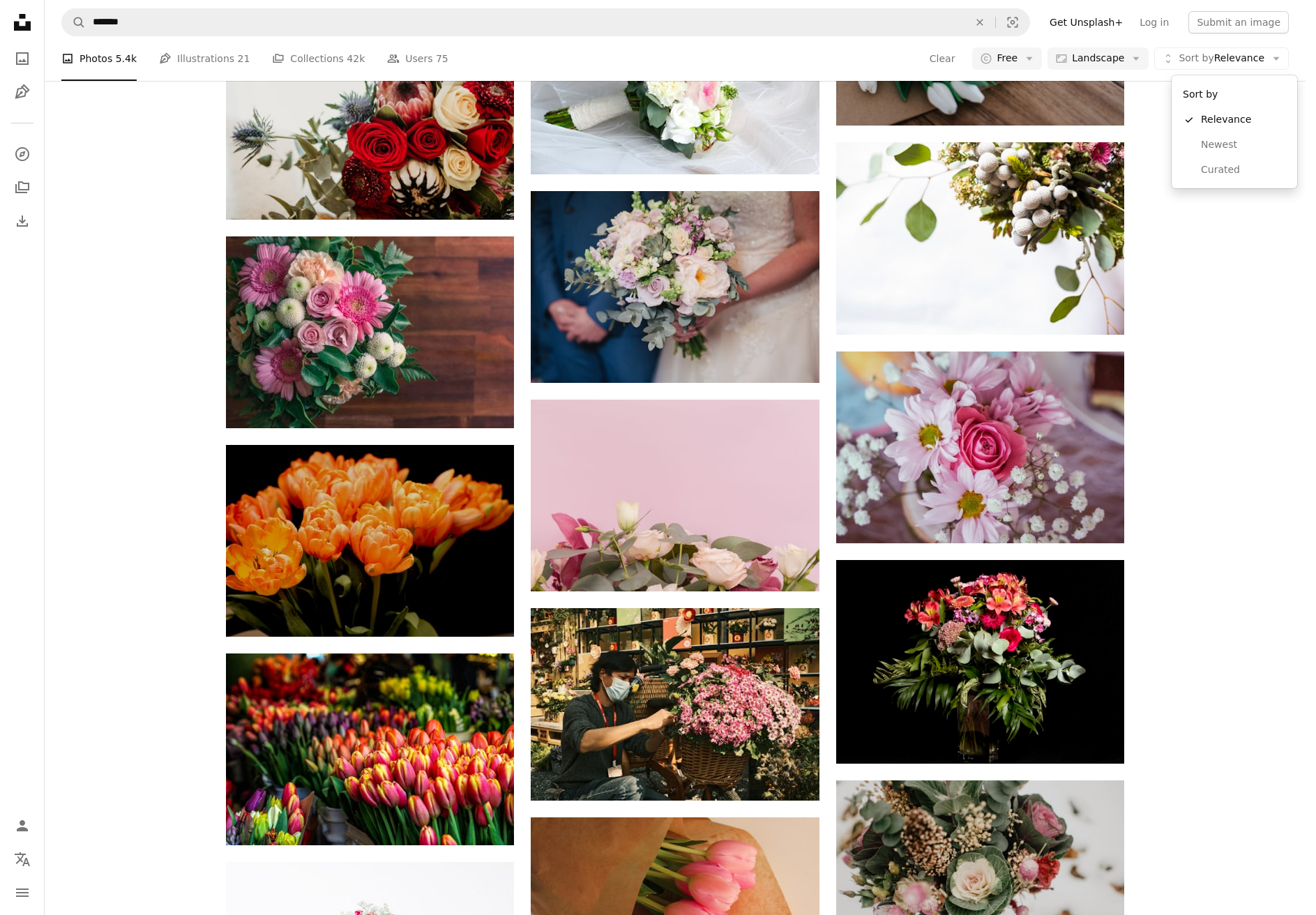
click at [1166, 298] on body "Unsplash logo Unsplash Home A photo Pen Tool A compass A stack of folders Downl…" at bounding box center [653, 457] width 1306 height 915
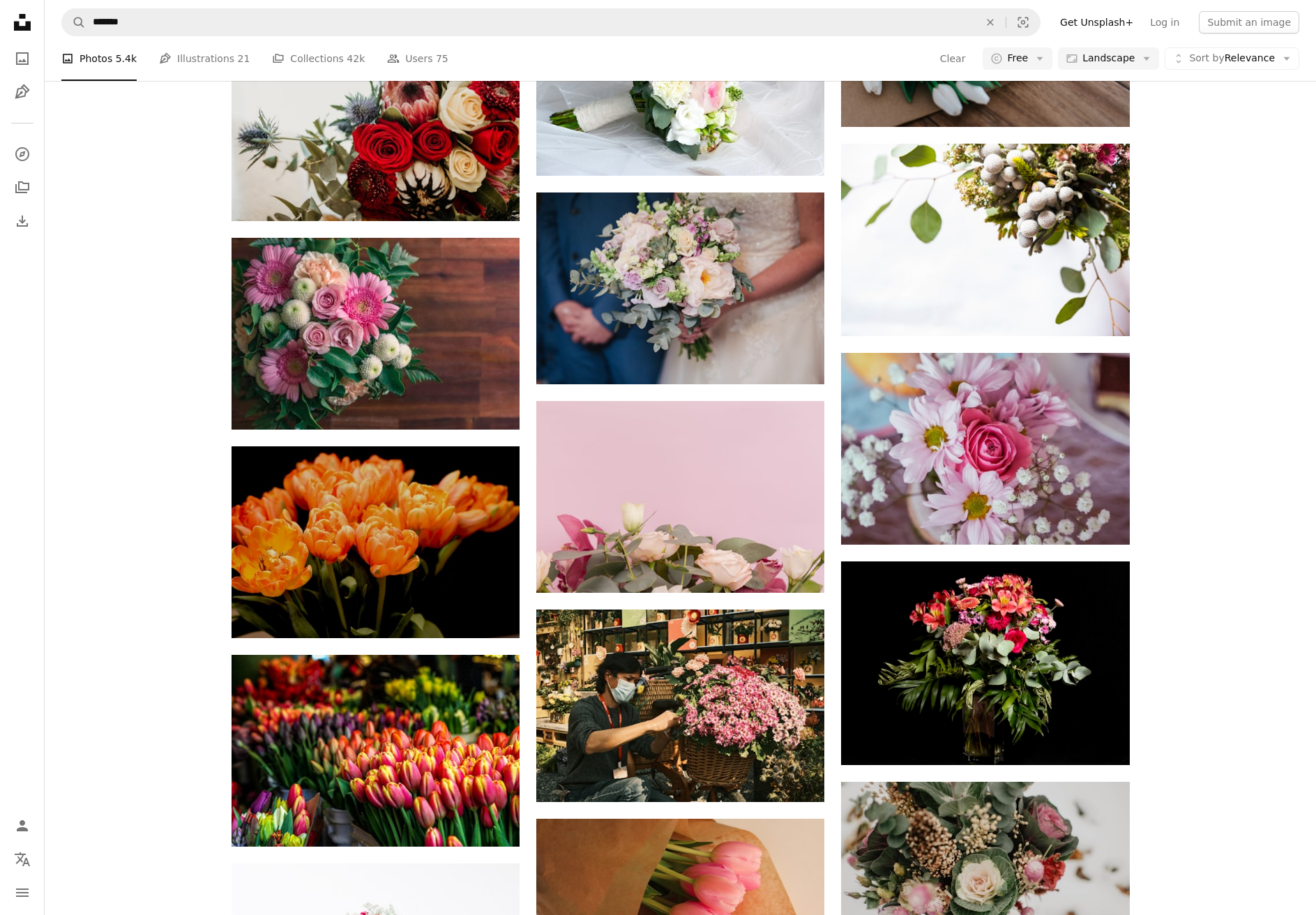
scroll to position [6577, 0]
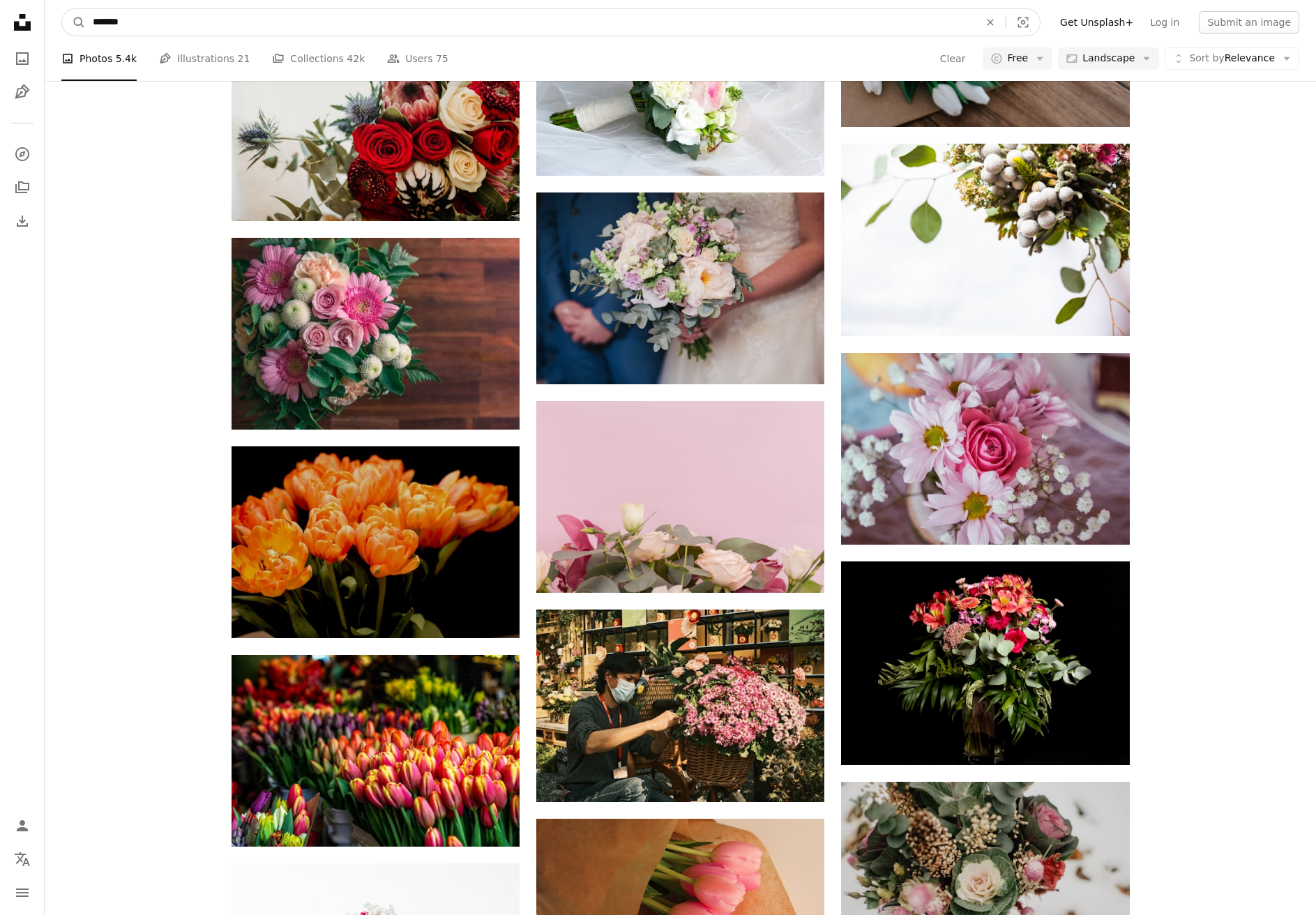
drag, startPoint x: 276, startPoint y: 22, endPoint x: 57, endPoint y: 29, distance: 219.1
click at [57, 29] on nav "A magnifying glass ******* An X shape Visual search Filters Get Unsplash+ Log i…" at bounding box center [680, 22] width 1271 height 45
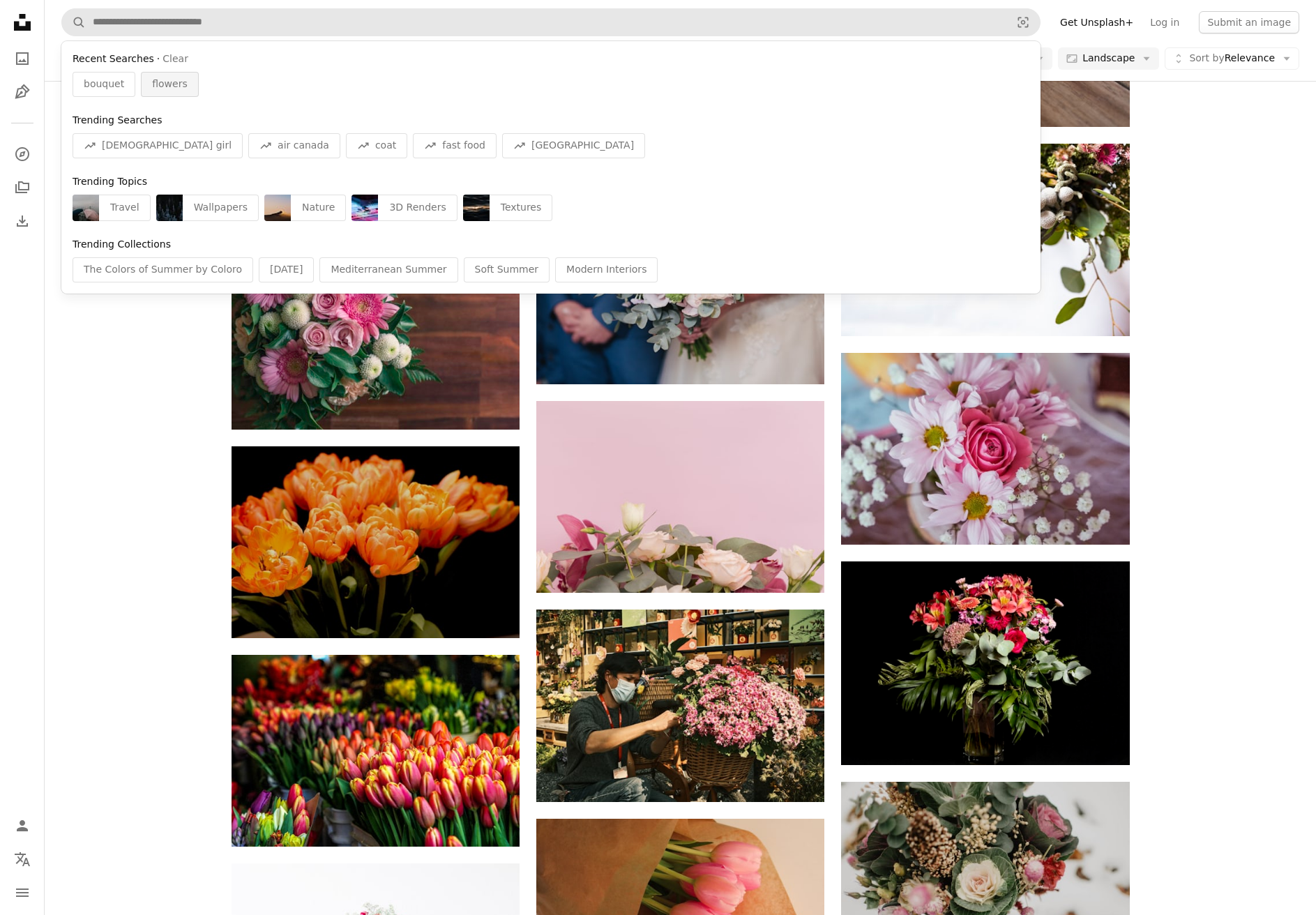
click at [159, 87] on span "flowers" at bounding box center [170, 84] width 35 height 14
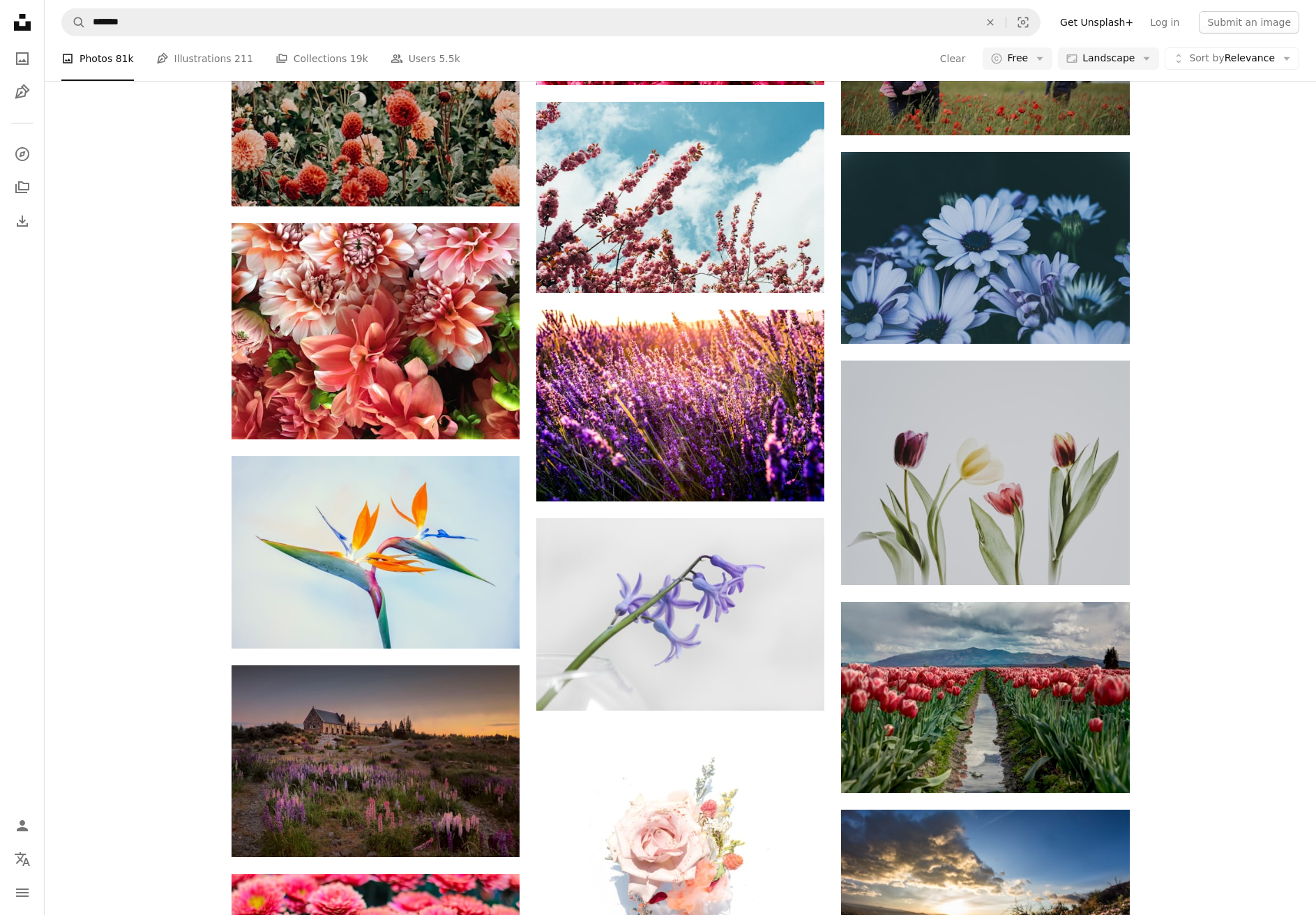
scroll to position [23090, 0]
